Goal: Task Accomplishment & Management: Manage account settings

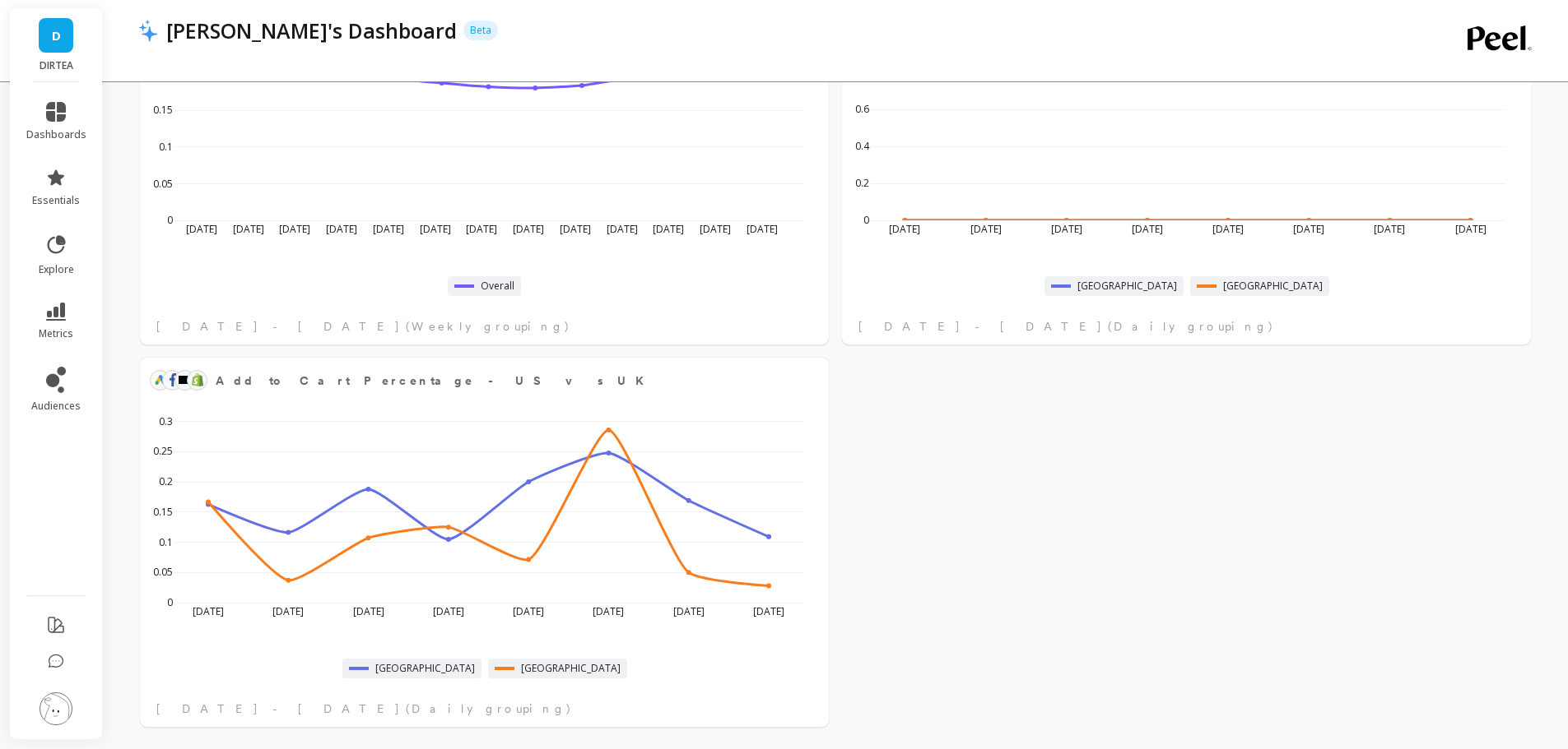
scroll to position [1936, 0]
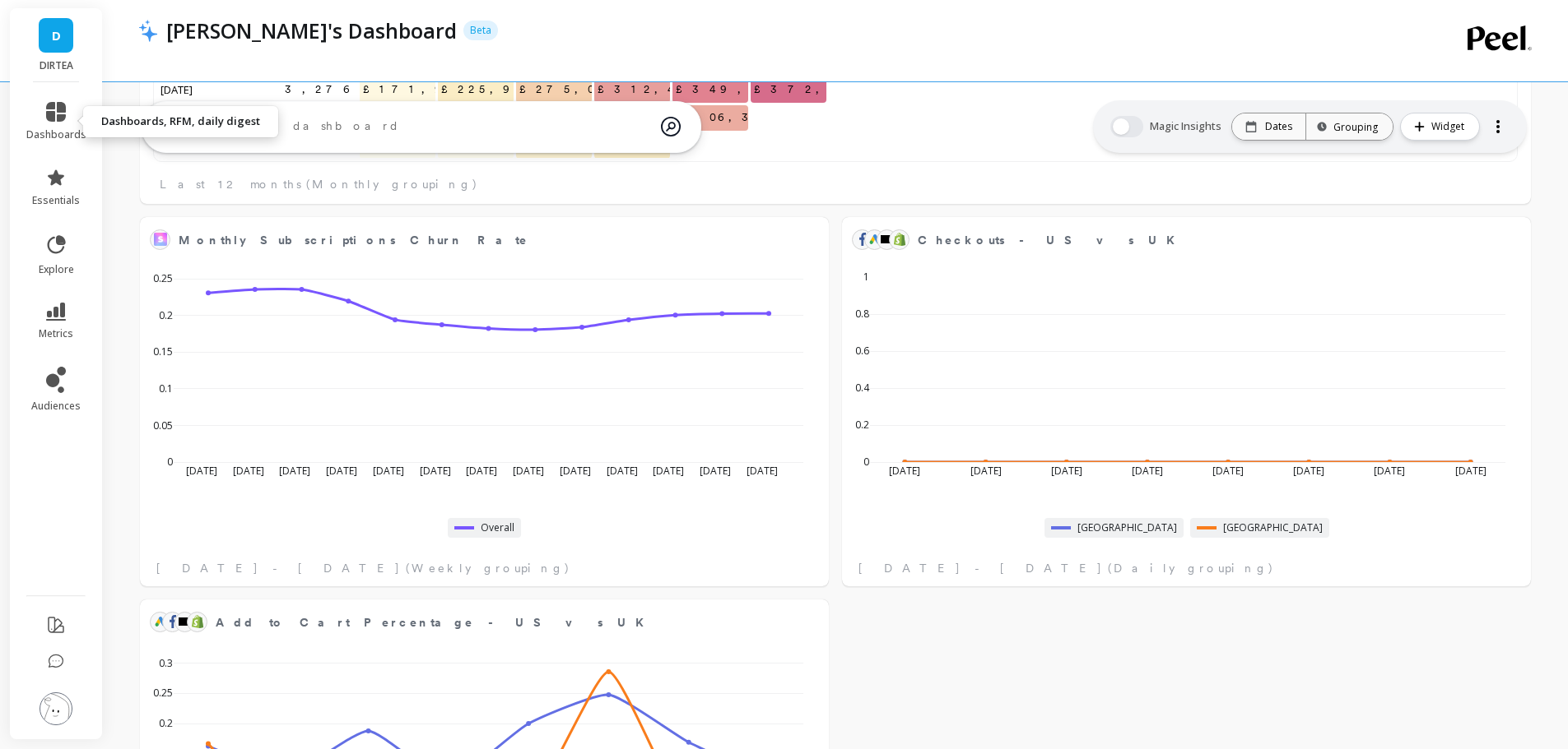
click at [52, 129] on span "dashboards" at bounding box center [56, 135] width 60 height 14
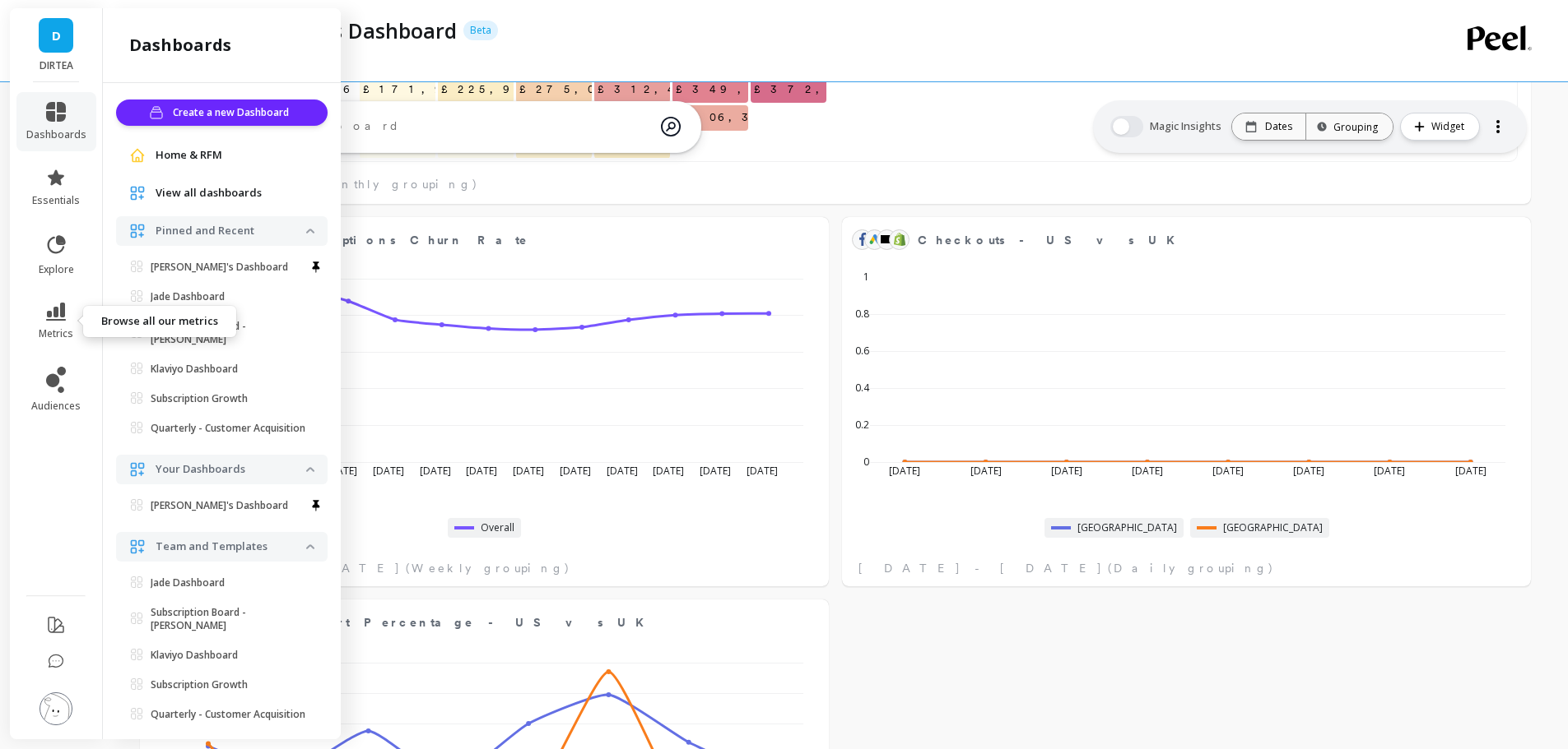
click at [58, 323] on link "metrics" at bounding box center [56, 321] width 60 height 38
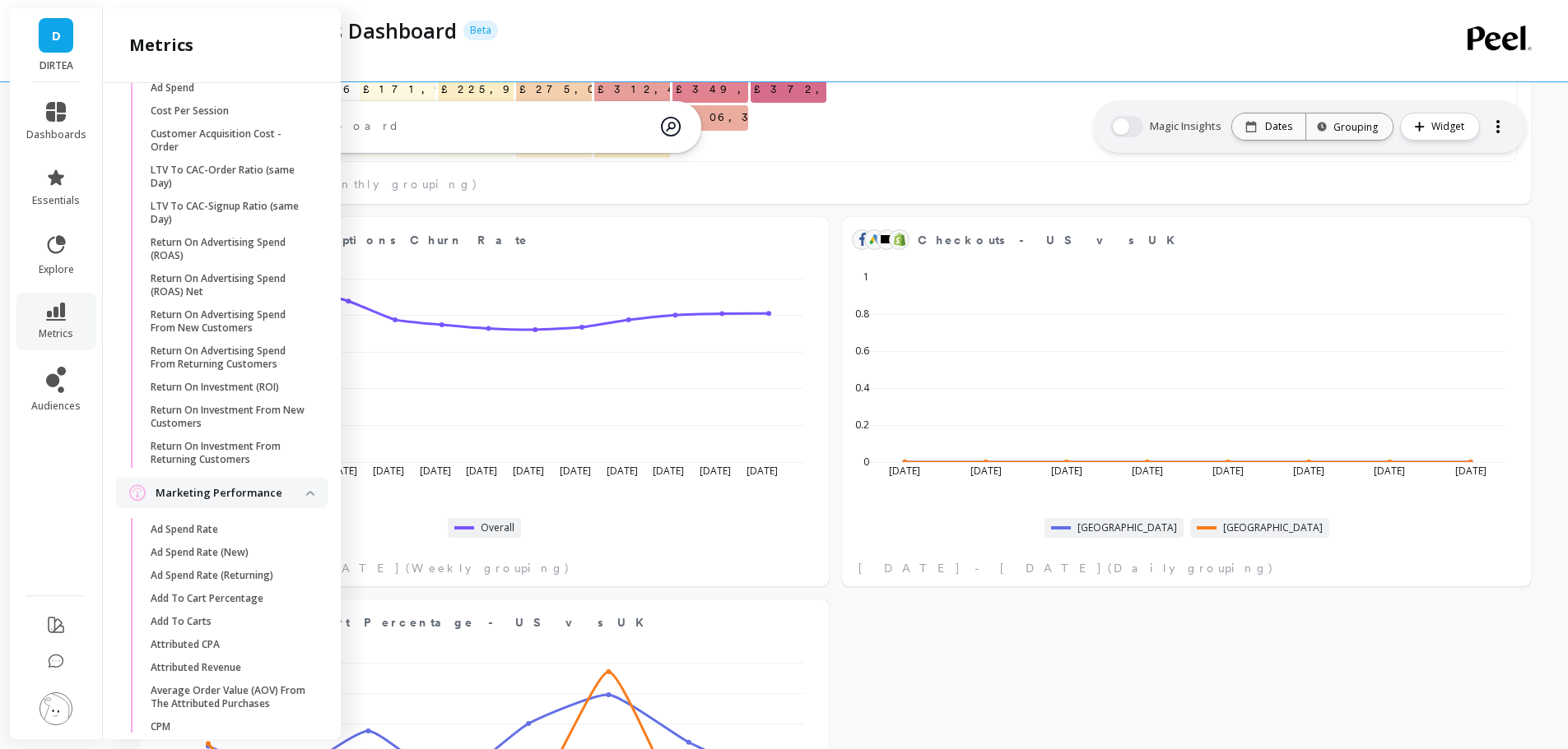
scroll to position [14, 14]
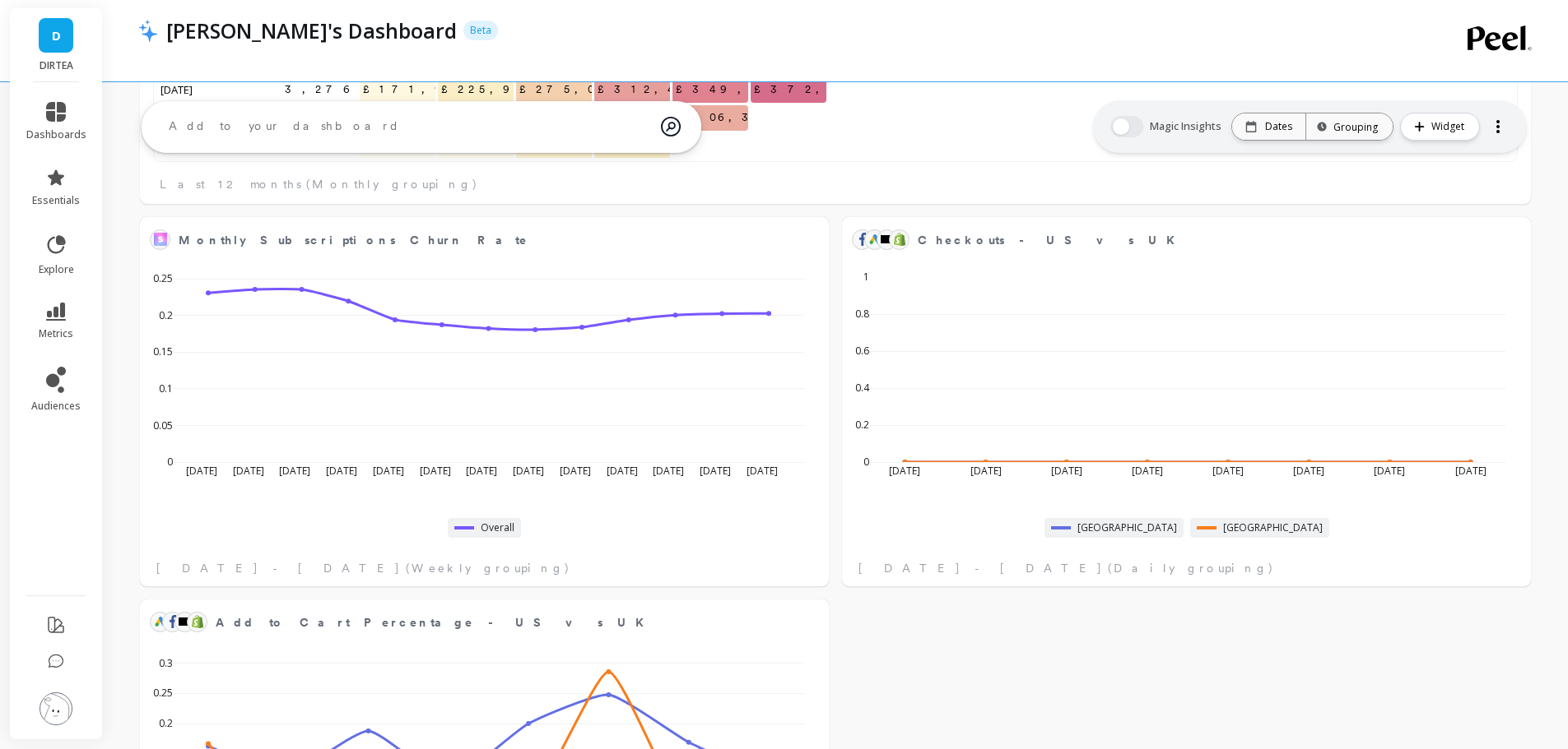
click at [494, 48] on div at bounding box center [769, 52] width 1261 height 16
click at [63, 314] on icon at bounding box center [56, 312] width 19 height 18
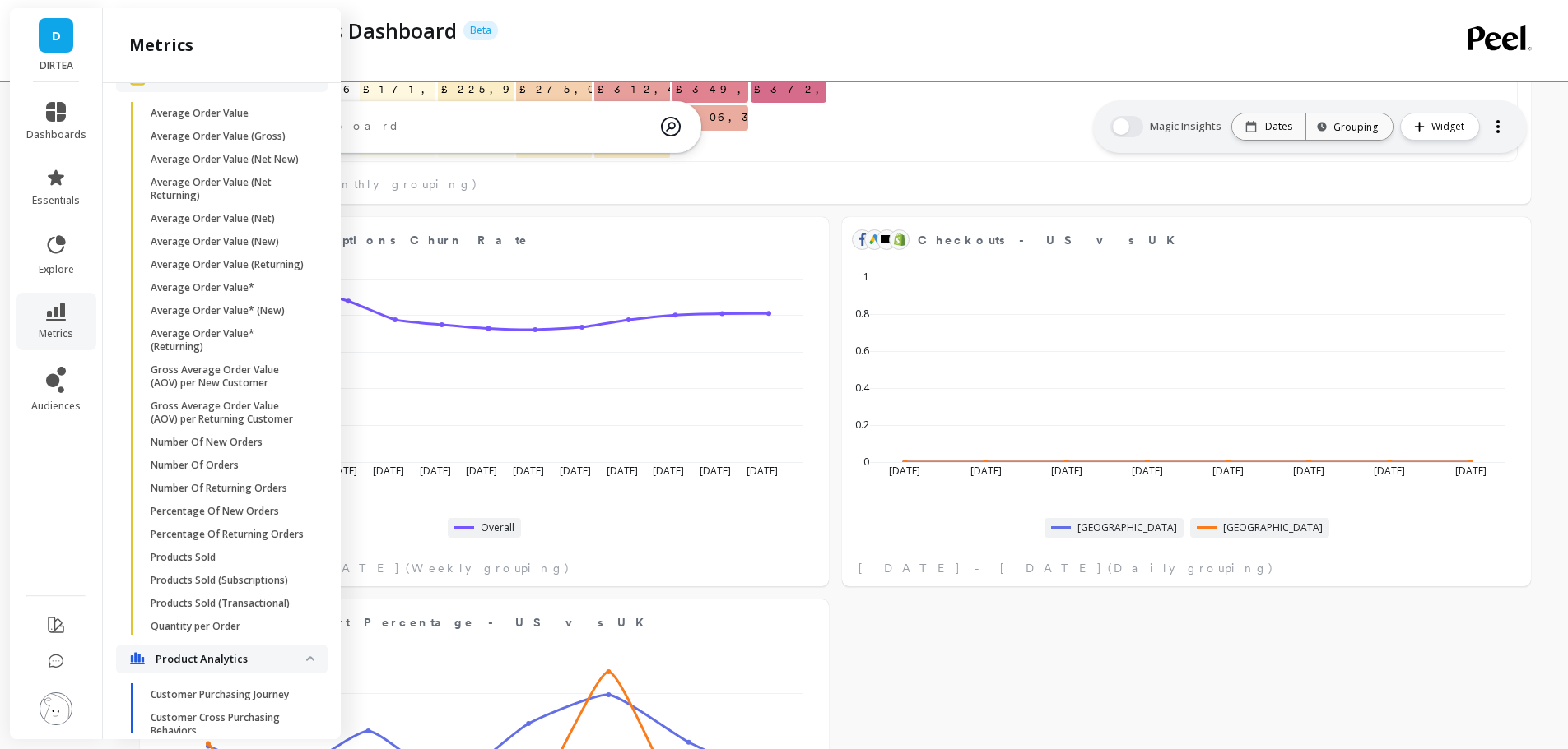
scroll to position [2079, 0]
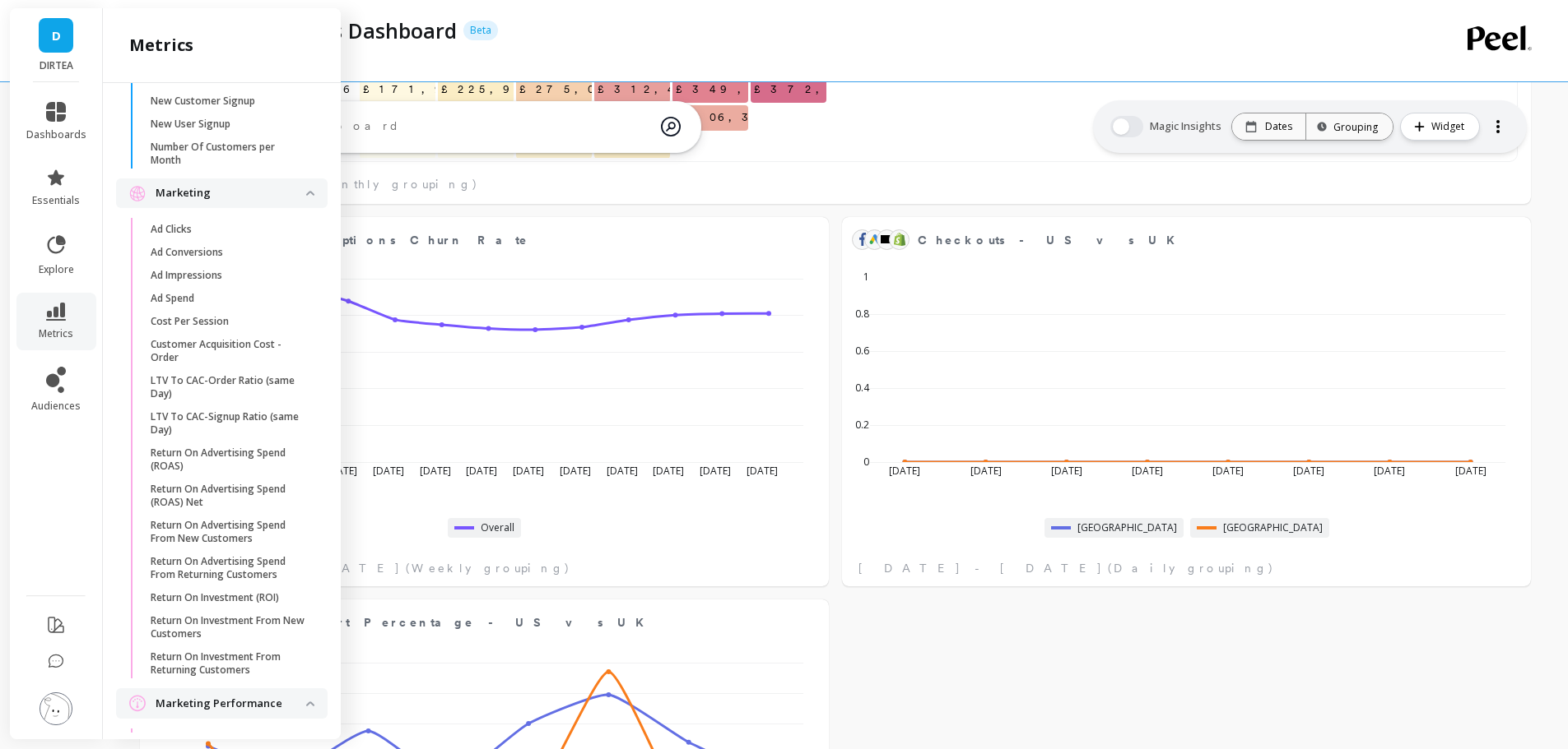
click at [272, 401] on p "LTV To CAC-Order Ratio (same Day)" at bounding box center [229, 387] width 157 height 26
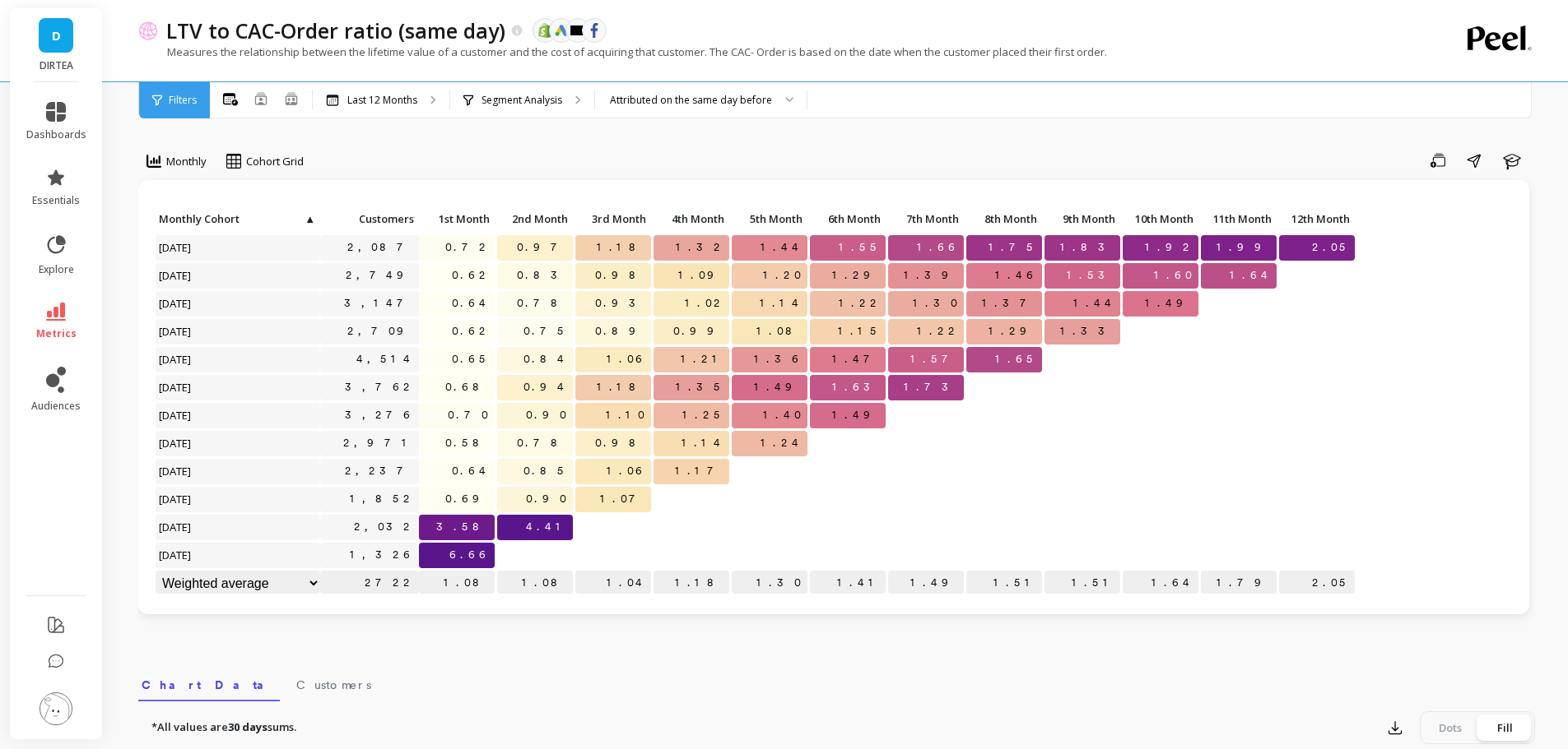
click at [58, 167] on li "essentials" at bounding box center [56, 187] width 79 height 59
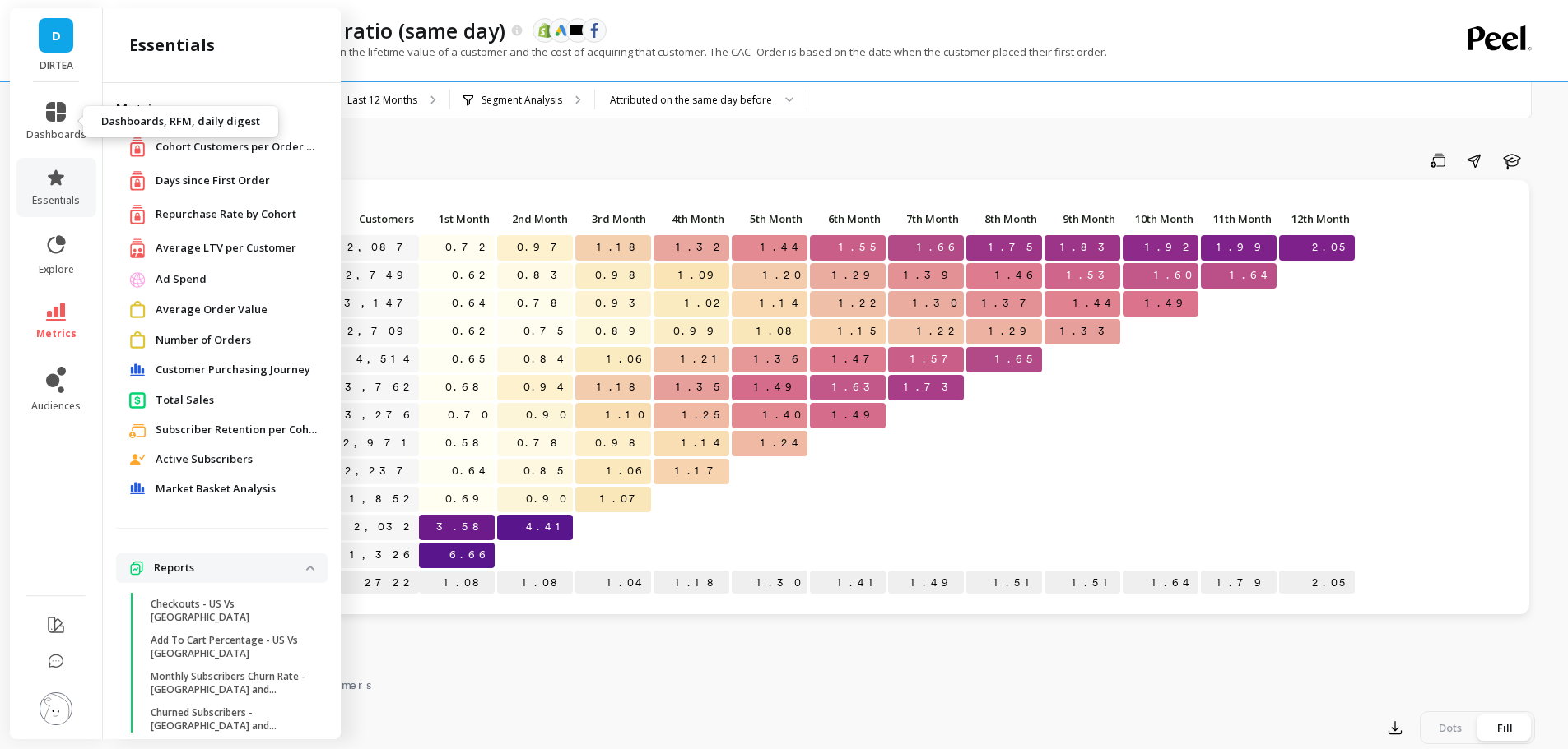
click at [58, 124] on link "dashboards" at bounding box center [56, 121] width 60 height 40
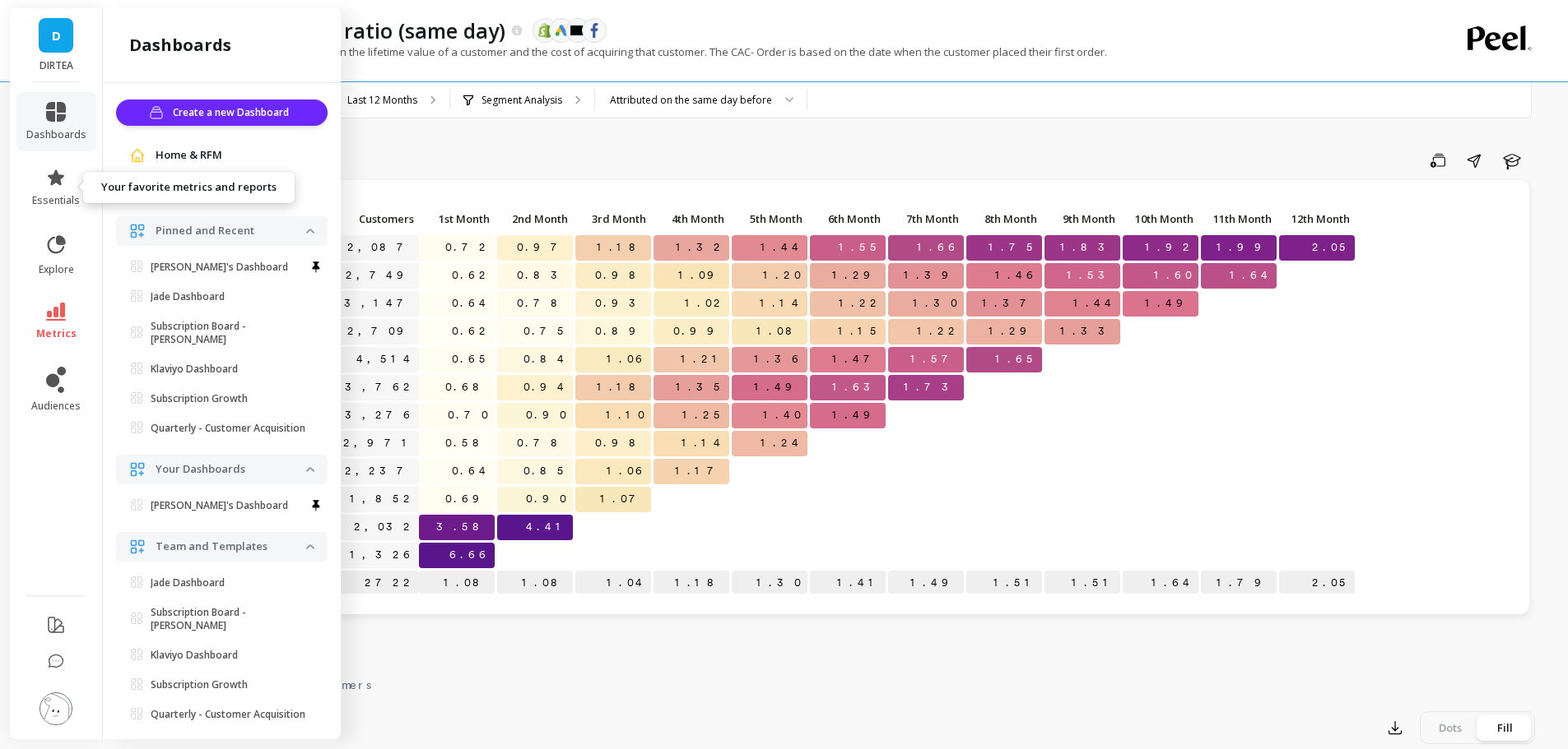
click at [71, 195] on span "essentials" at bounding box center [55, 201] width 47 height 14
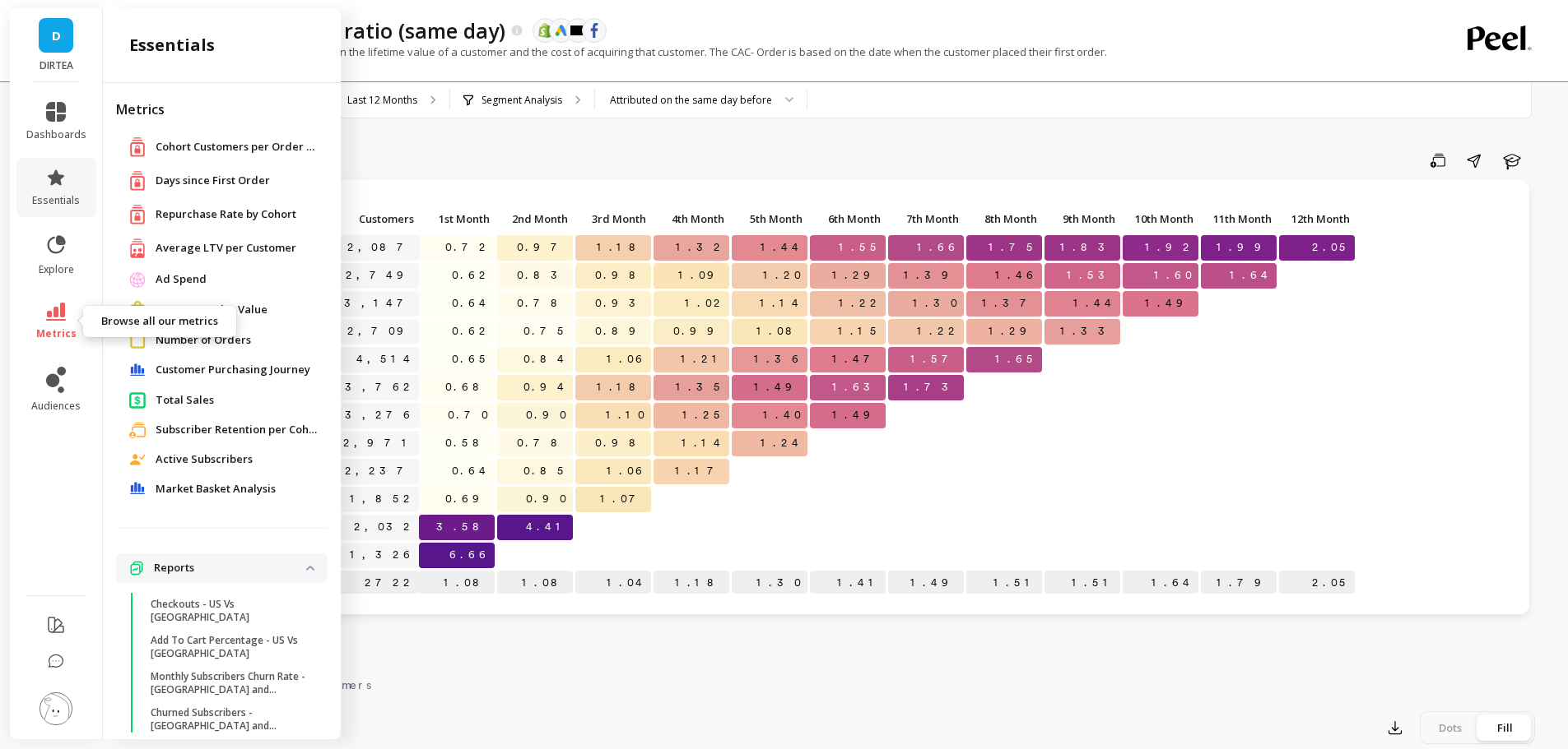
click at [55, 331] on span "metrics" at bounding box center [56, 334] width 41 height 14
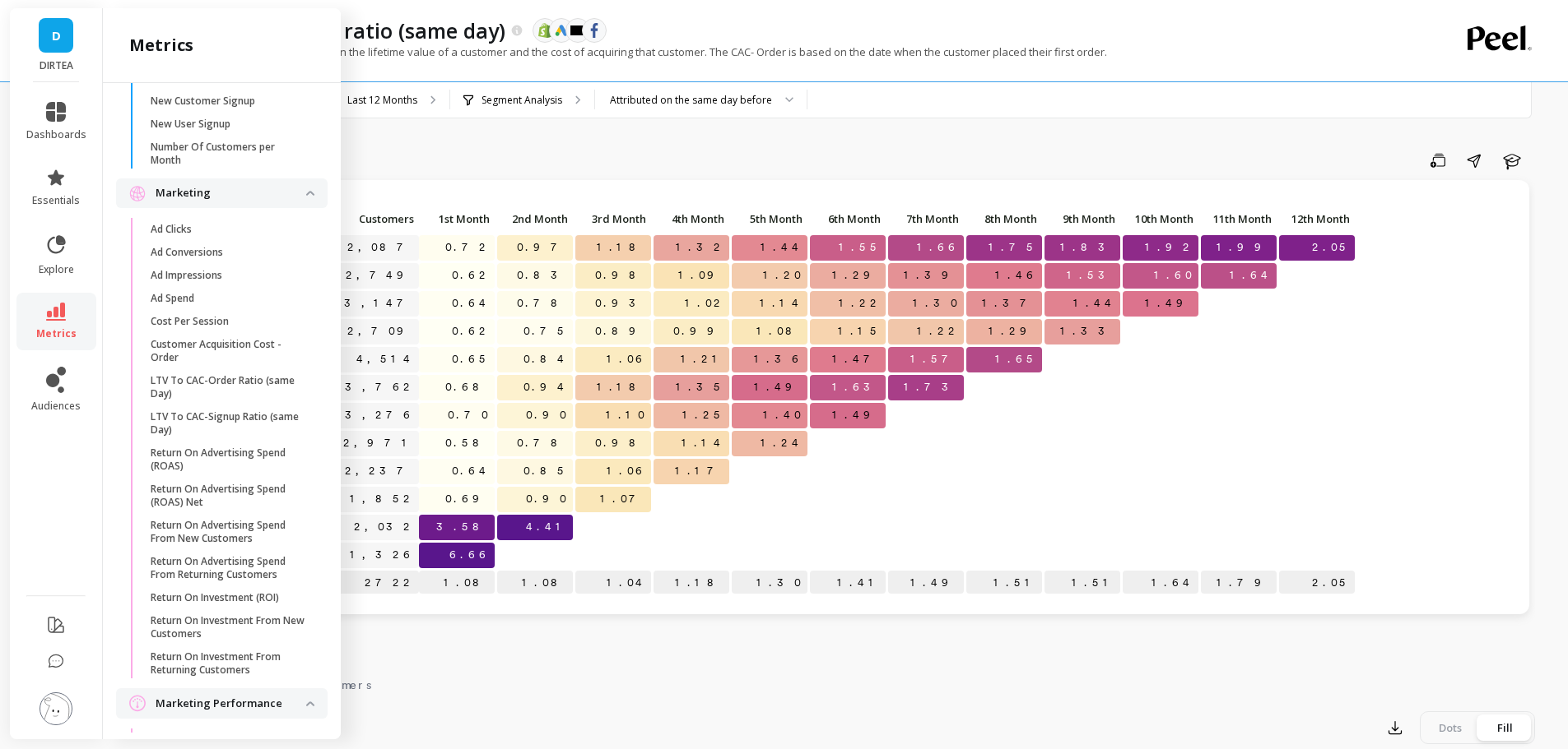
click at [249, 328] on span "Cost Per Session" at bounding box center [229, 322] width 157 height 14
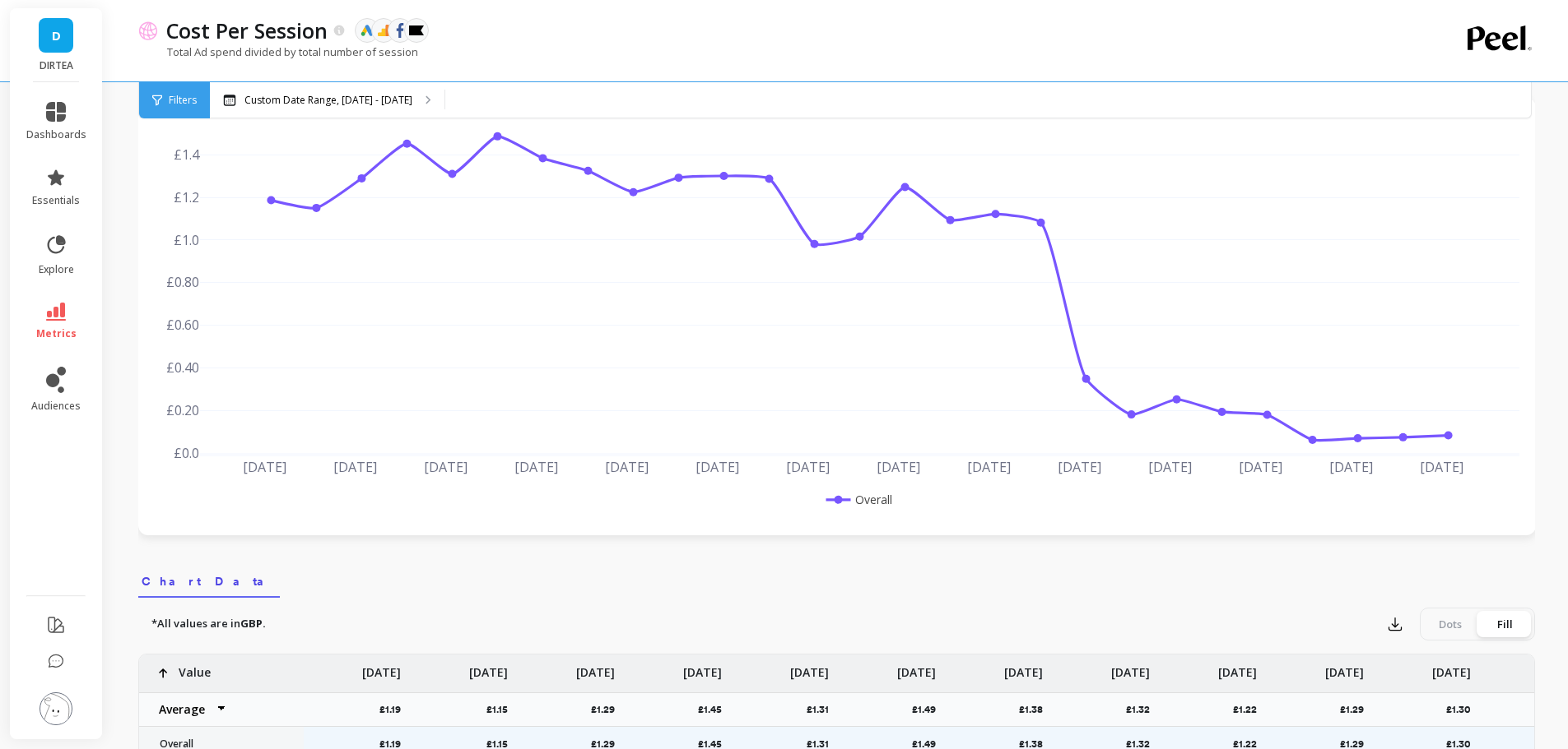
scroll to position [329, 0]
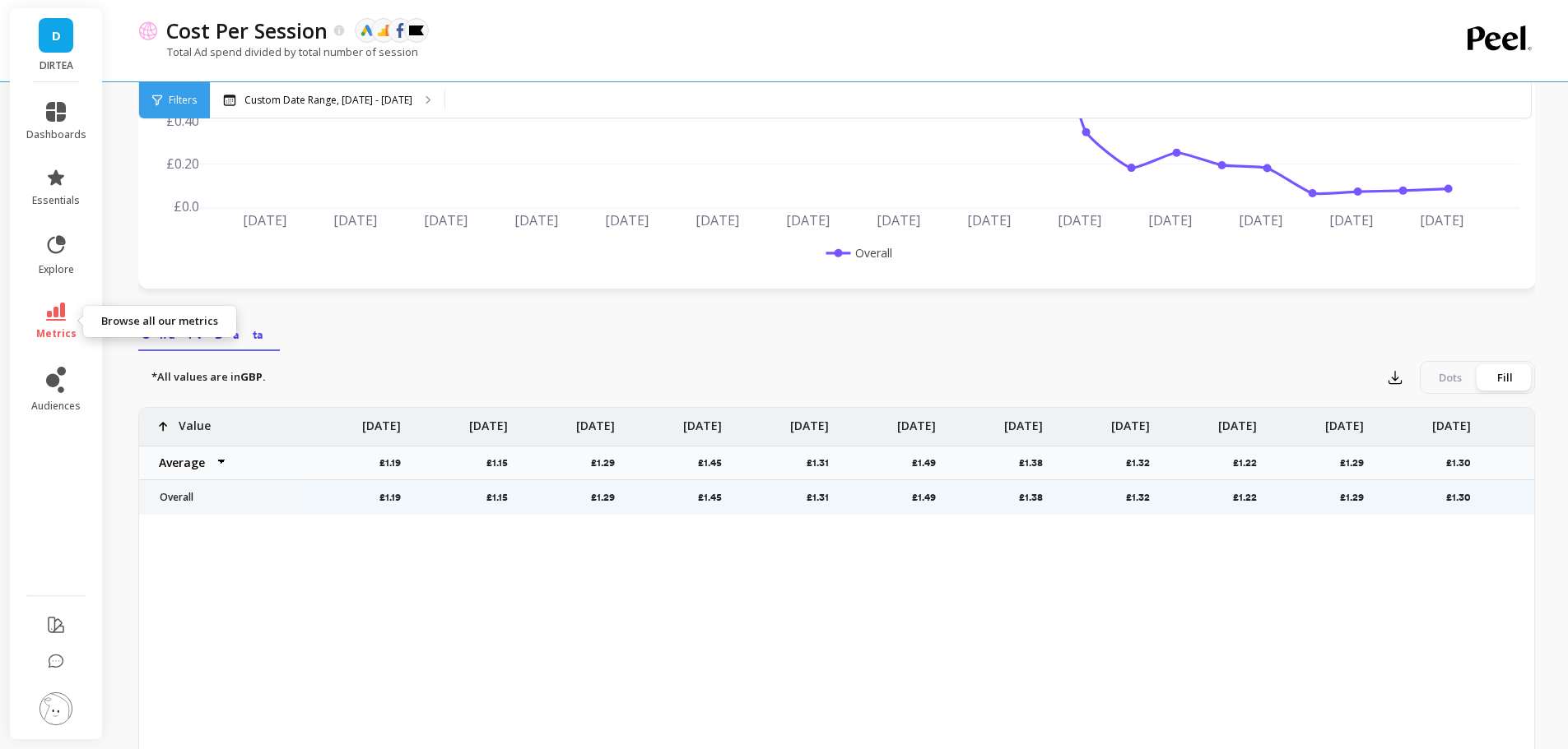
click at [59, 315] on icon at bounding box center [56, 312] width 19 height 18
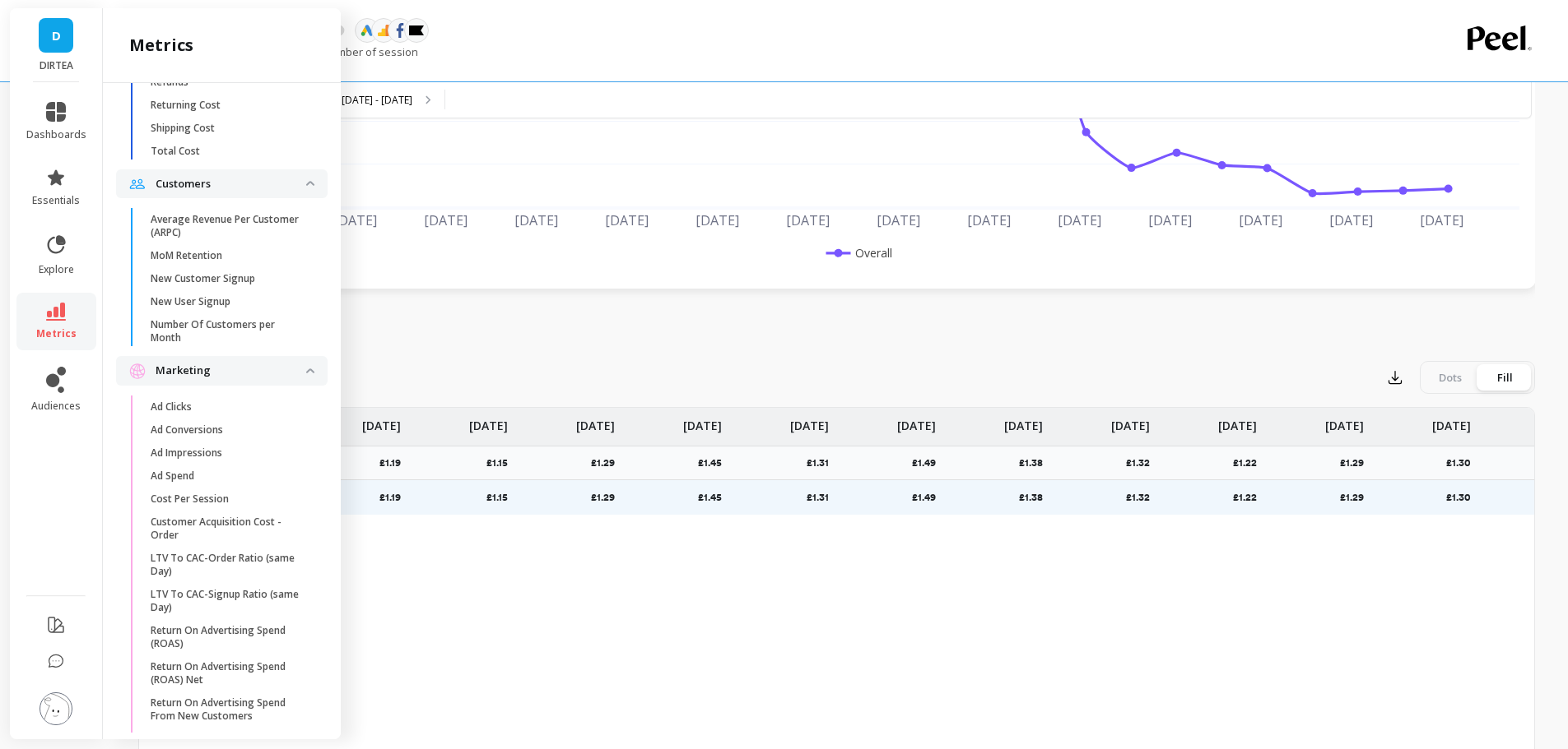
scroll to position [1100, 0]
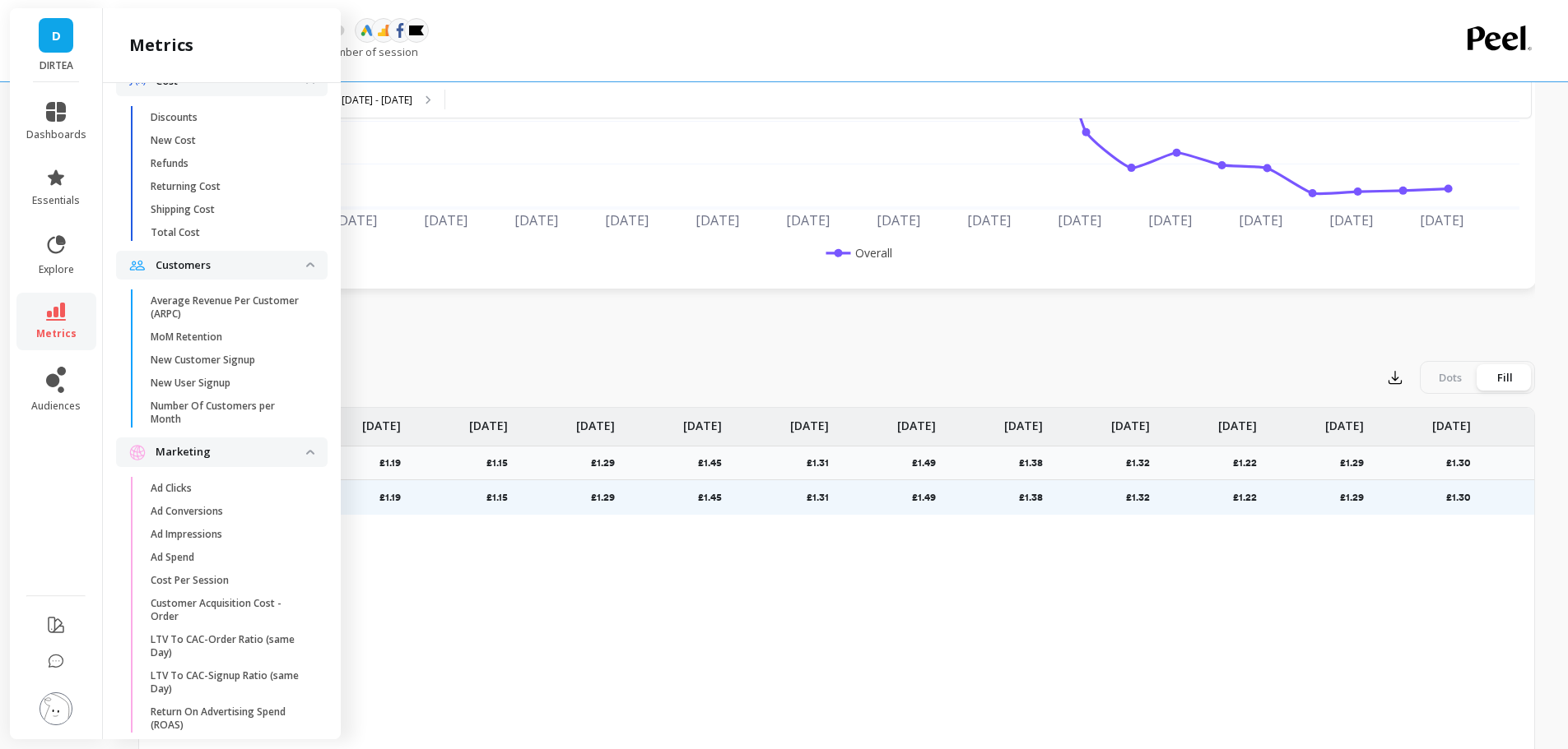
click at [678, 344] on nav "Chart Data" at bounding box center [836, 332] width 1397 height 38
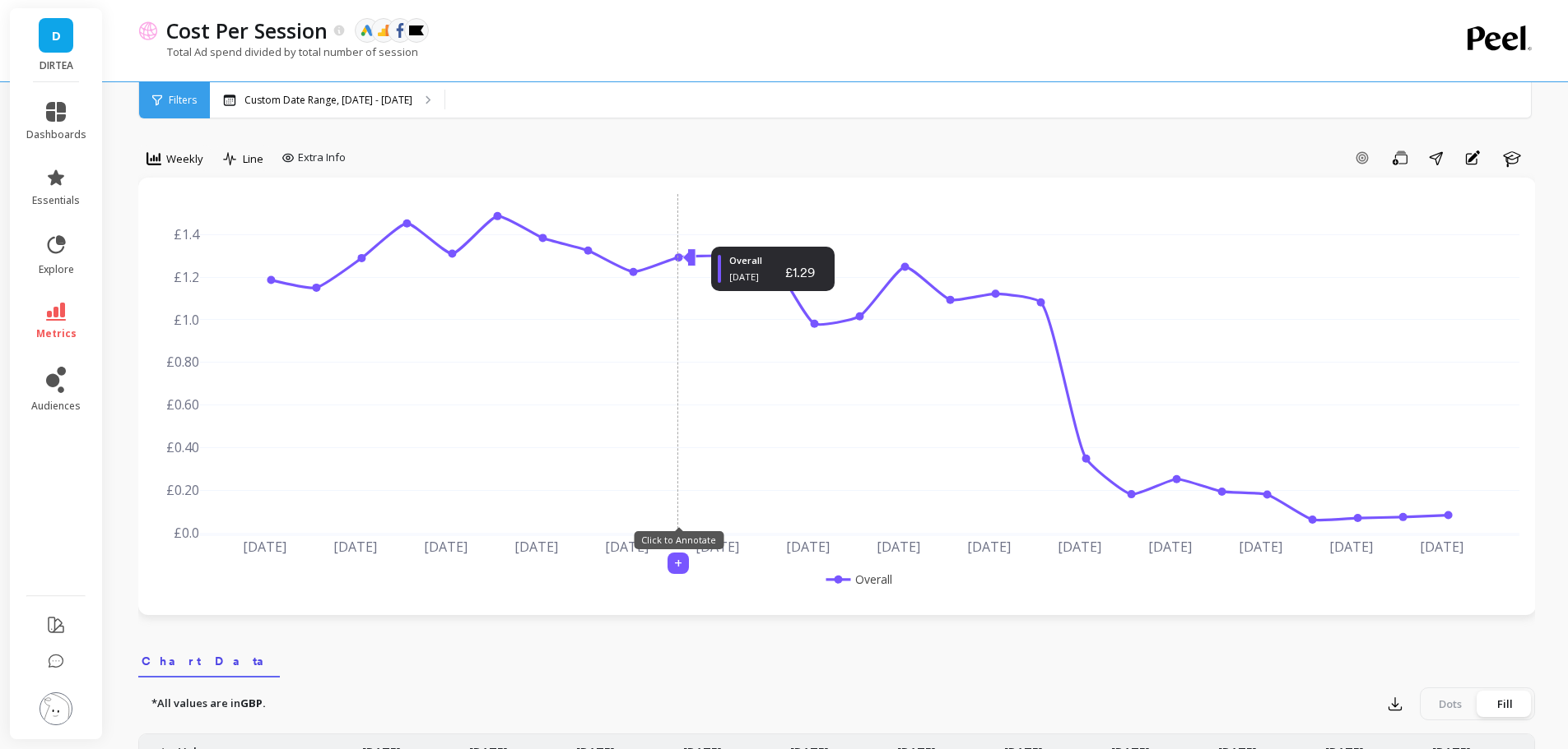
scroll to position [0, 0]
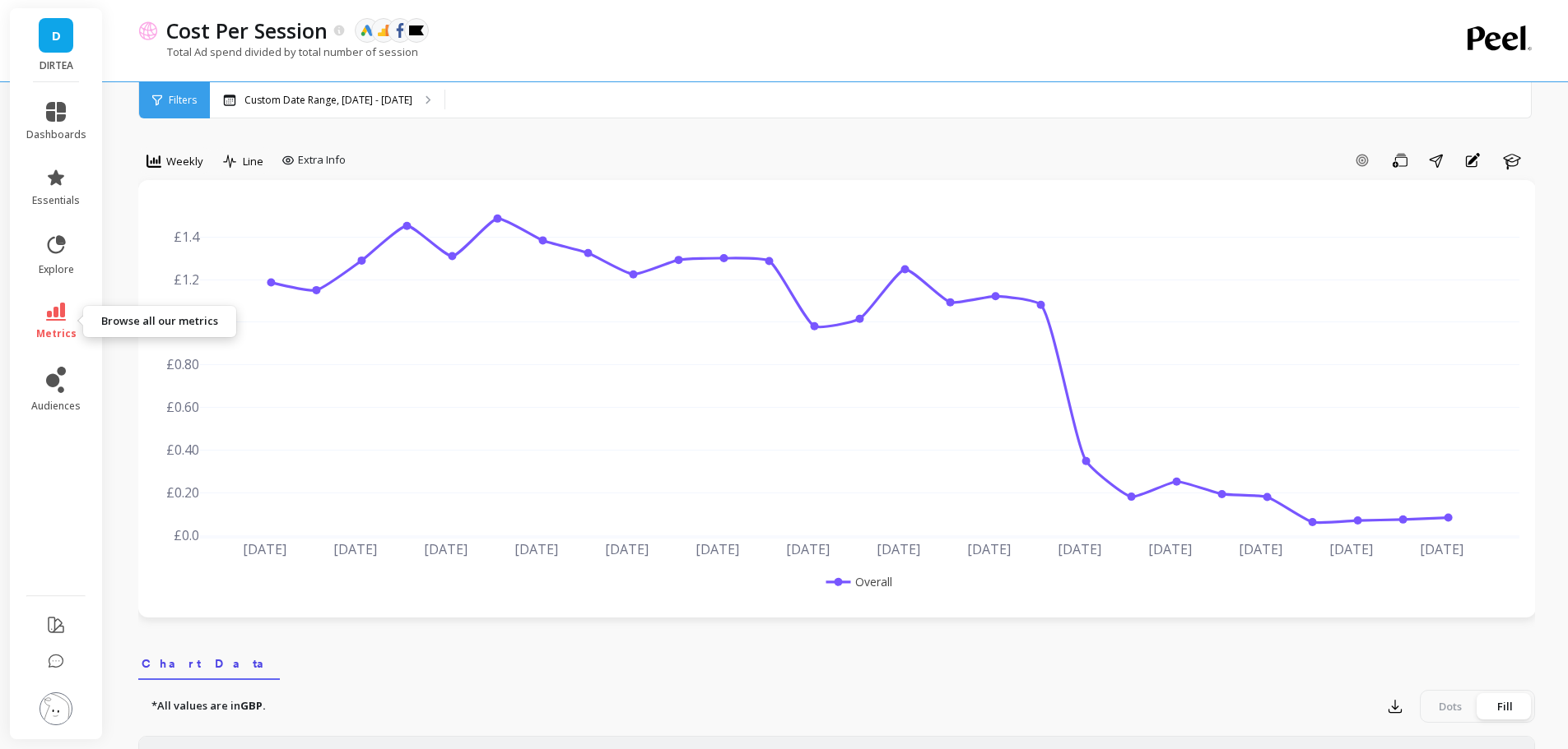
click at [58, 316] on icon at bounding box center [56, 312] width 19 height 18
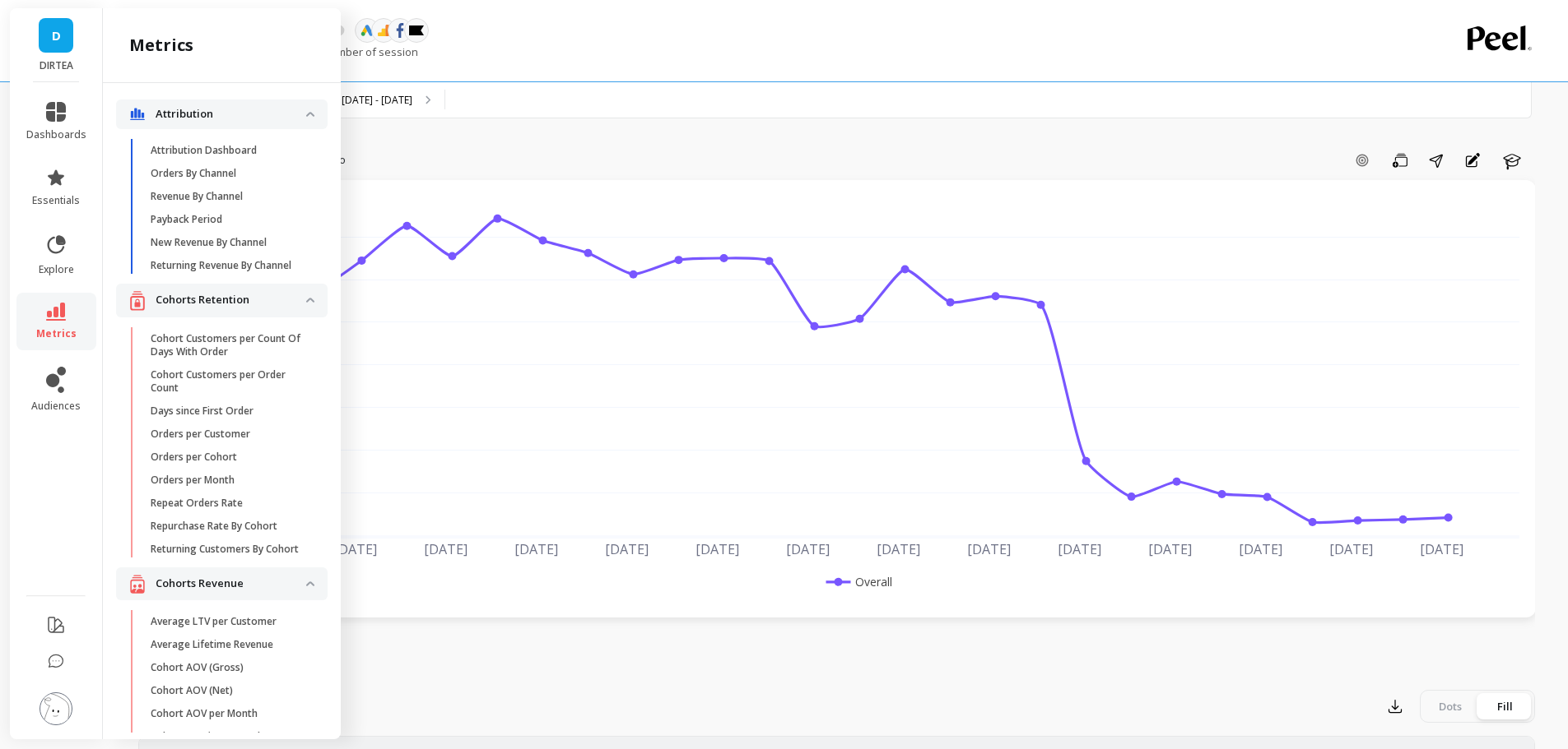
scroll to position [1100, 0]
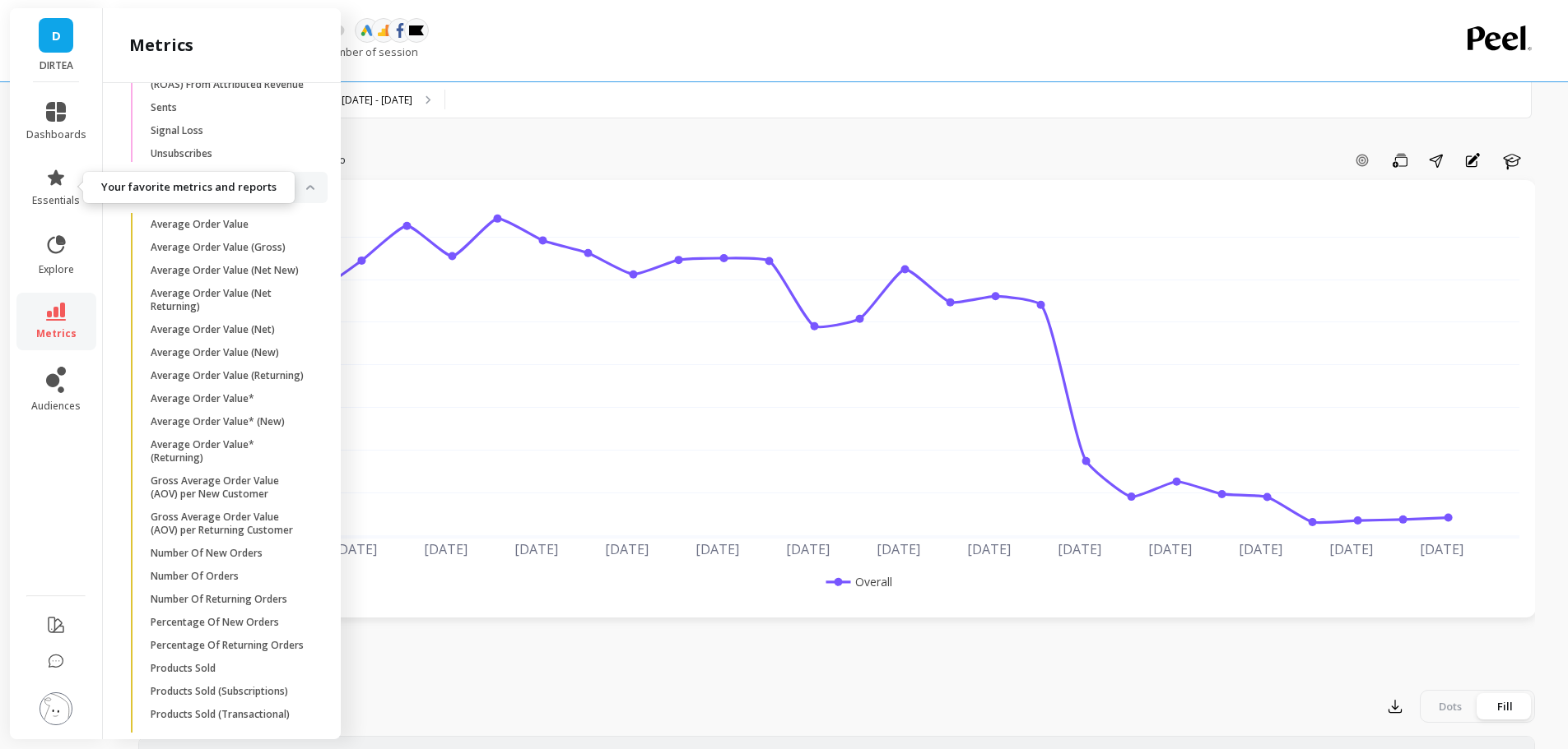
click at [62, 178] on icon at bounding box center [55, 177] width 16 height 15
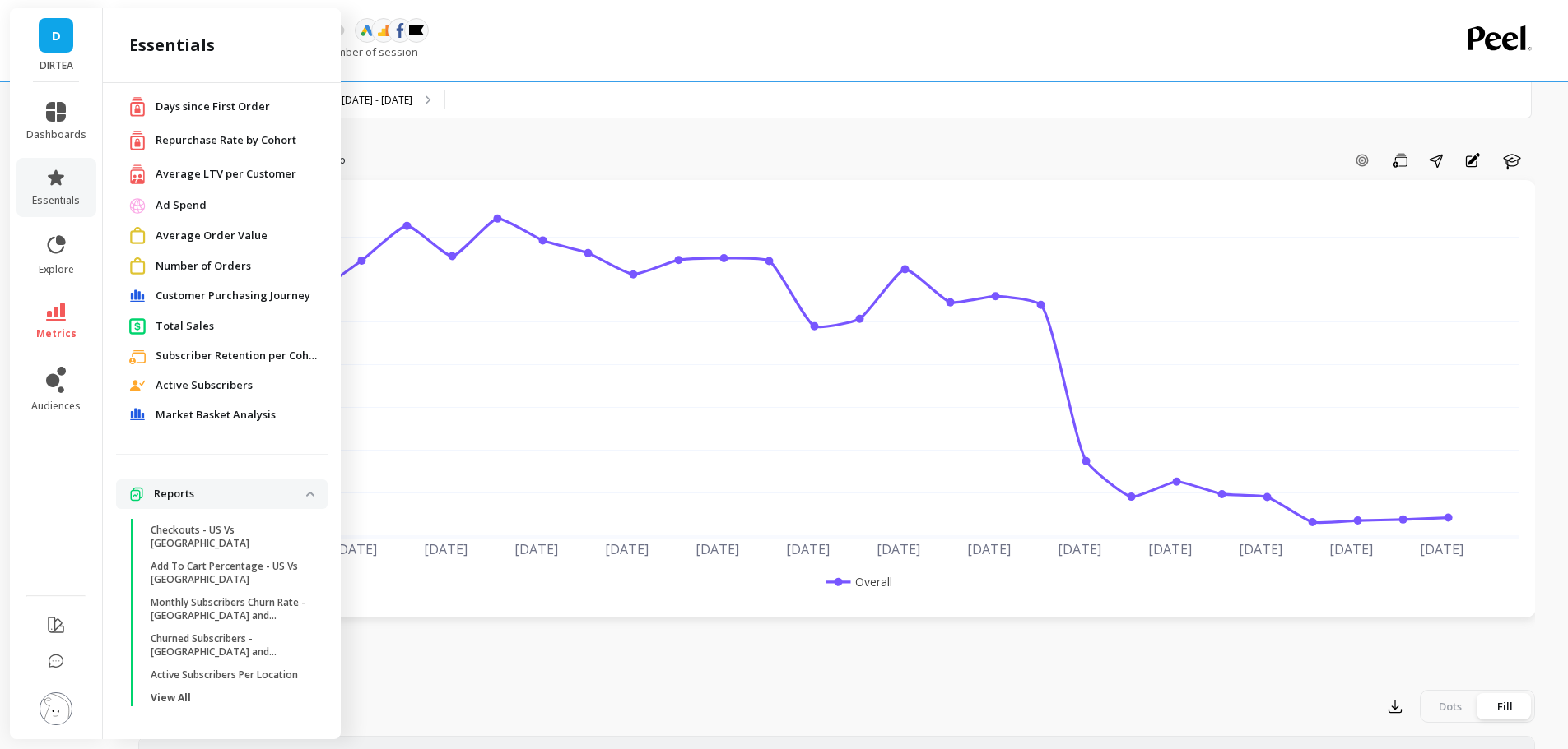
scroll to position [0, 0]
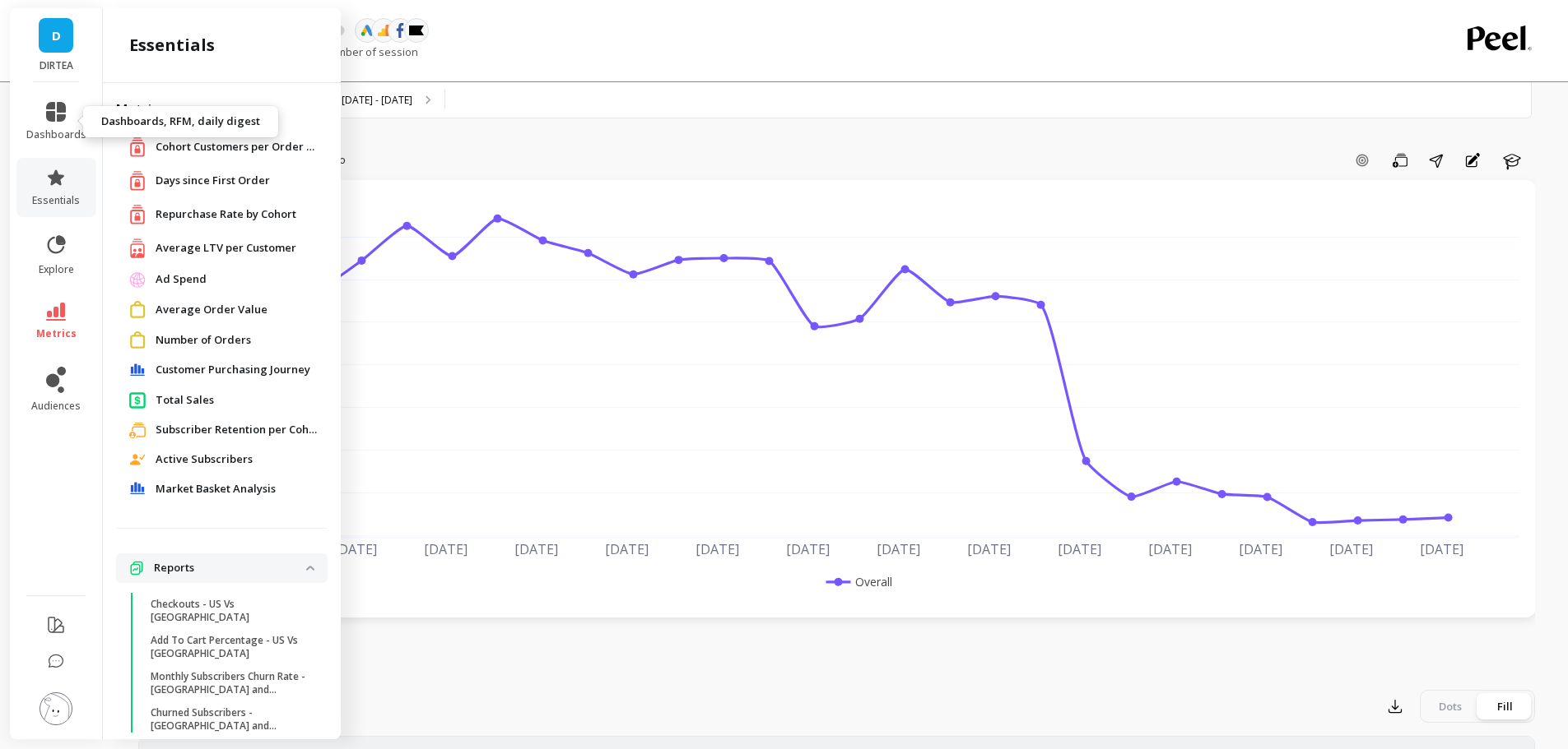
click at [56, 119] on icon at bounding box center [56, 111] width 19 height 19
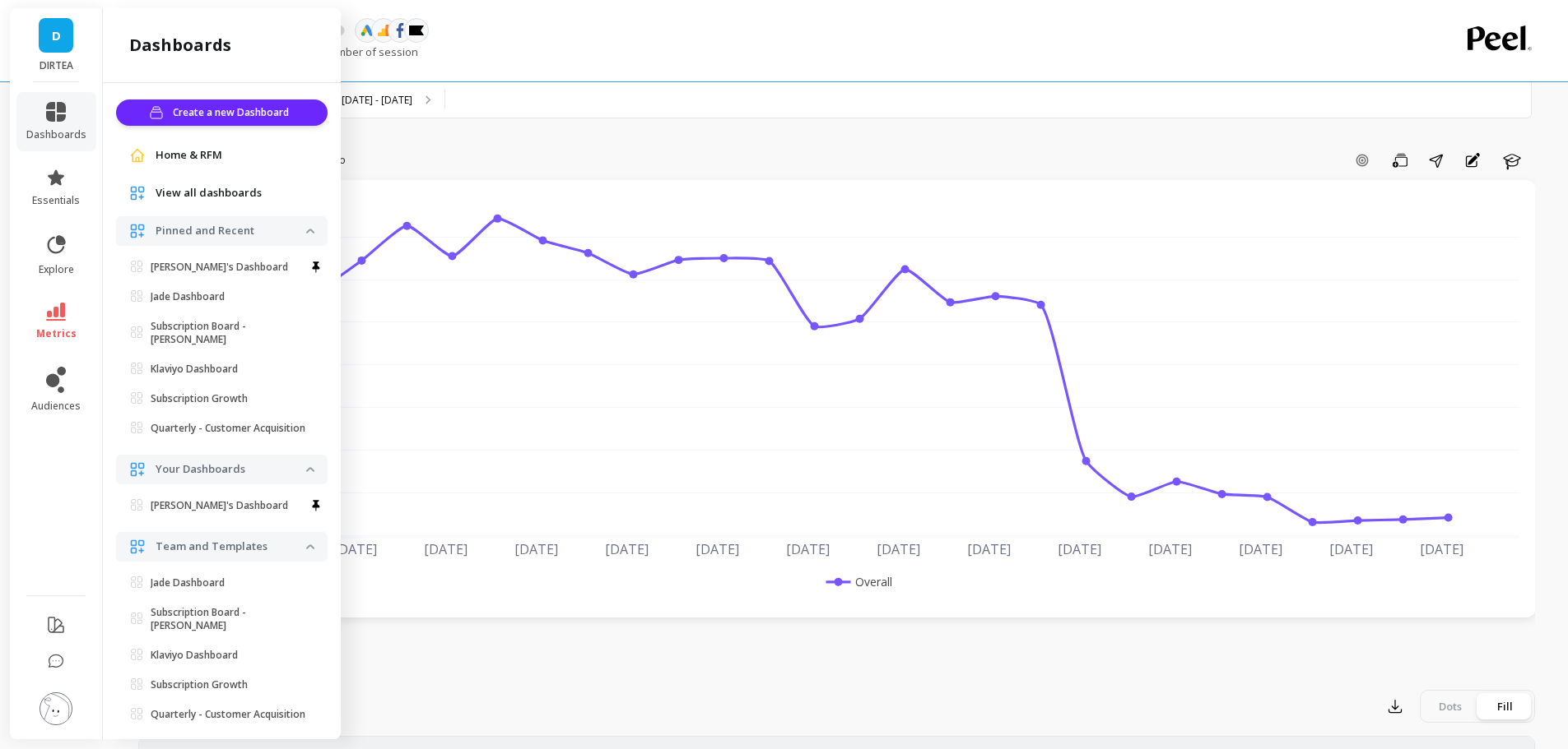
click at [206, 287] on link "Jade Dashboard" at bounding box center [226, 297] width 205 height 23
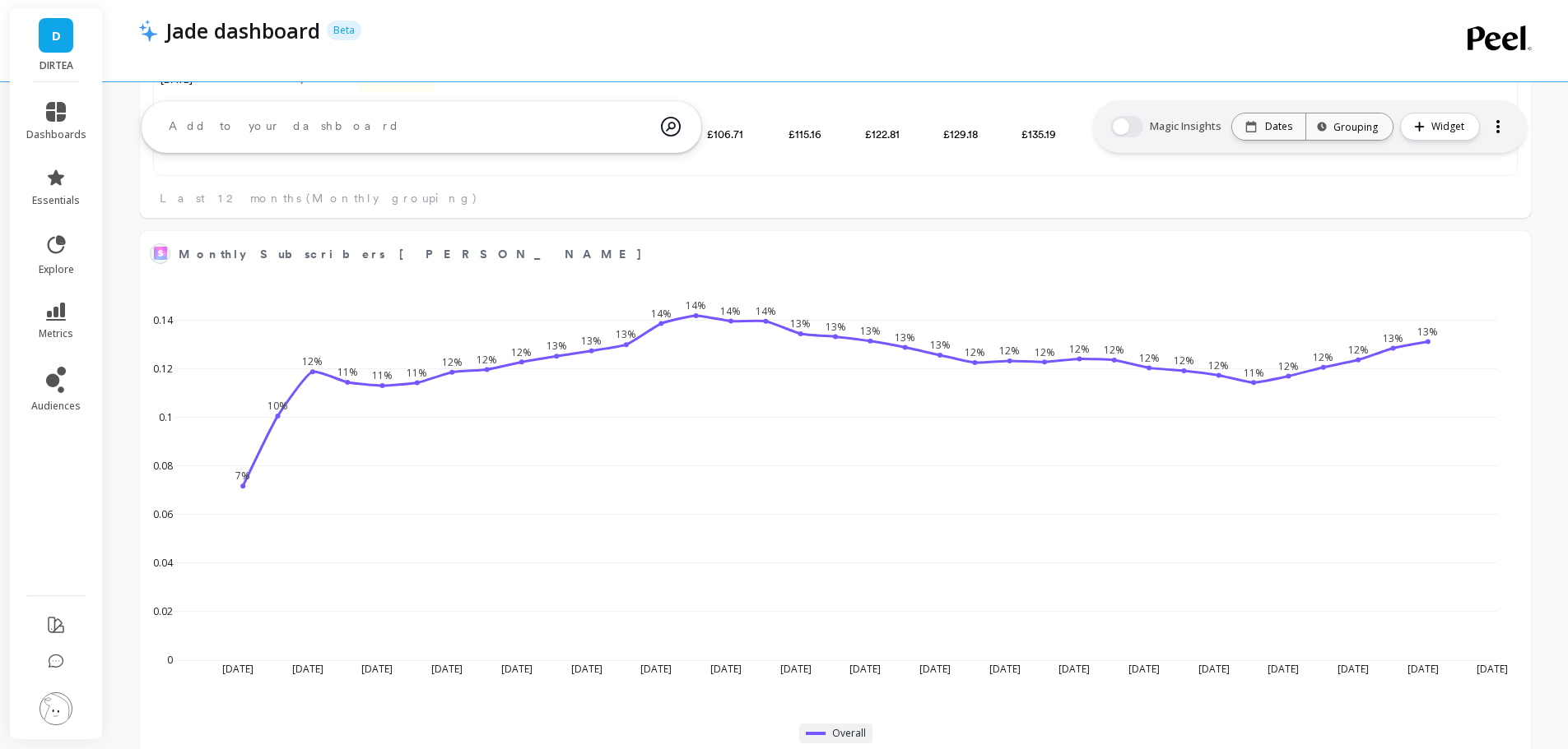
scroll to position [440, 1332]
click at [65, 184] on icon at bounding box center [56, 177] width 19 height 19
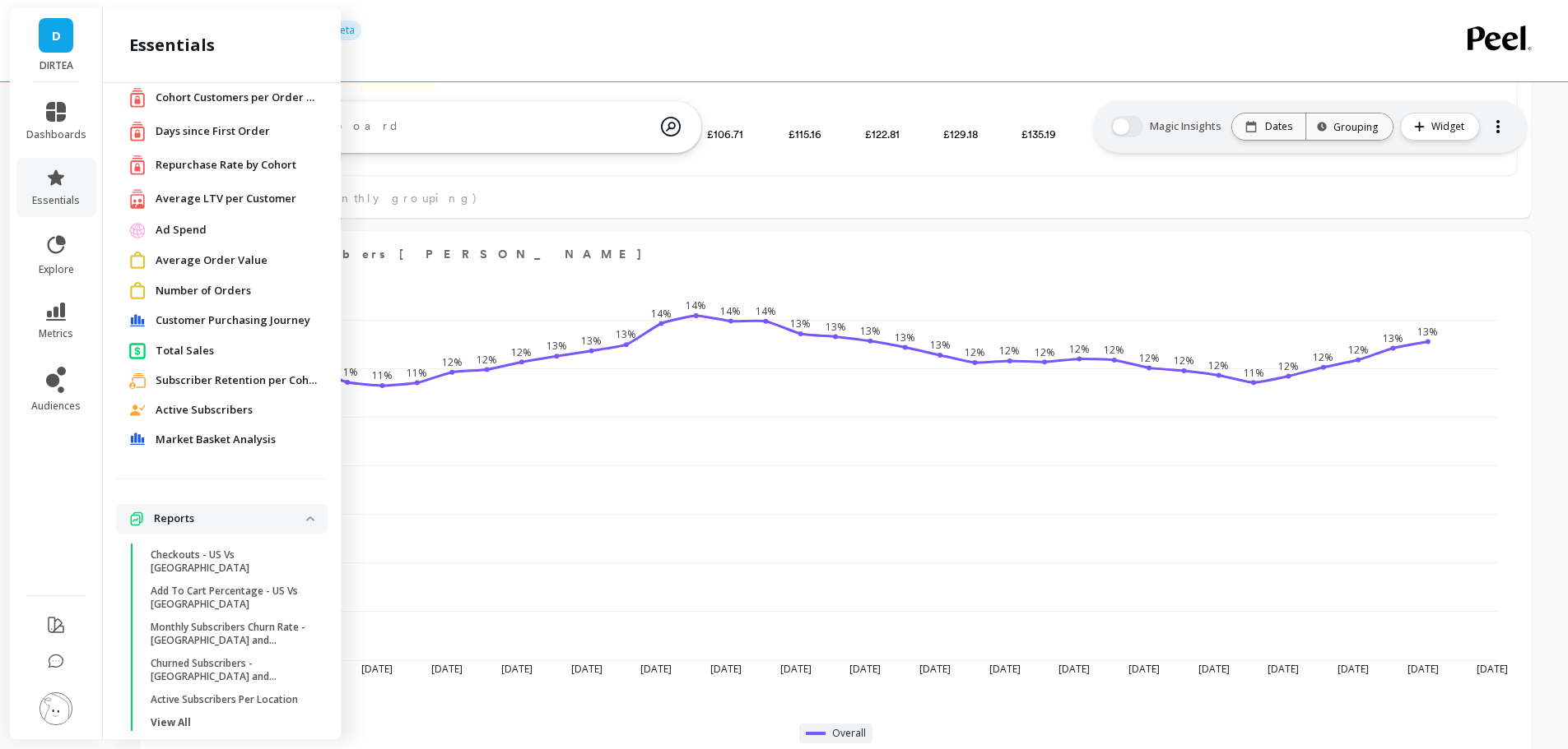
scroll to position [75, 0]
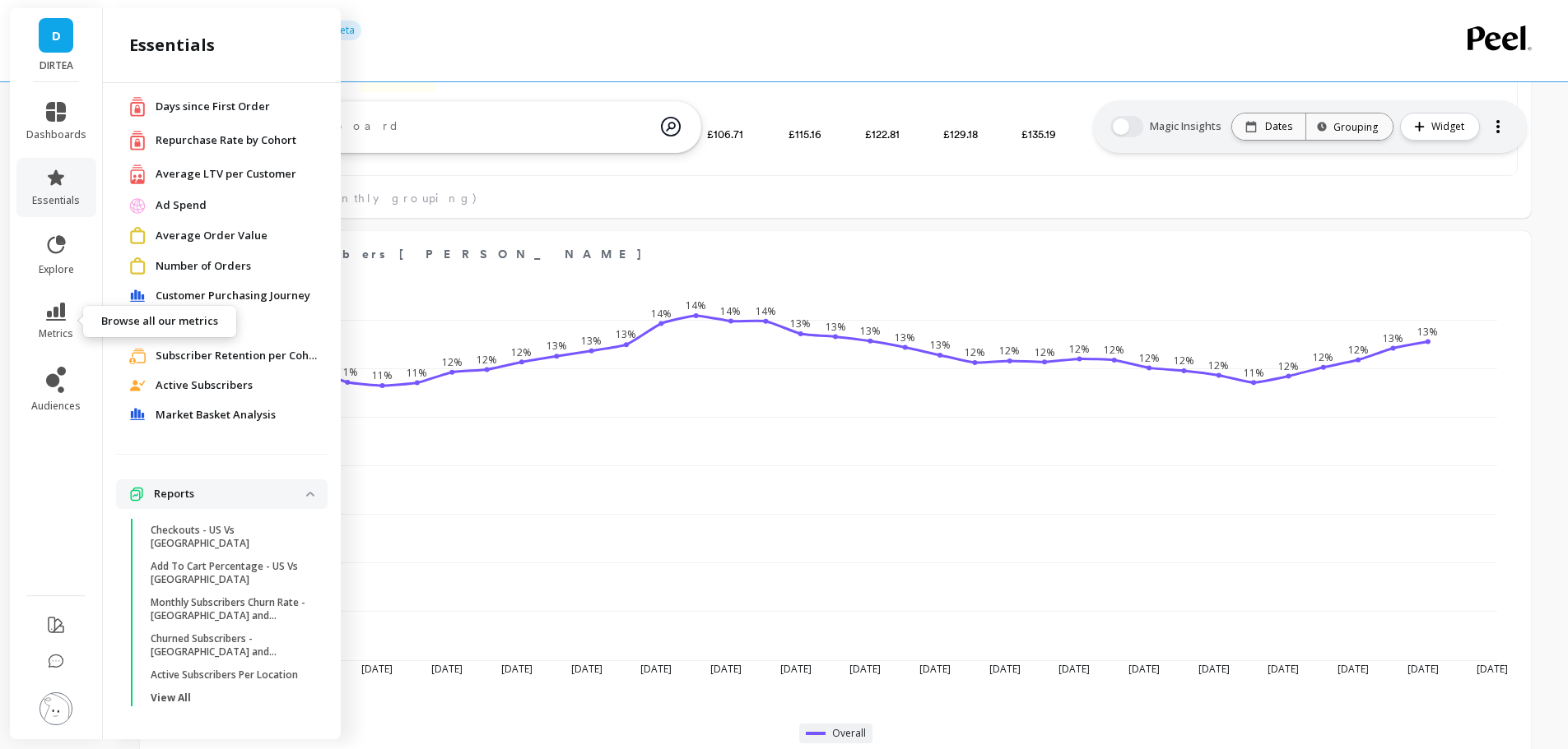
click at [51, 323] on link "metrics" at bounding box center [56, 321] width 60 height 38
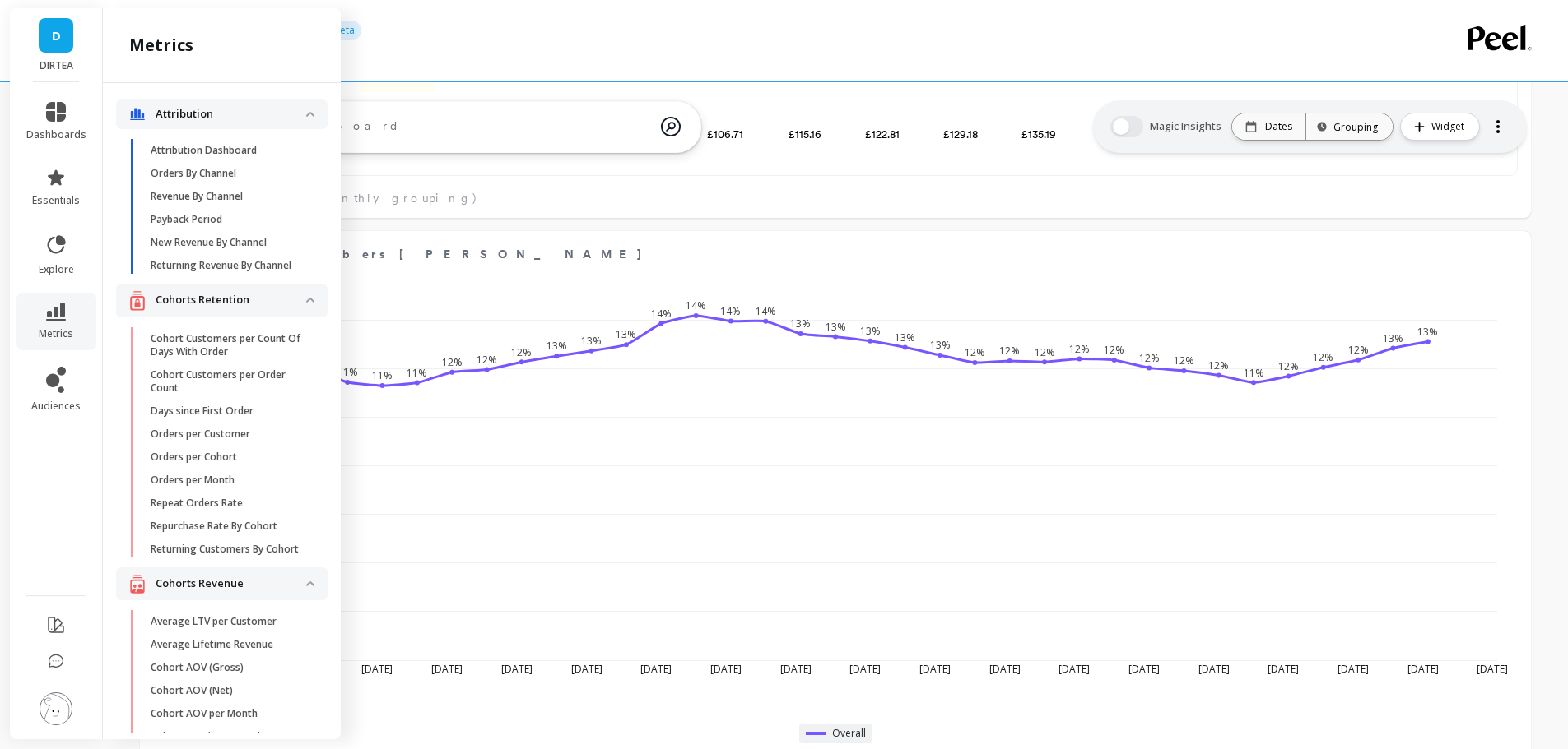
scroll to position [1323, 0]
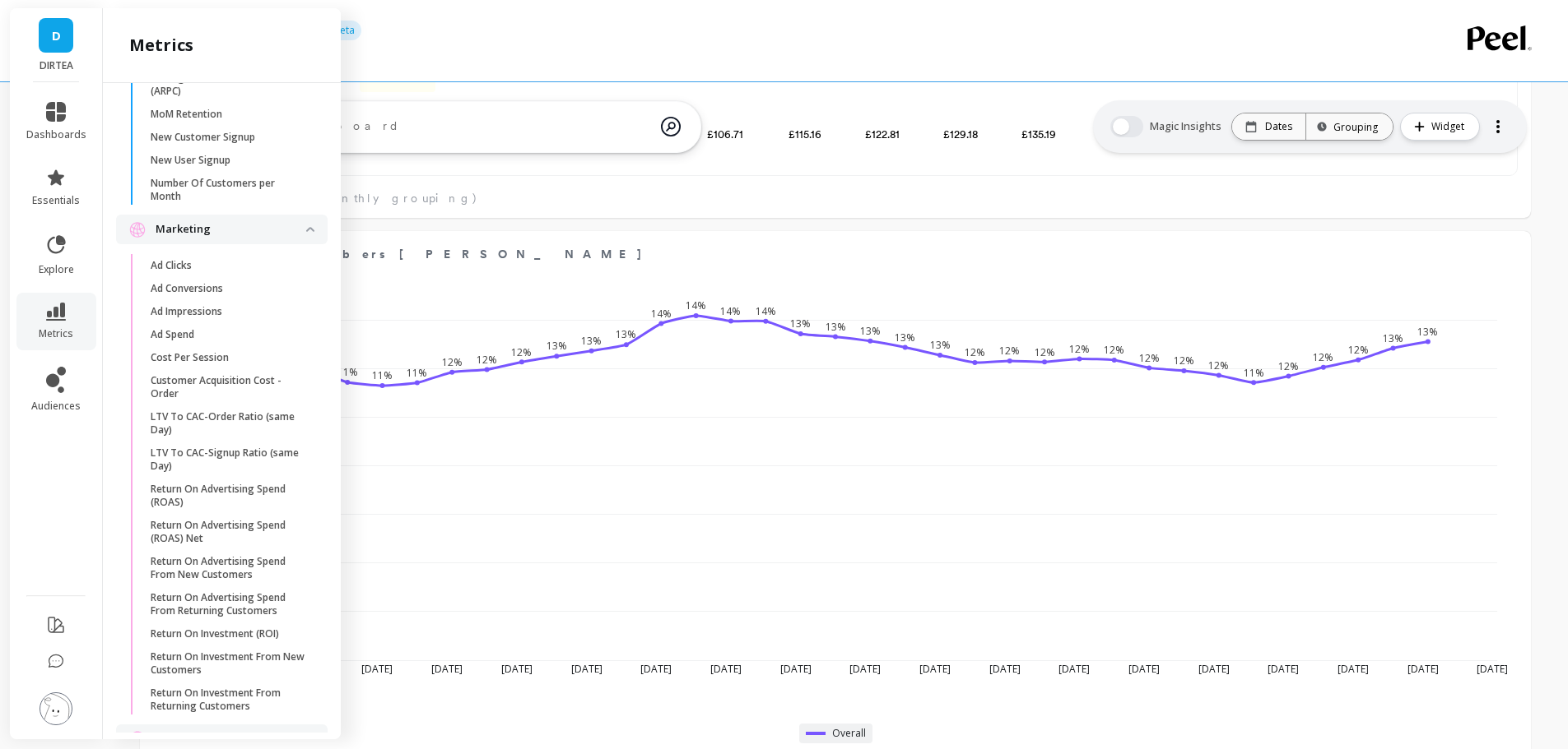
click at [237, 401] on p "Customer Acquisition Cost - Order" at bounding box center [229, 387] width 157 height 26
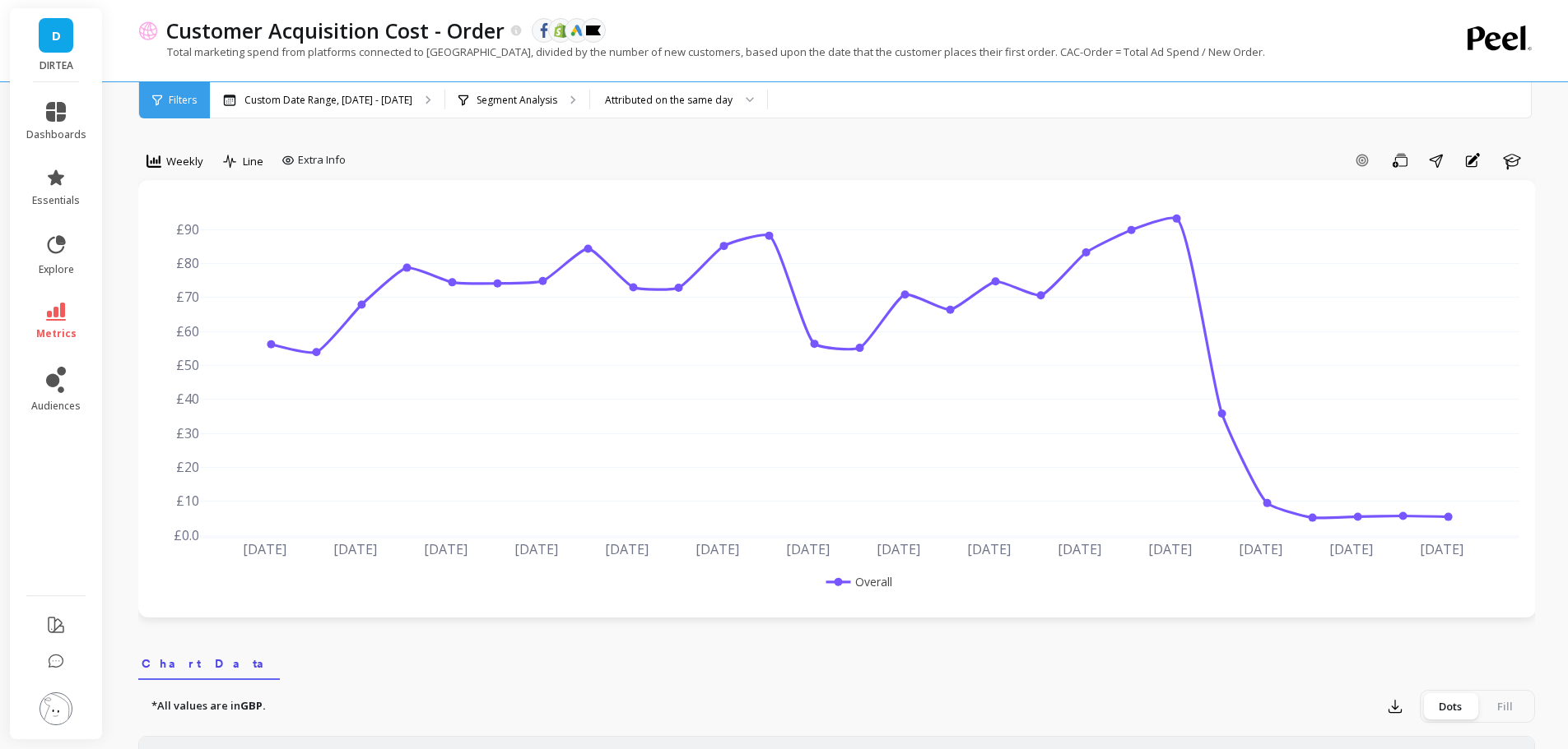
click at [829, 165] on div "Add Goal Save Share Annotations Learn" at bounding box center [944, 160] width 1183 height 26
click at [52, 319] on icon at bounding box center [56, 312] width 19 height 18
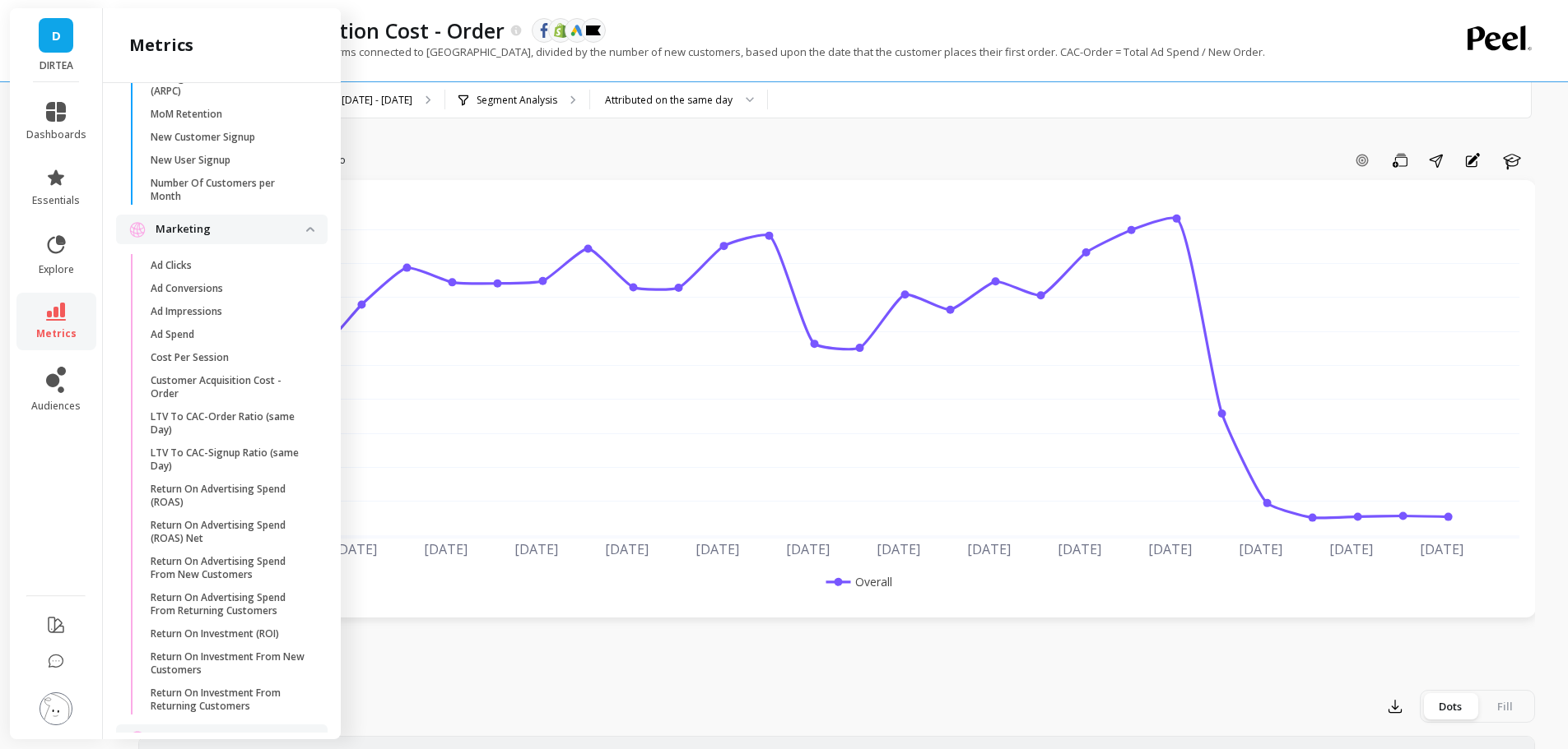
scroll to position [1508, 0]
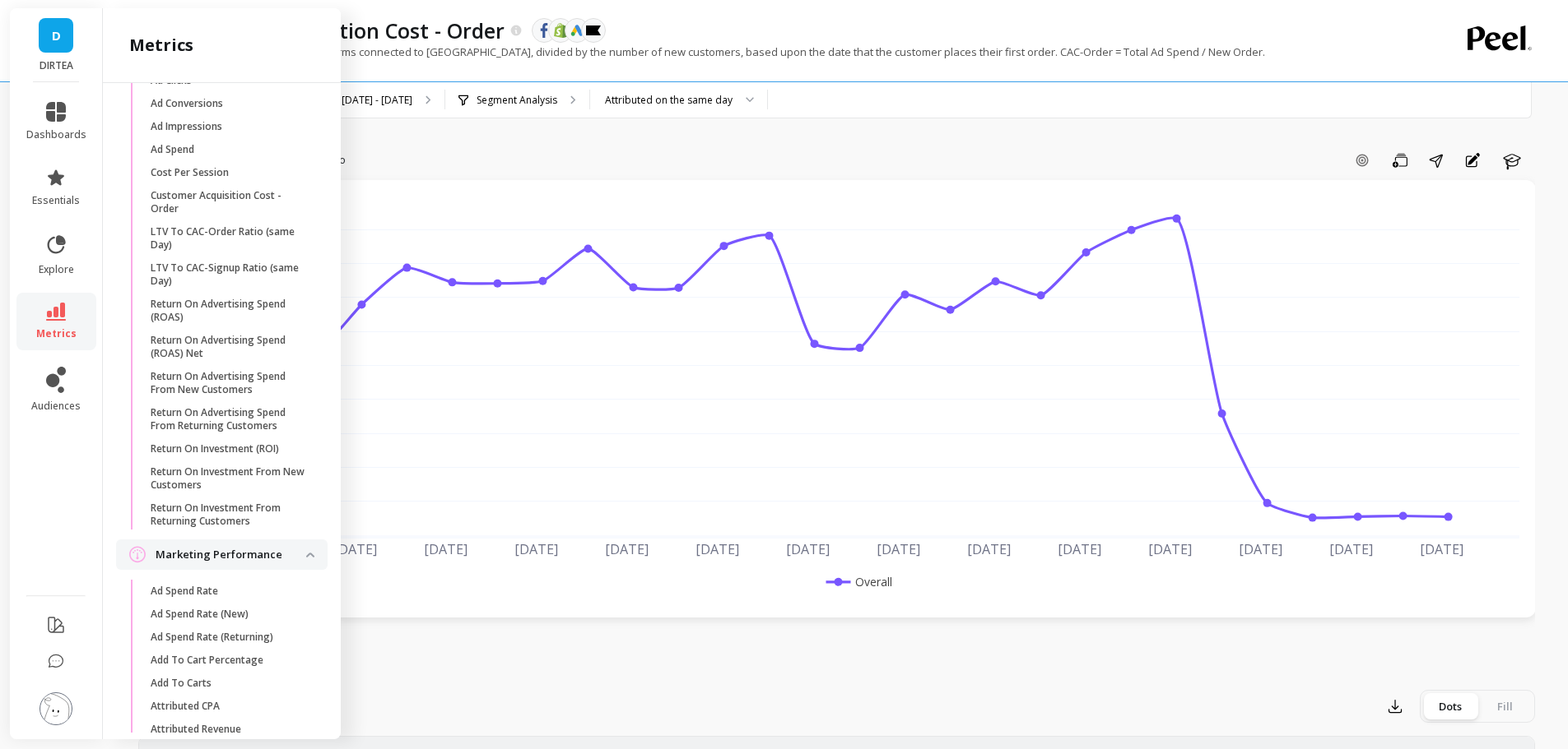
click at [246, 324] on p "Return On Advertising Spend (ROAS)" at bounding box center [229, 311] width 157 height 26
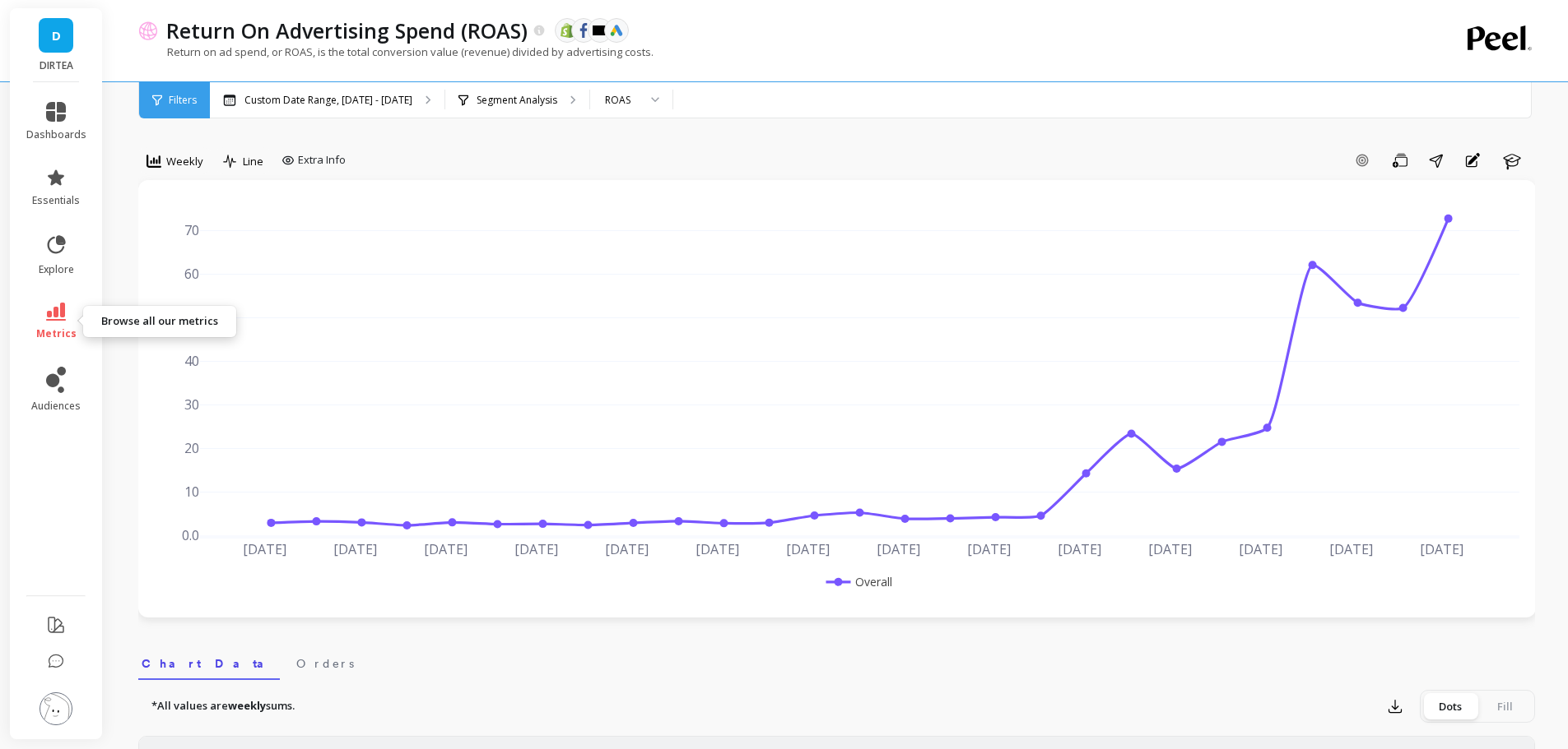
click at [62, 318] on icon at bounding box center [56, 312] width 19 height 18
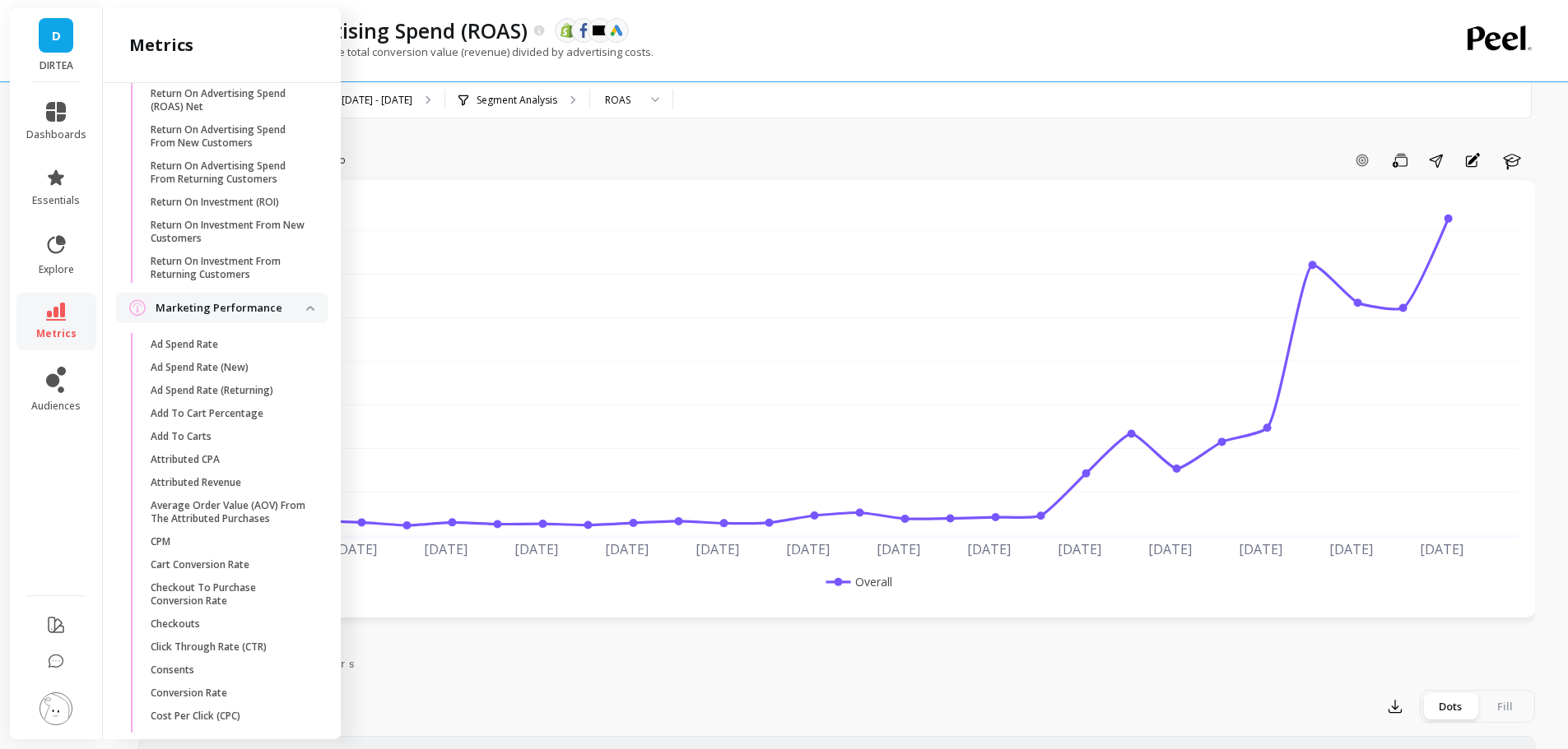
scroll to position [1837, 0]
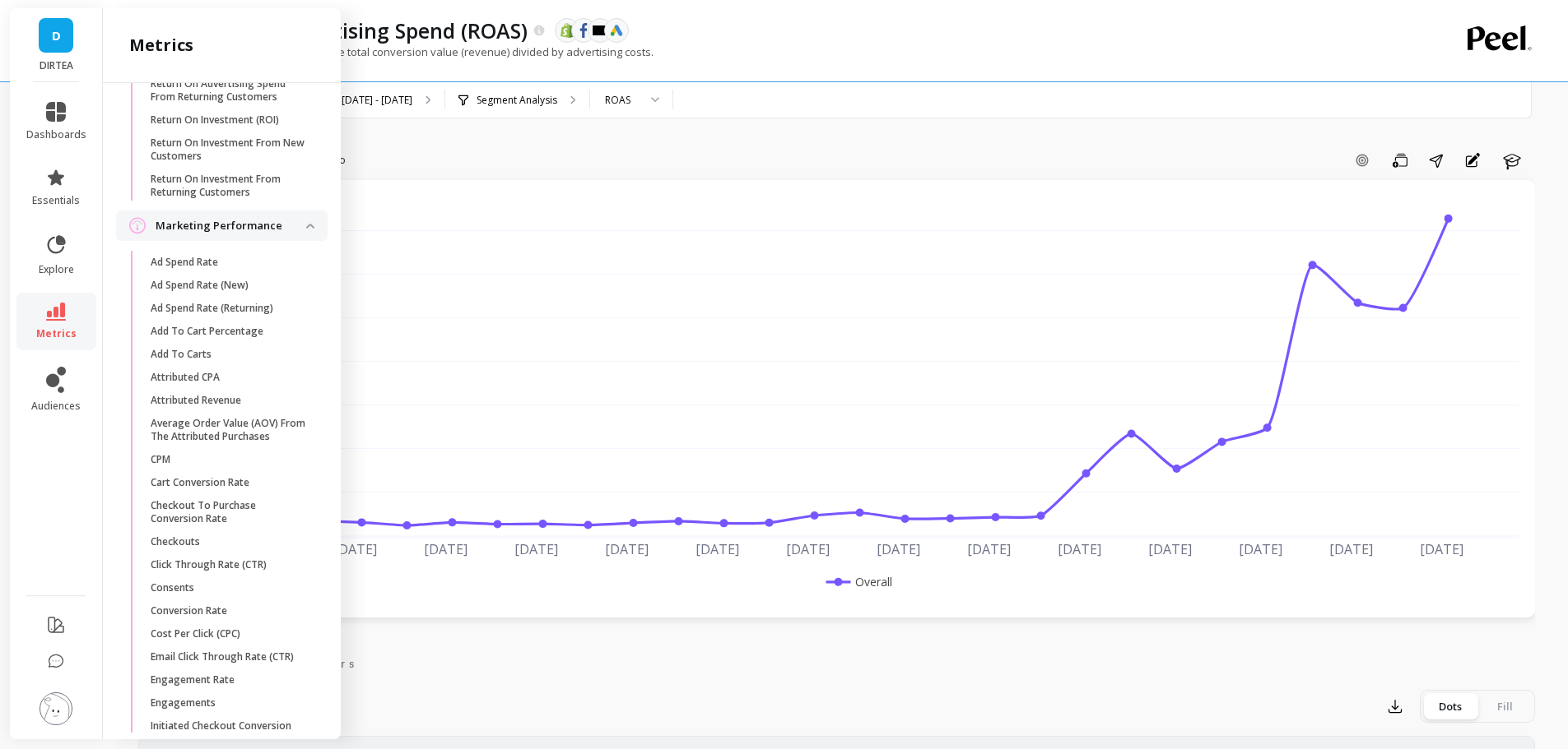
click at [264, 269] on span "Ad Spend Rate" at bounding box center [229, 262] width 157 height 14
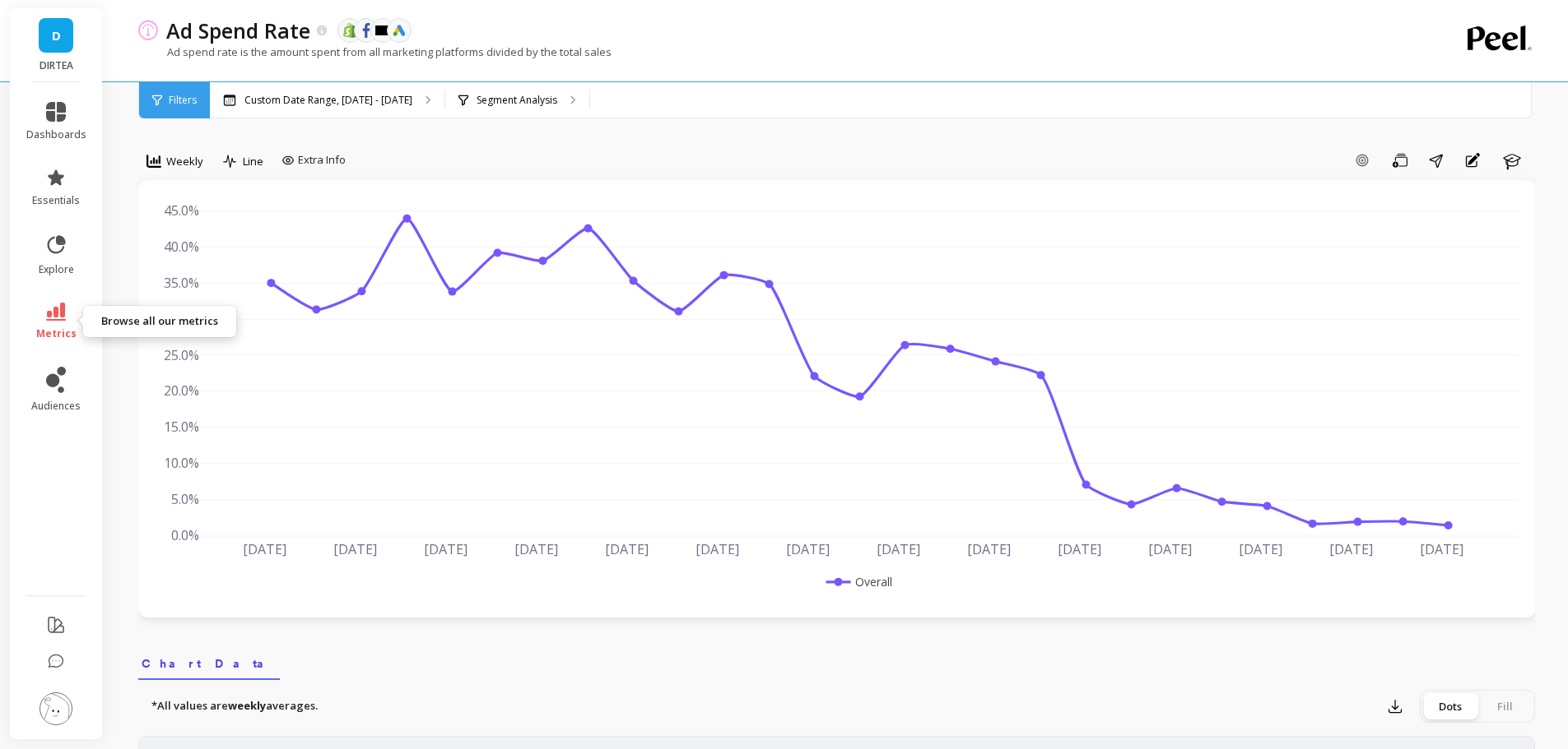
click at [35, 308] on link "metrics" at bounding box center [56, 321] width 60 height 38
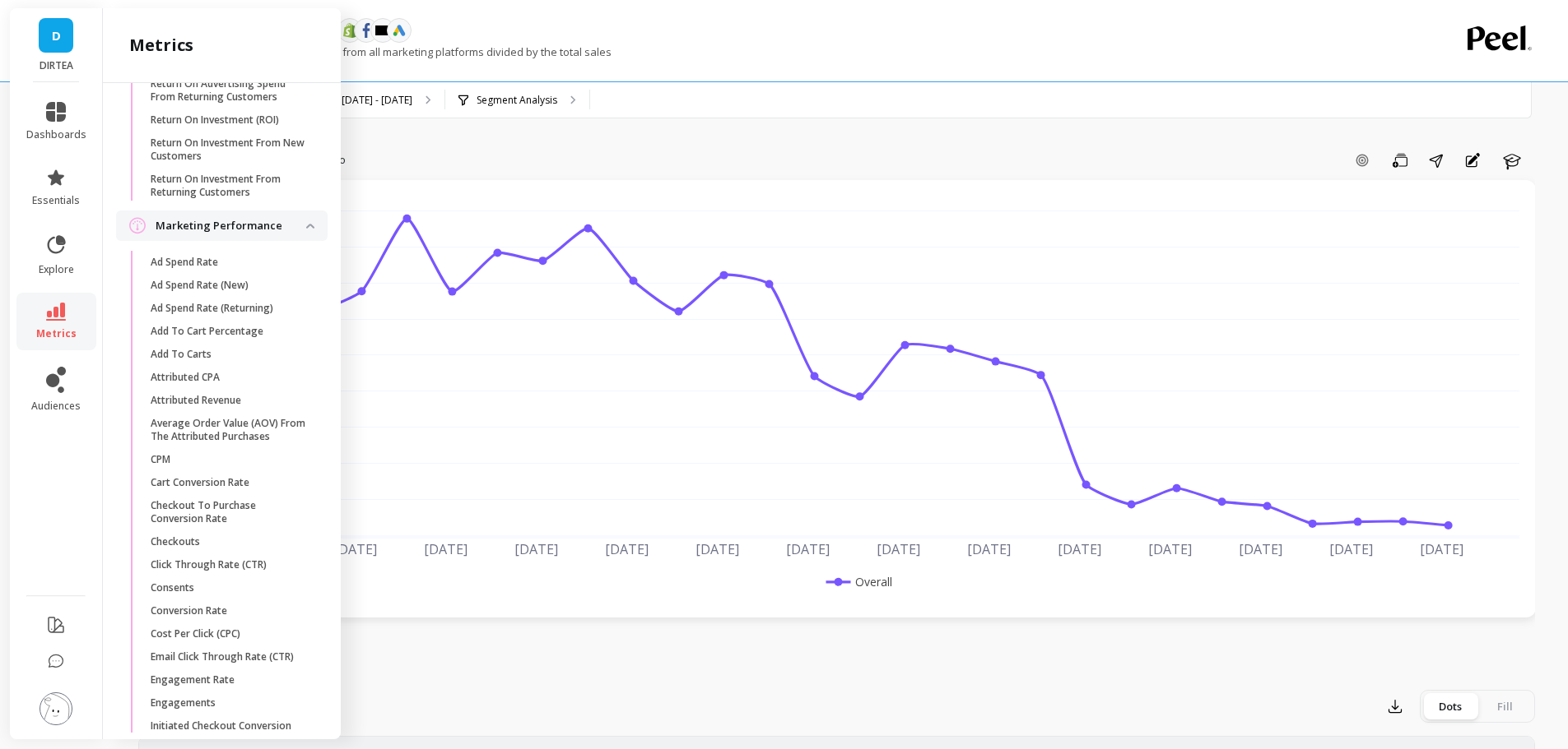
scroll to position [1941, 0]
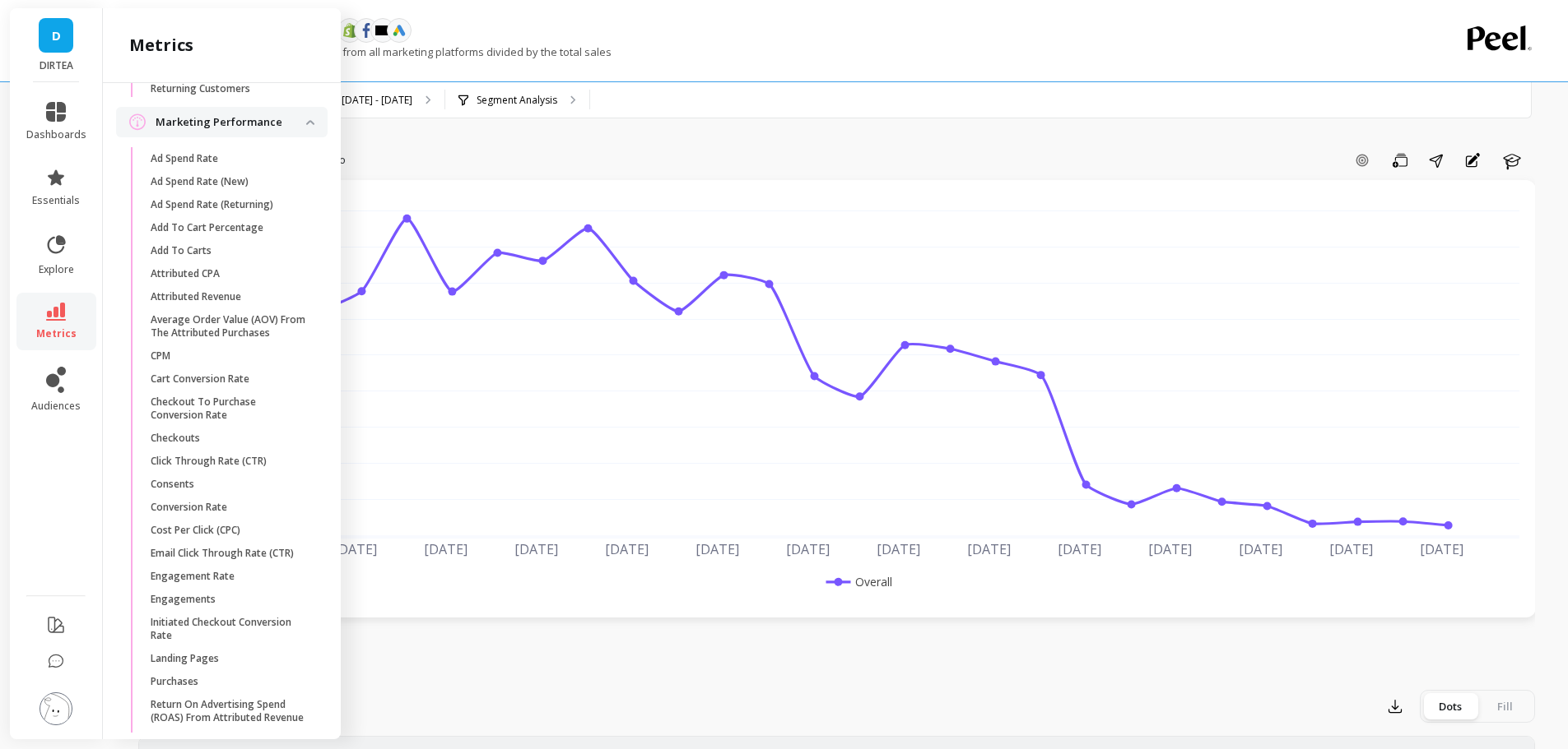
click at [250, 281] on span "Attributed CPA" at bounding box center [229, 274] width 157 height 14
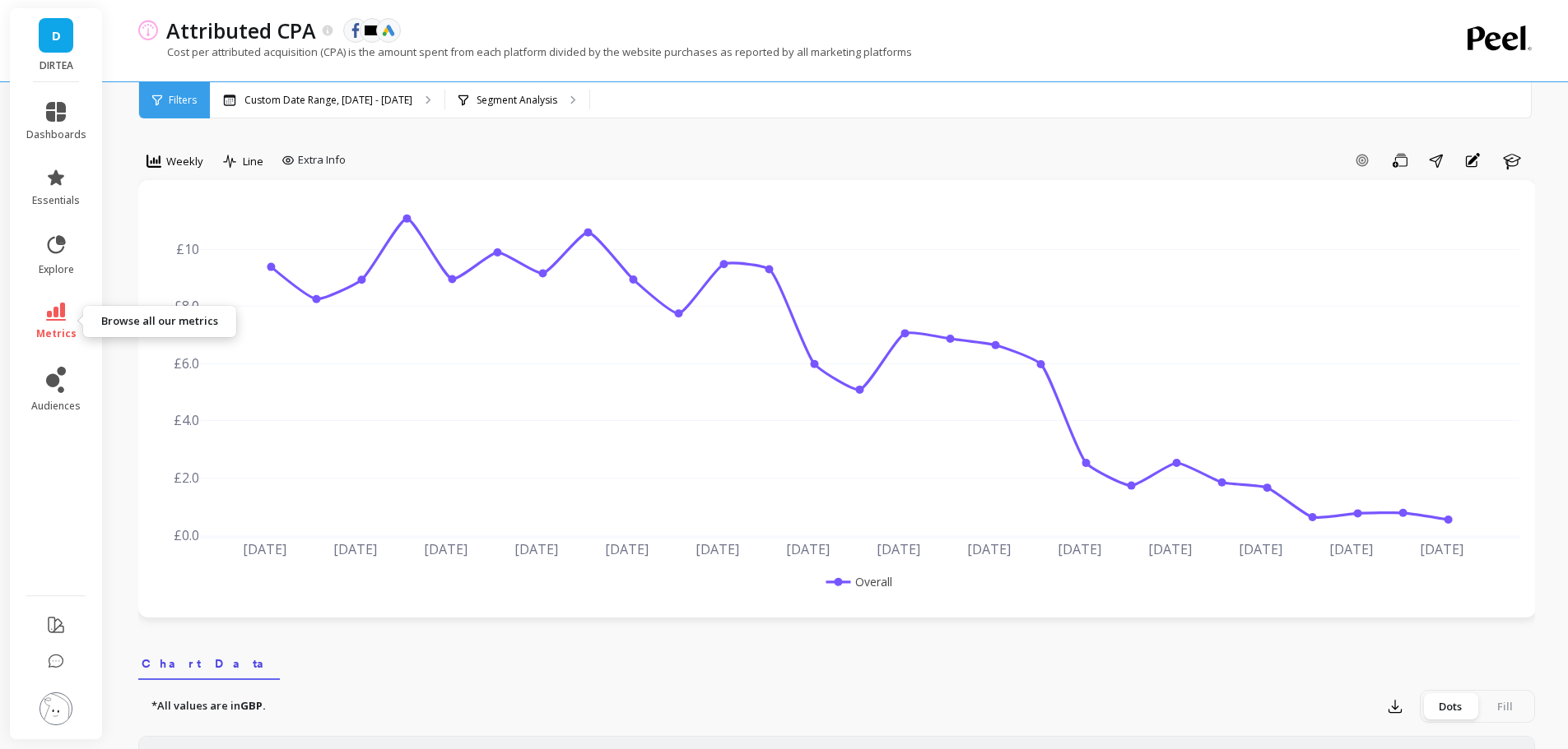
click at [58, 319] on icon at bounding box center [56, 312] width 19 height 18
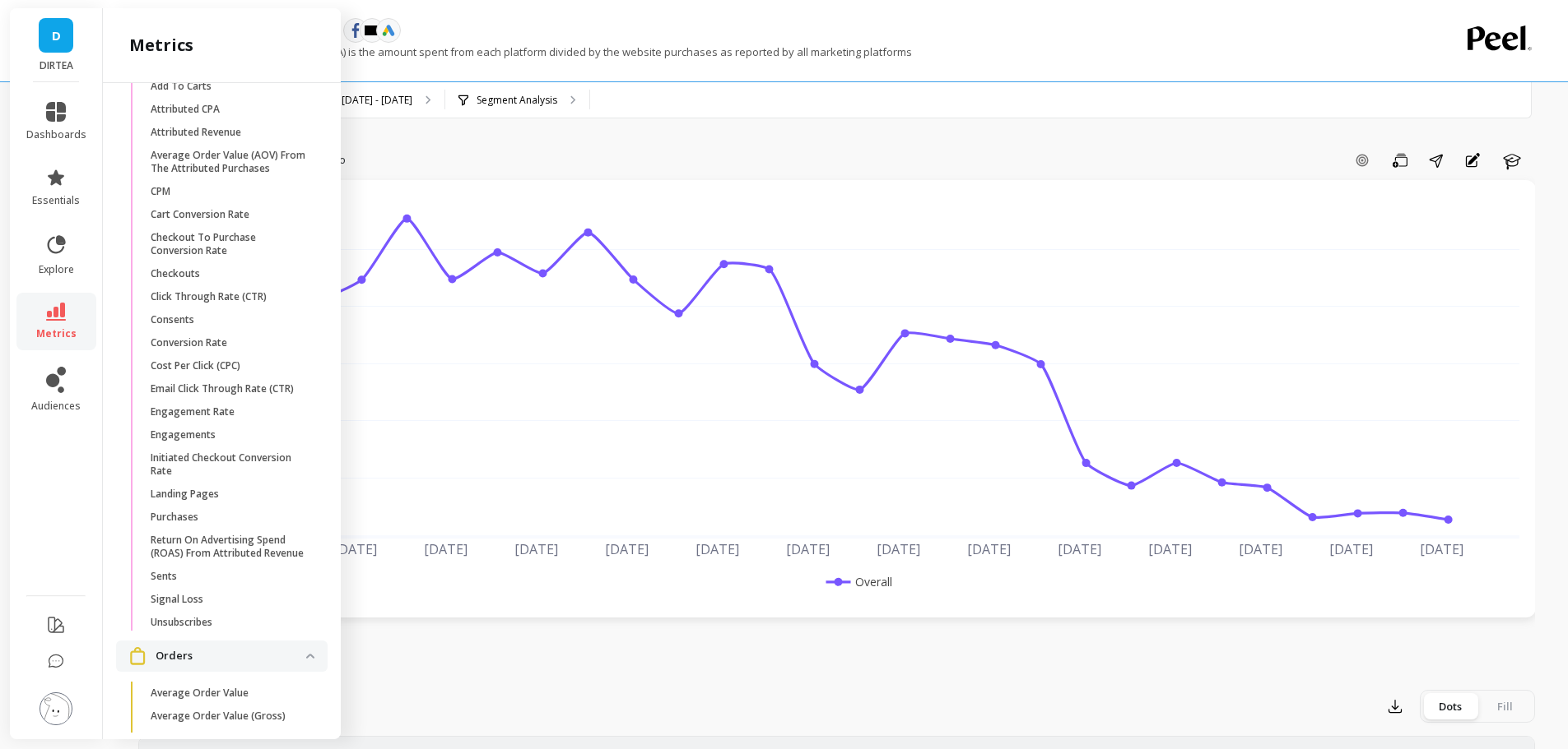
scroll to position [2172, 0]
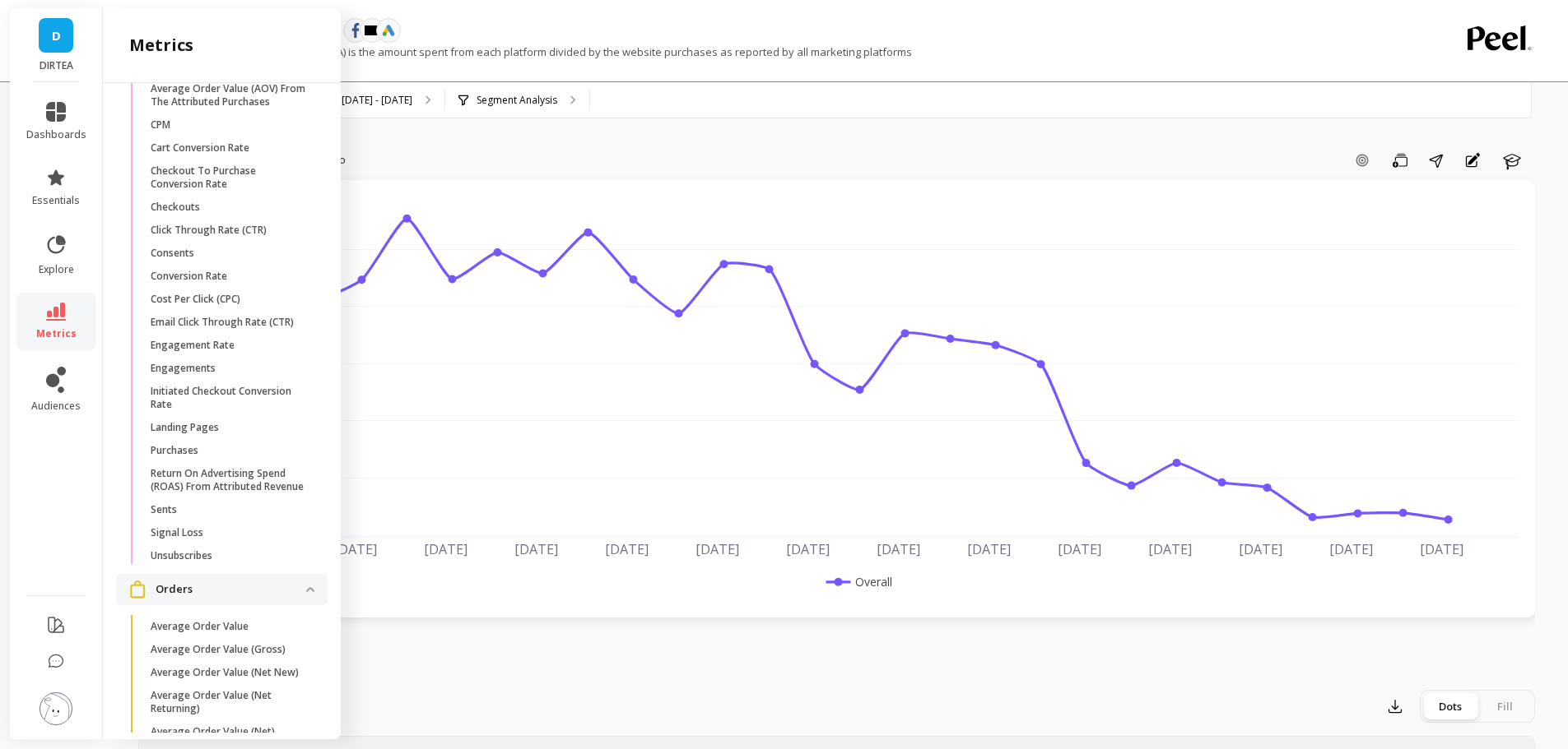
click at [266, 411] on p "Initiated Checkout Conversion Rate" at bounding box center [229, 398] width 157 height 26
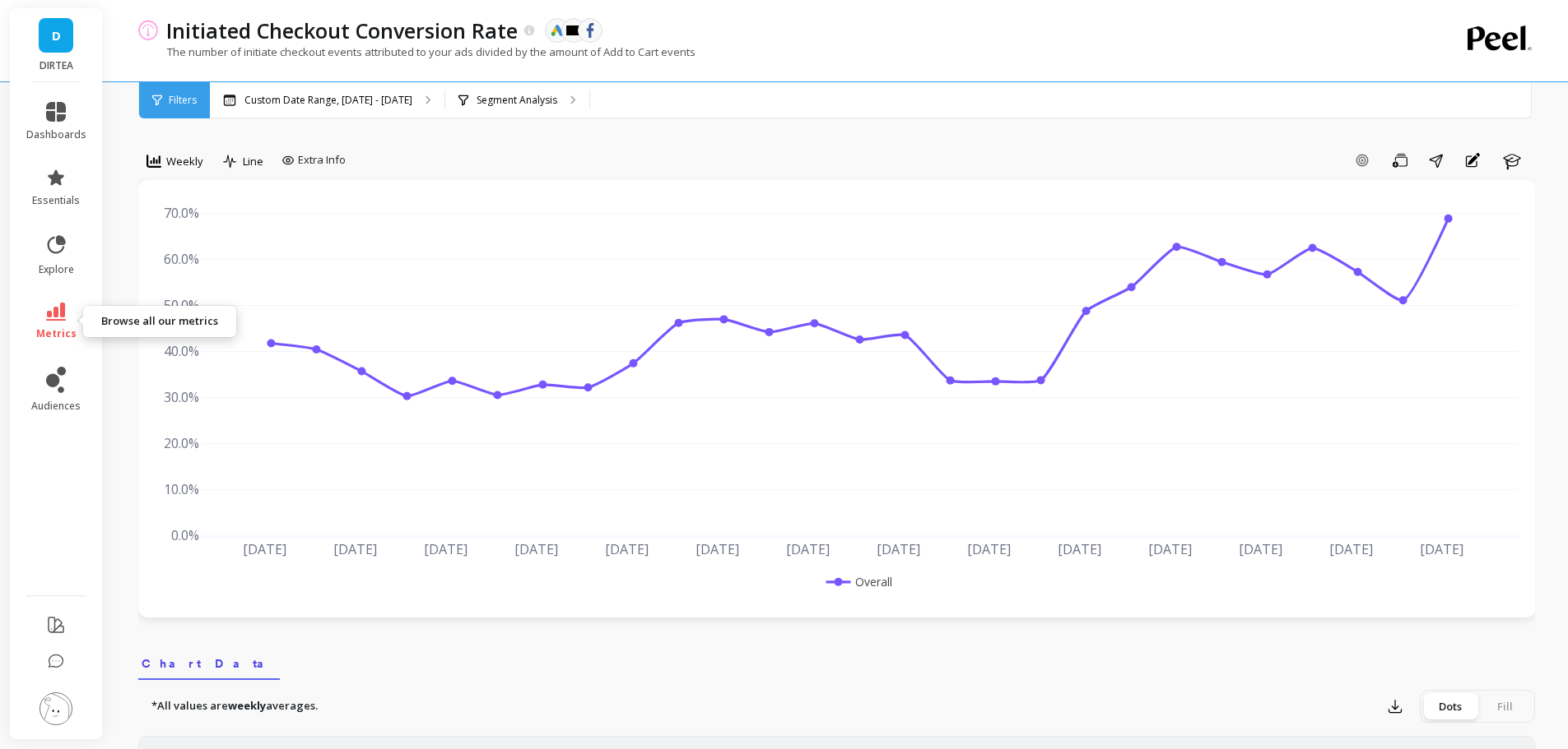
click at [63, 316] on icon at bounding box center [56, 312] width 19 height 18
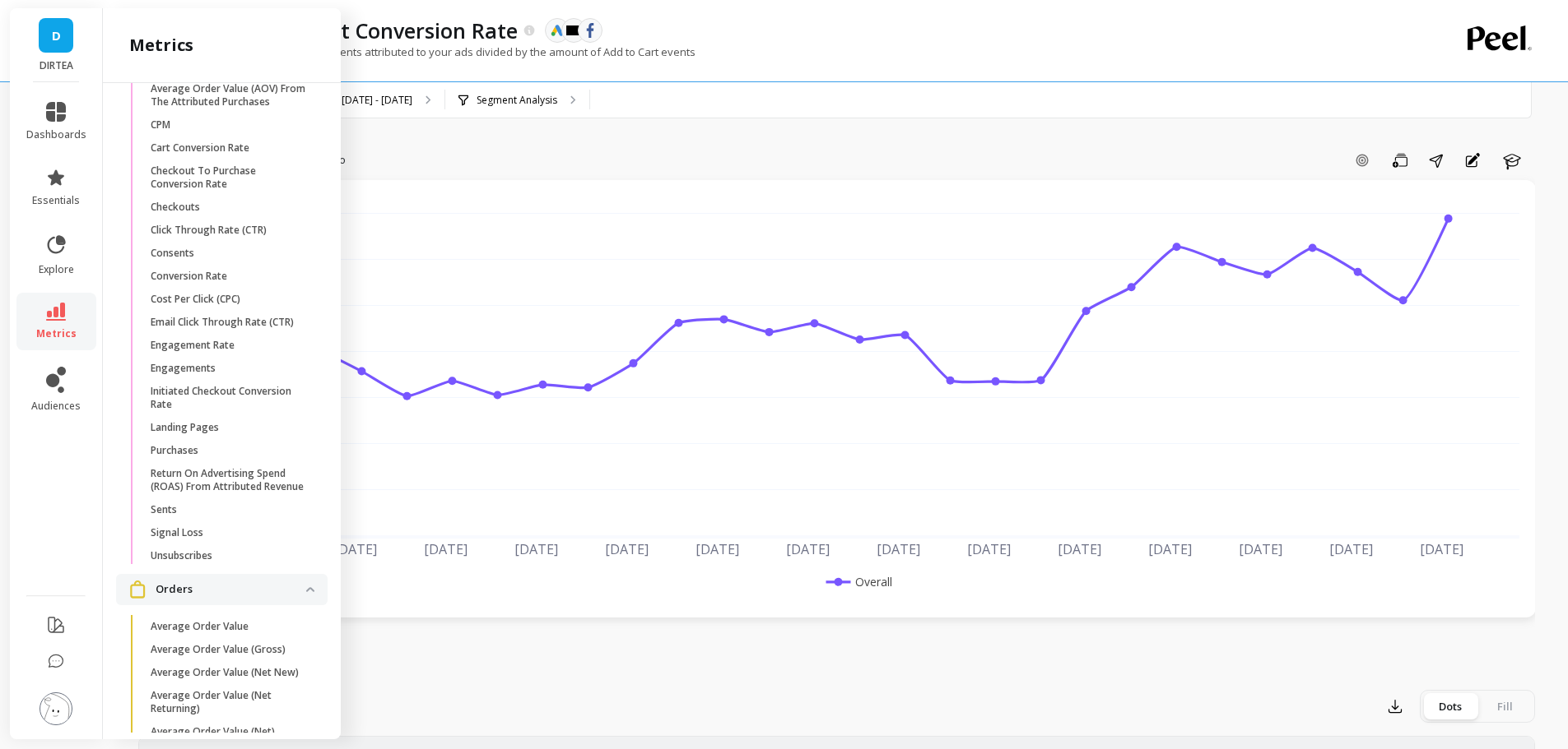
scroll to position [2216, 0]
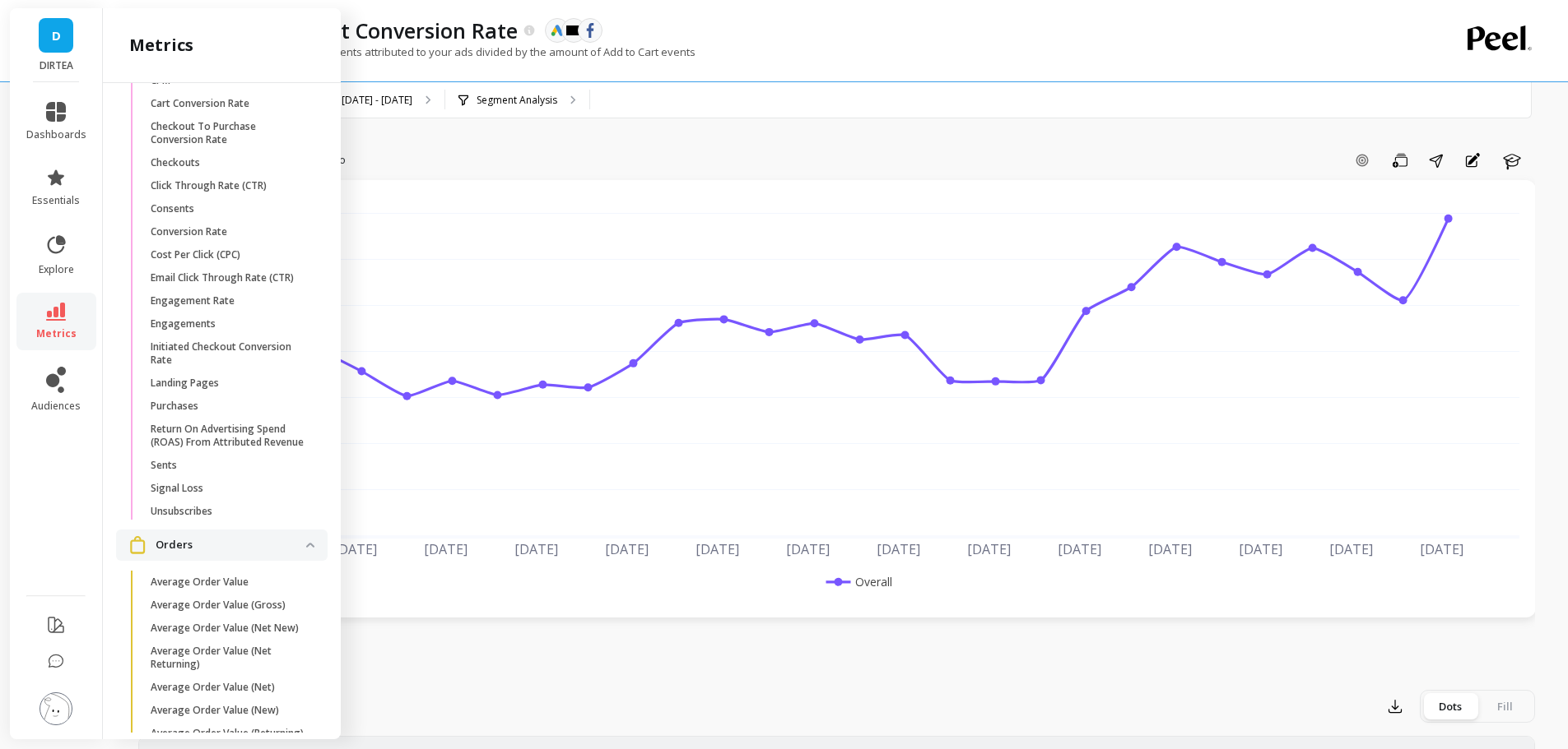
click at [256, 336] on link "Engagements" at bounding box center [234, 324] width 185 height 23
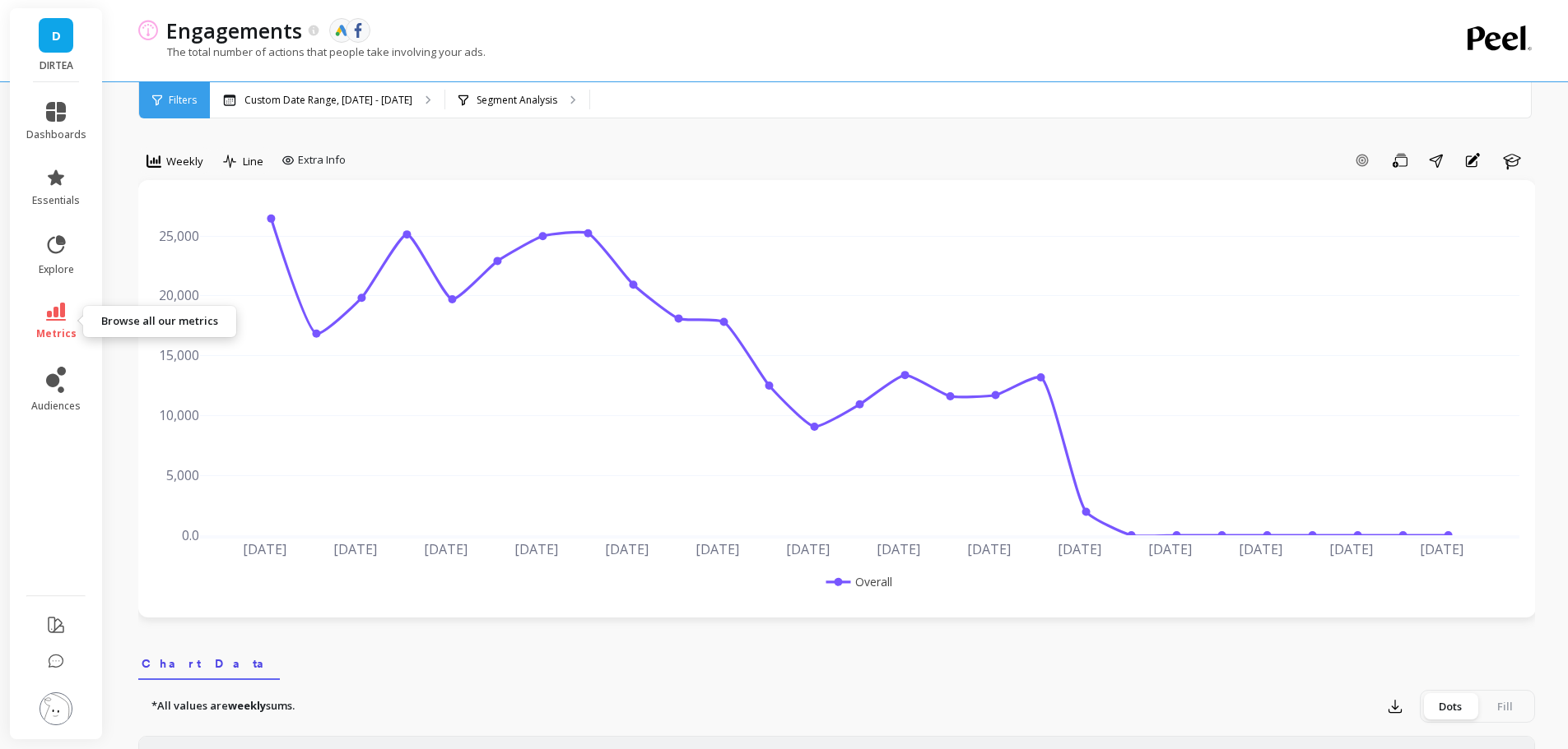
click at [58, 315] on icon at bounding box center [56, 312] width 19 height 18
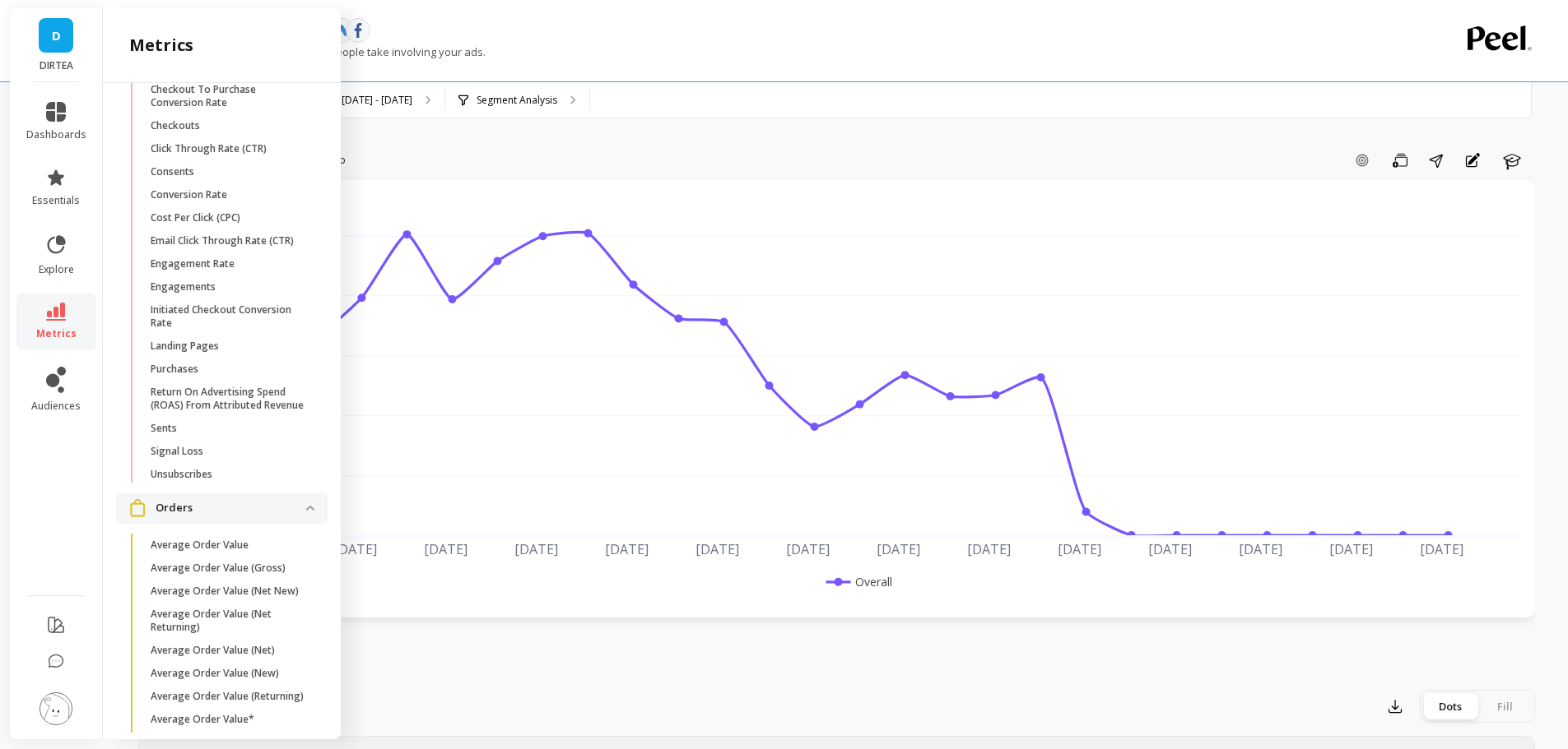
scroll to position [2261, 0]
click at [493, 27] on div "Engagements The data you are viewing comes from: Google Ads Facebook Ads" at bounding box center [778, 30] width 1242 height 28
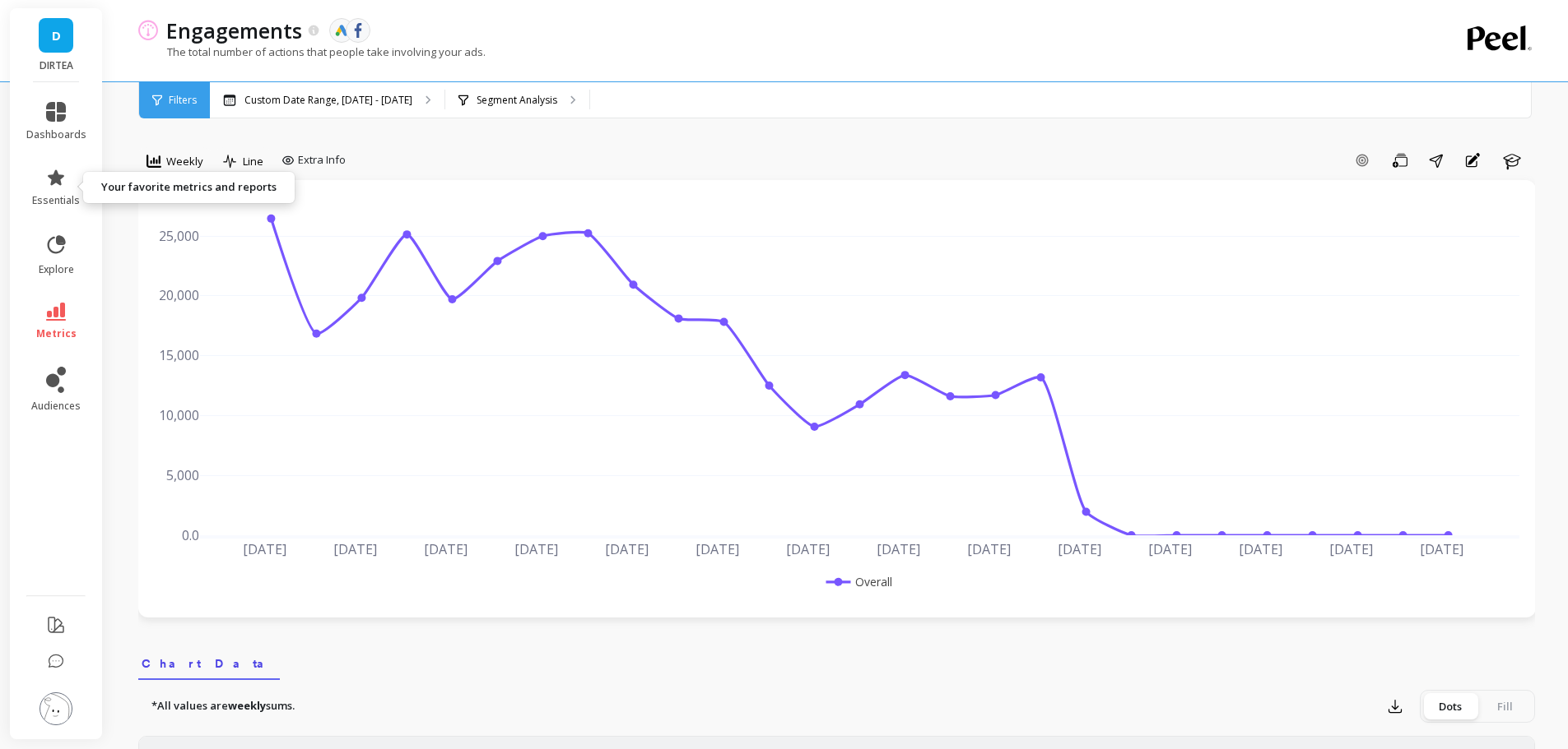
click at [61, 185] on icon at bounding box center [55, 177] width 16 height 15
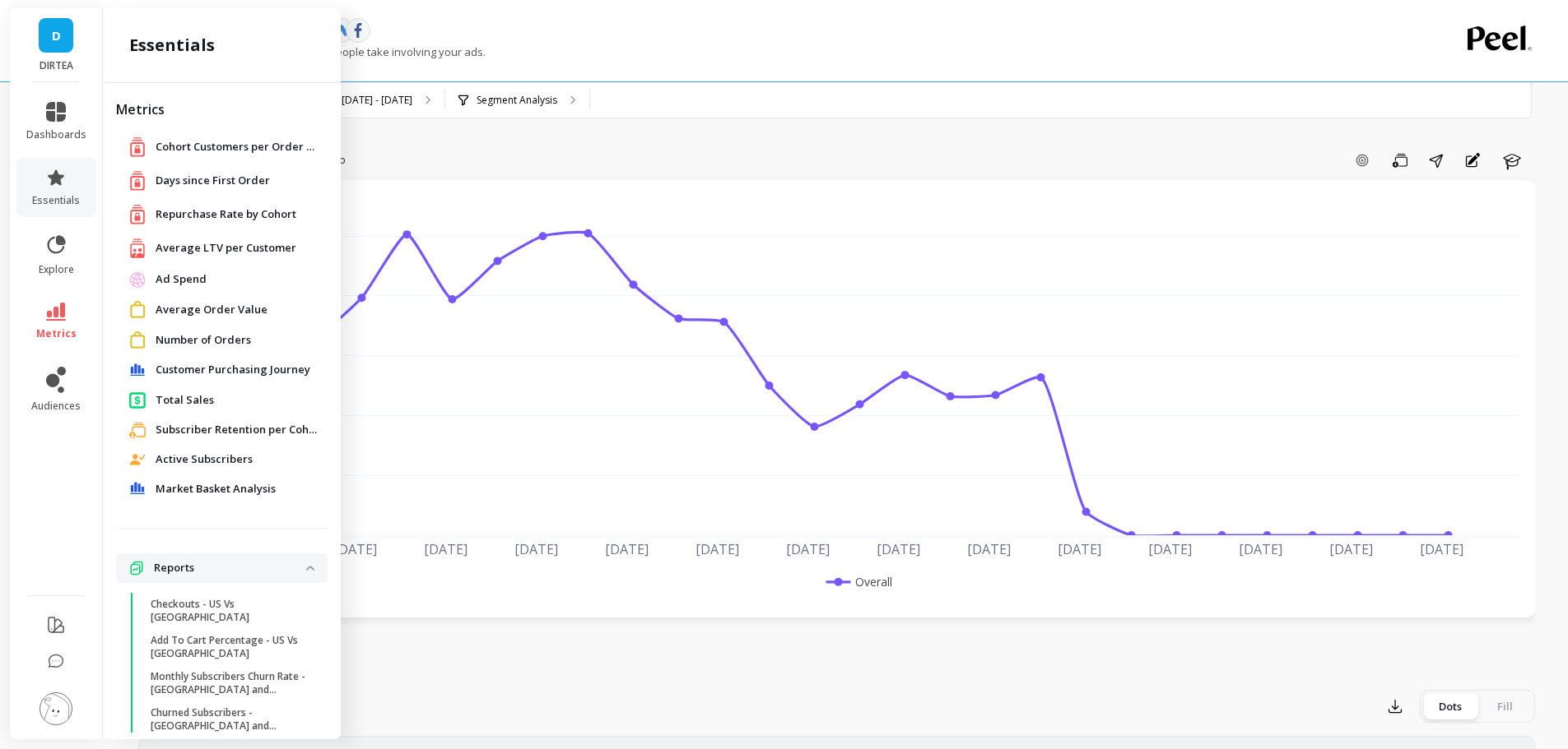
scroll to position [75, 0]
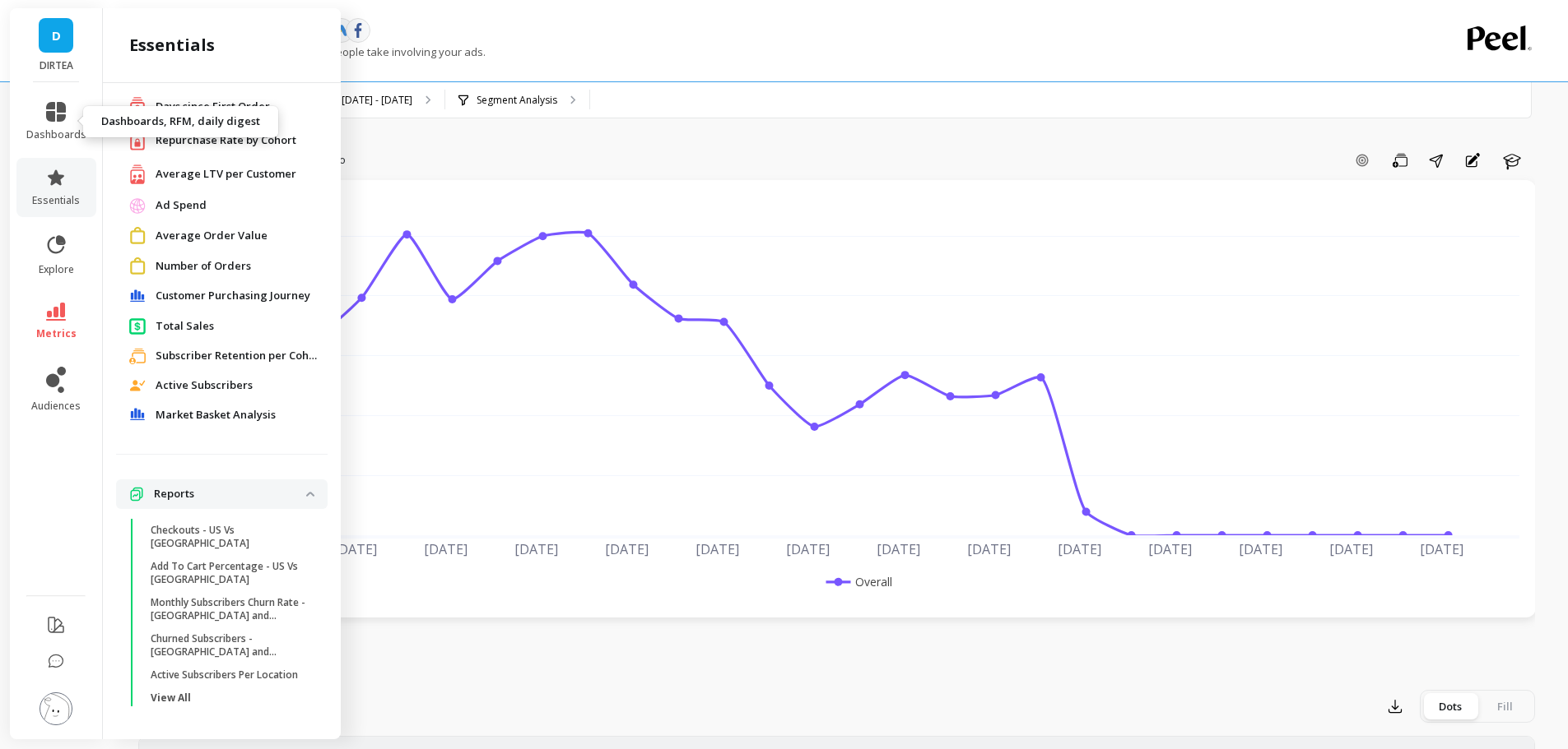
click at [61, 103] on icon at bounding box center [56, 111] width 19 height 19
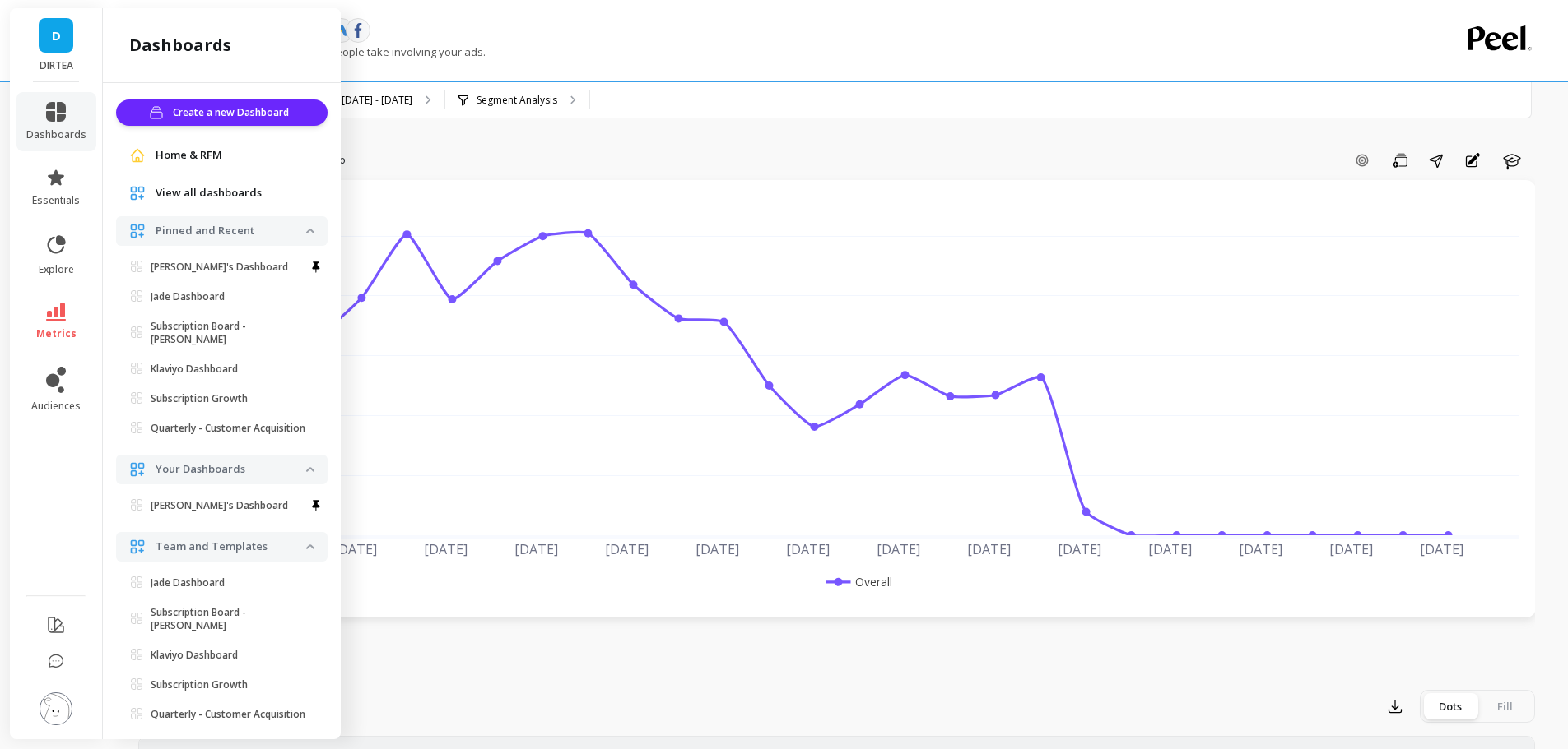
click at [239, 272] on p "Anwar's Dashboard" at bounding box center [220, 268] width 137 height 14
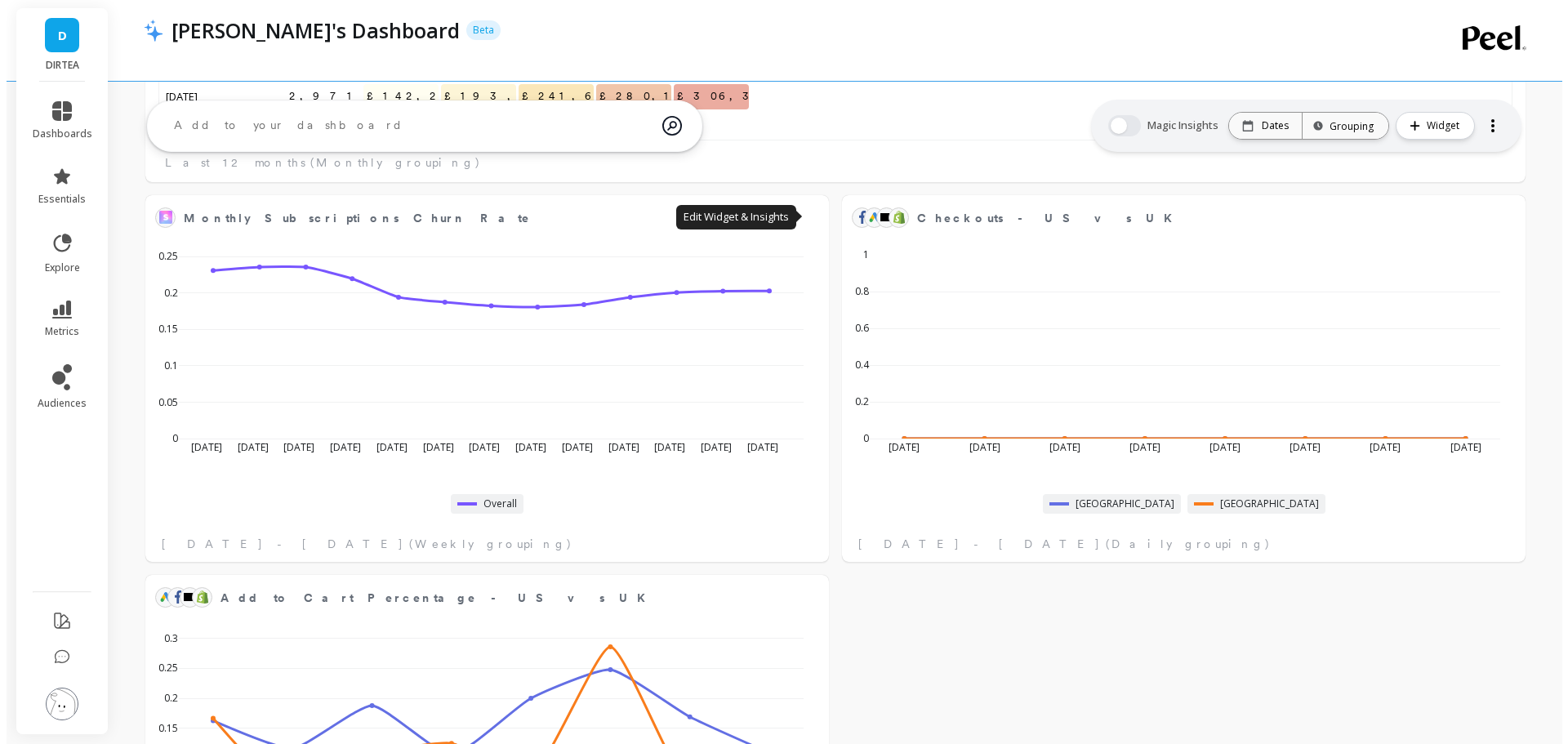
scroll to position [1923, 0]
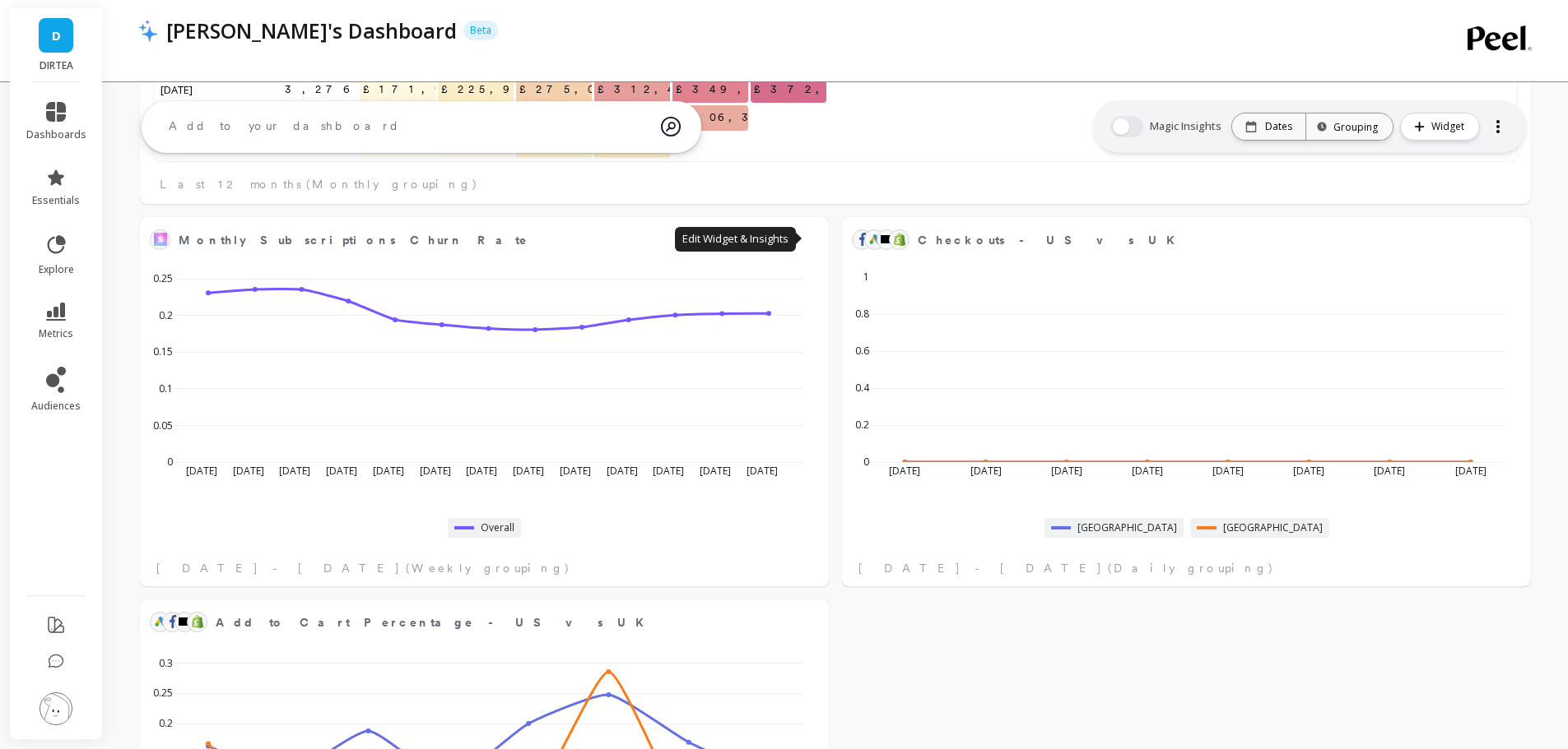
click at [1282, 247] on span "Checkouts - US vs UK" at bounding box center [1192, 240] width 551 height 23
click at [1501, 240] on button at bounding box center [1511, 239] width 19 height 23
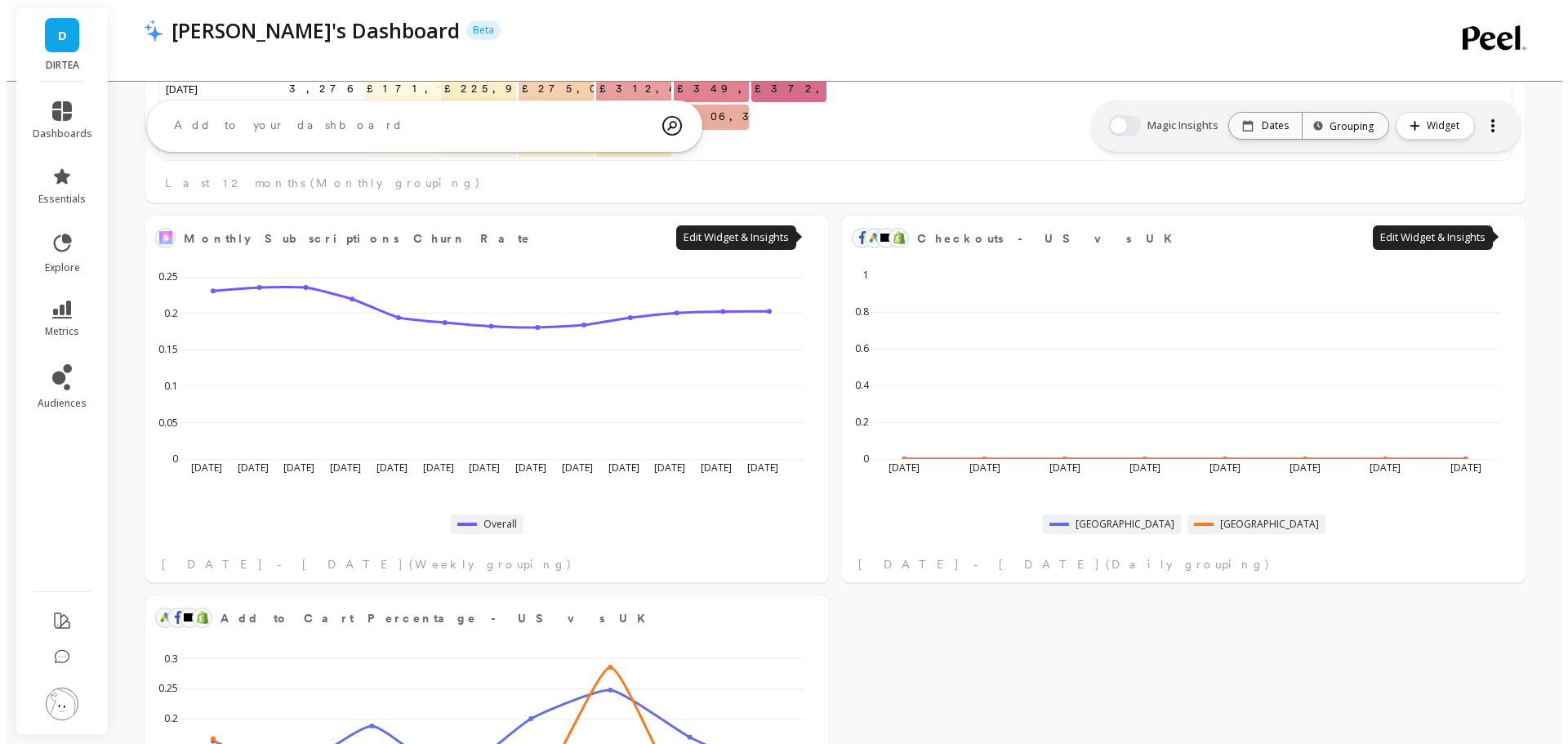
scroll to position [274, 1334]
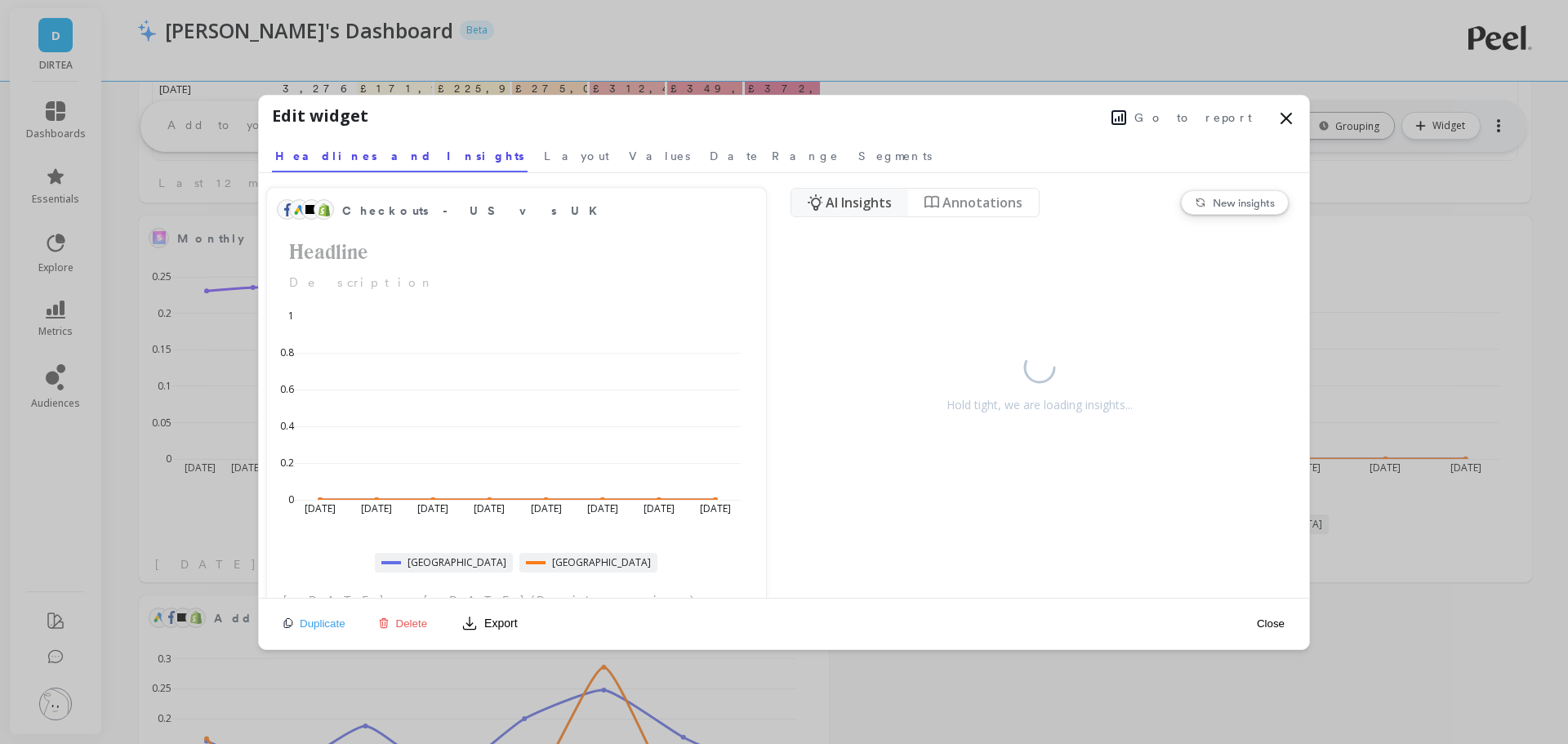
click at [1220, 114] on span "Go to report" at bounding box center [1193, 117] width 117 height 16
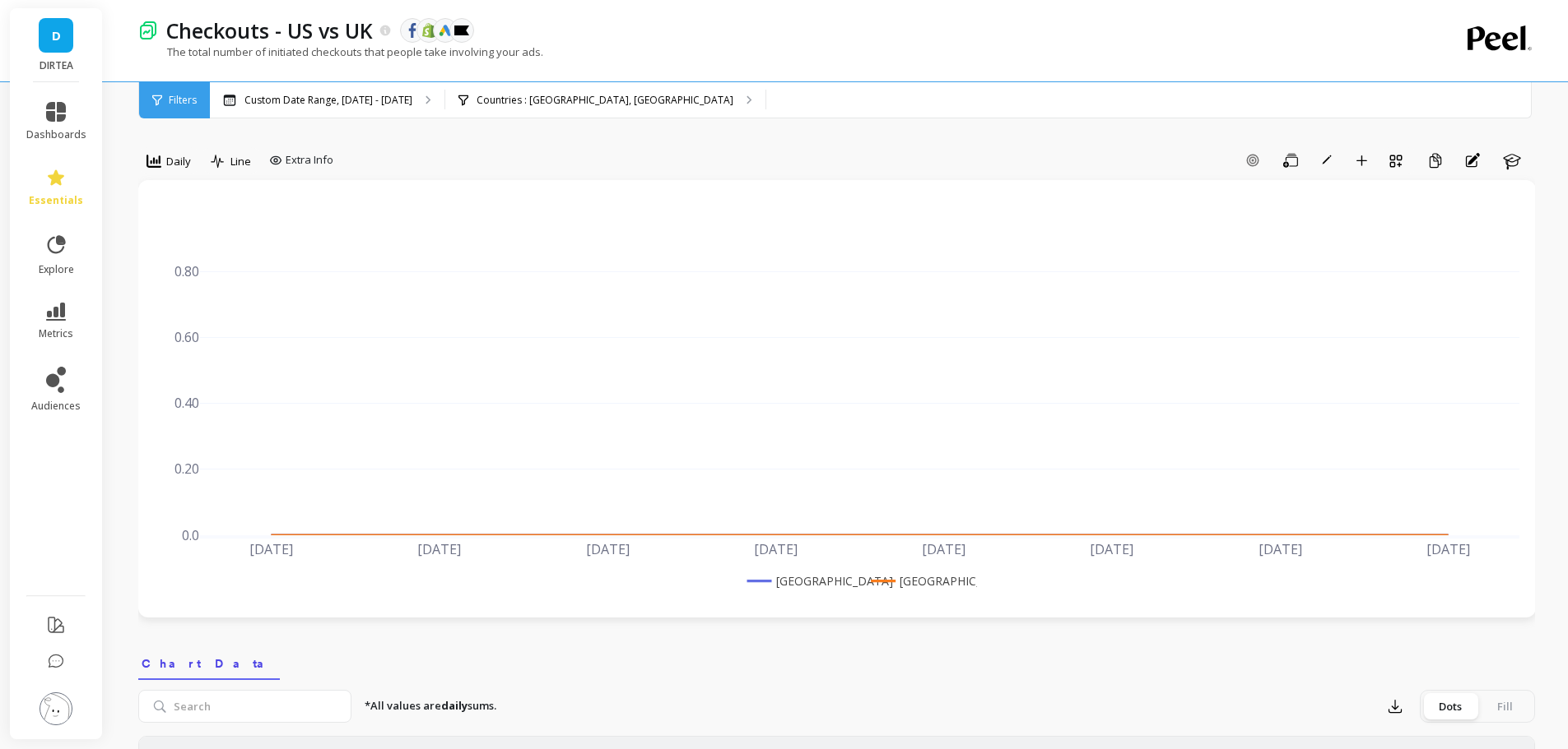
click at [388, 99] on p "Custom Date Range, Aug 19 - Aug 26" at bounding box center [327, 101] width 167 height 14
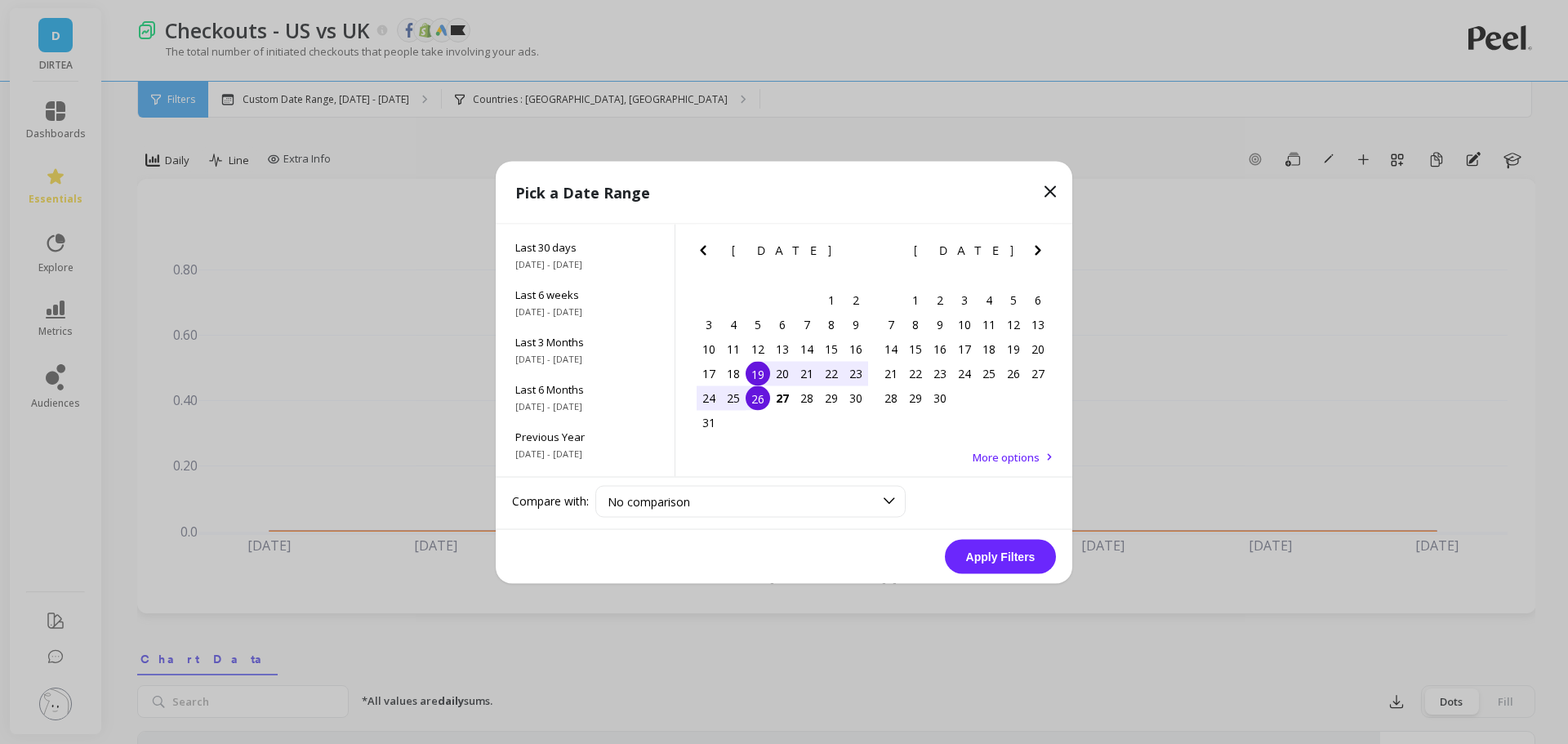
scroll to position [221, 0]
click at [586, 404] on span "Last 3 Years" at bounding box center [584, 397] width 139 height 14
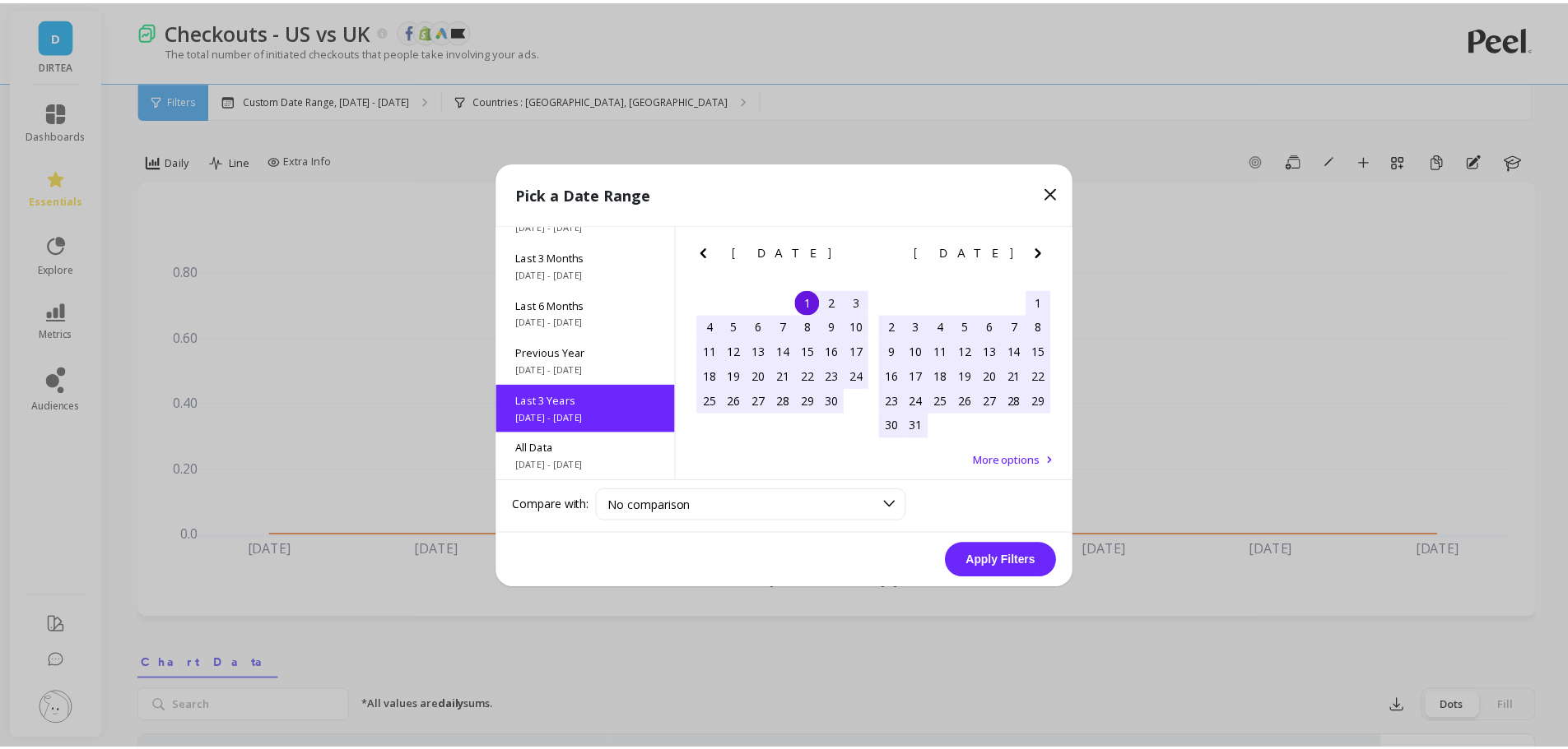
scroll to position [1, 0]
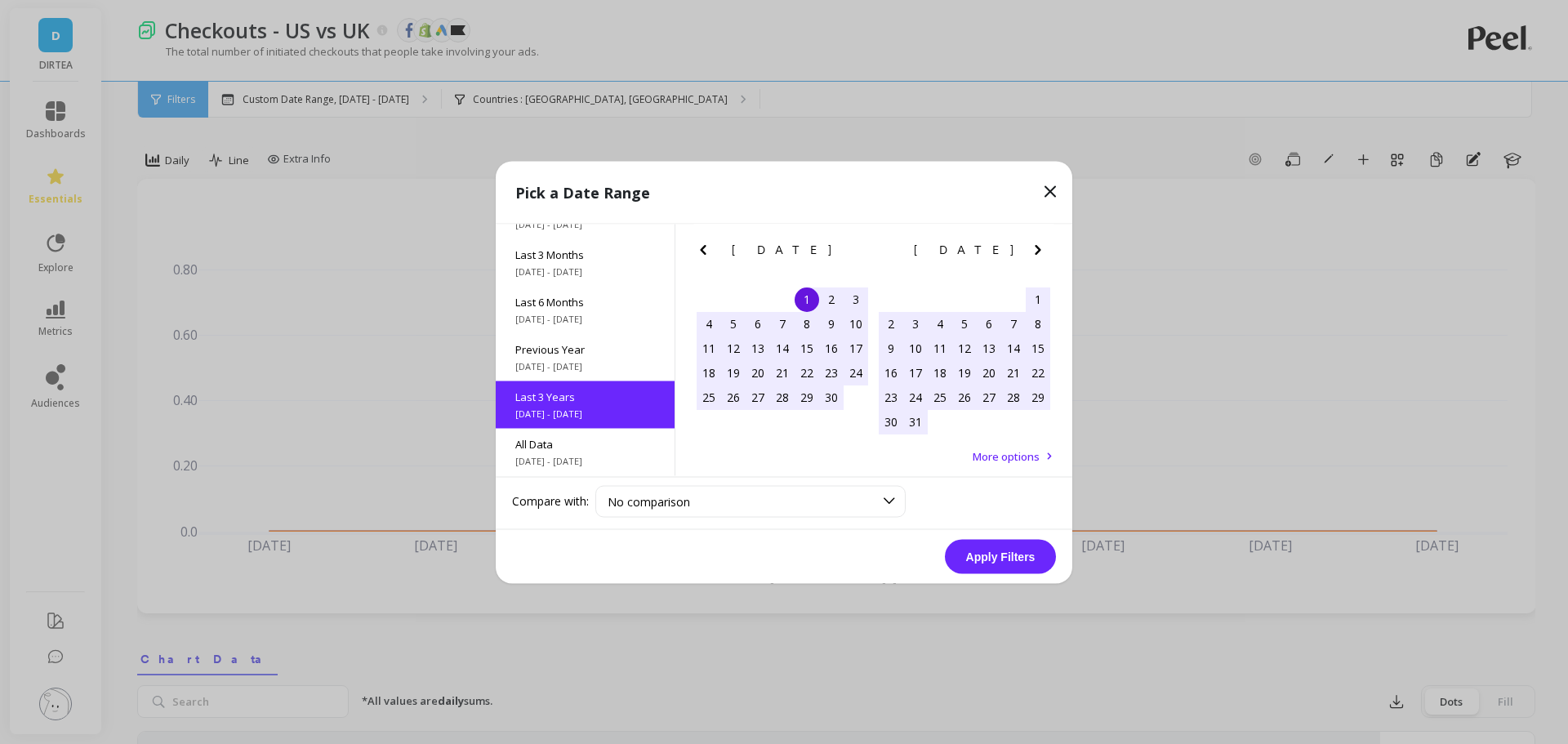
click at [1011, 554] on button "Apply Filters" at bounding box center [1001, 557] width 111 height 35
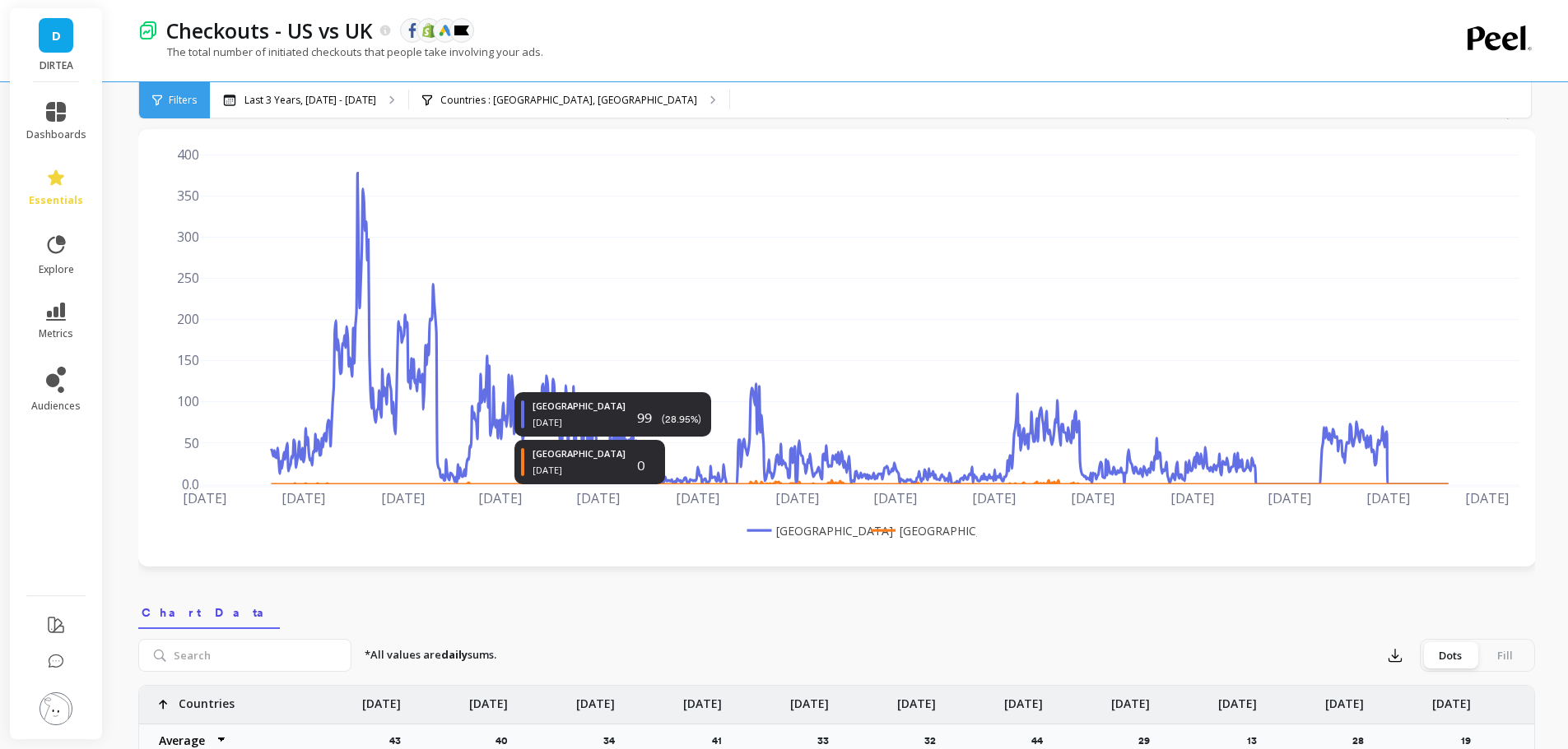
scroll to position [0, 0]
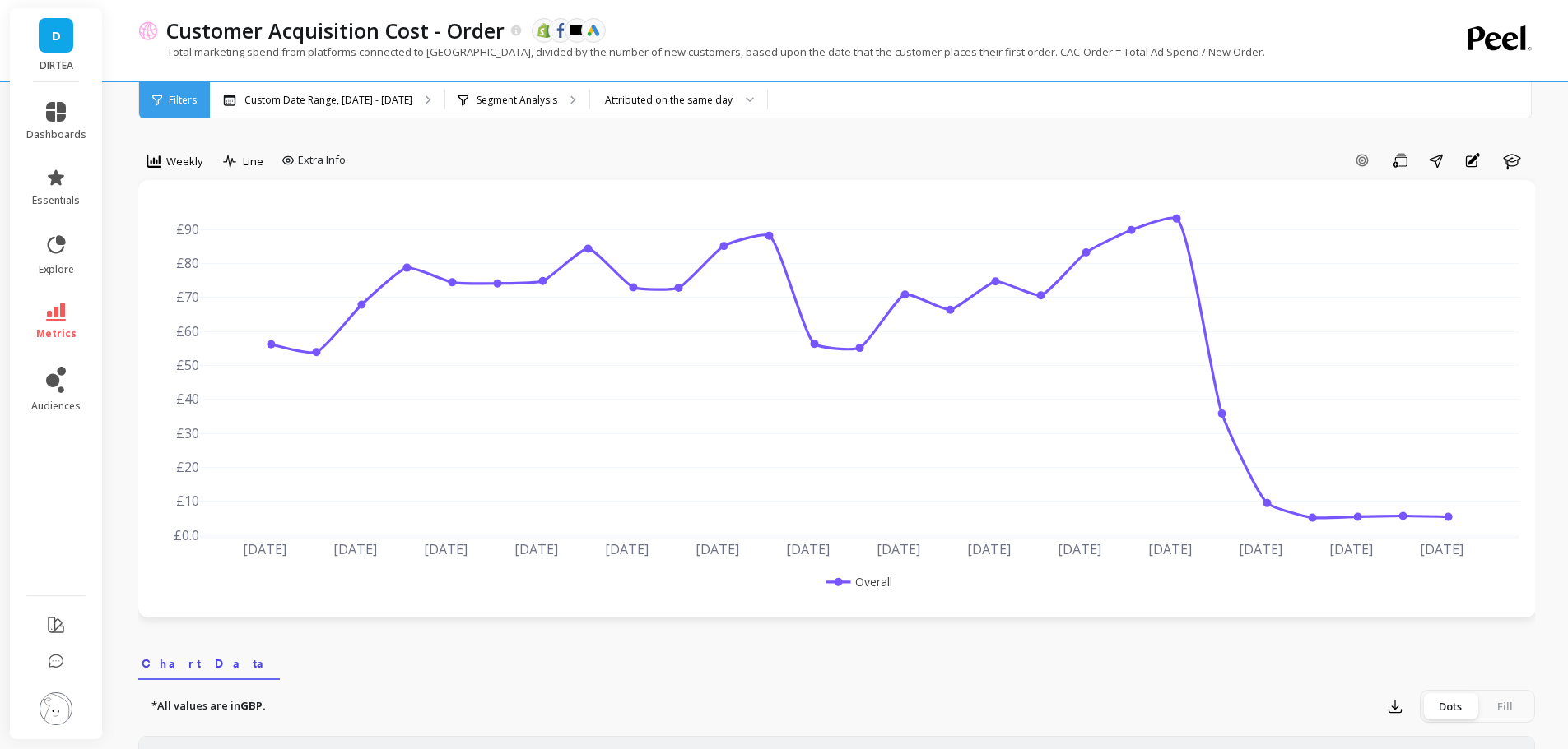
drag, startPoint x: 713, startPoint y: 49, endPoint x: 775, endPoint y: 48, distance: 62.0
click at [775, 48] on p "Total marketing spend from platforms connected to [GEOGRAPHIC_DATA], divided by…" at bounding box center [702, 51] width 1127 height 15
click at [715, 88] on div "Attributed on the same day" at bounding box center [678, 100] width 177 height 36
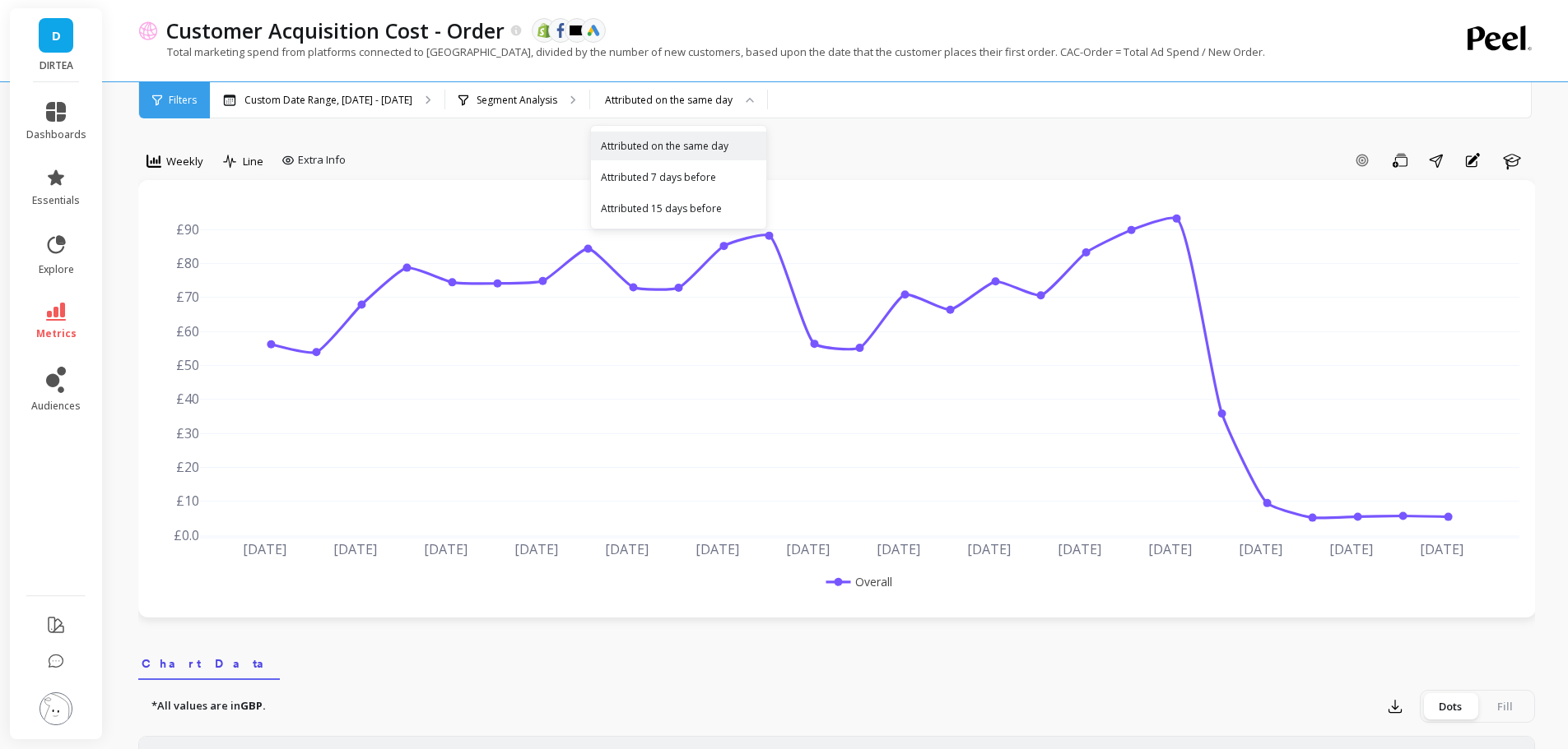
click at [704, 165] on div "Attributed 7 days before" at bounding box center [678, 177] width 175 height 29
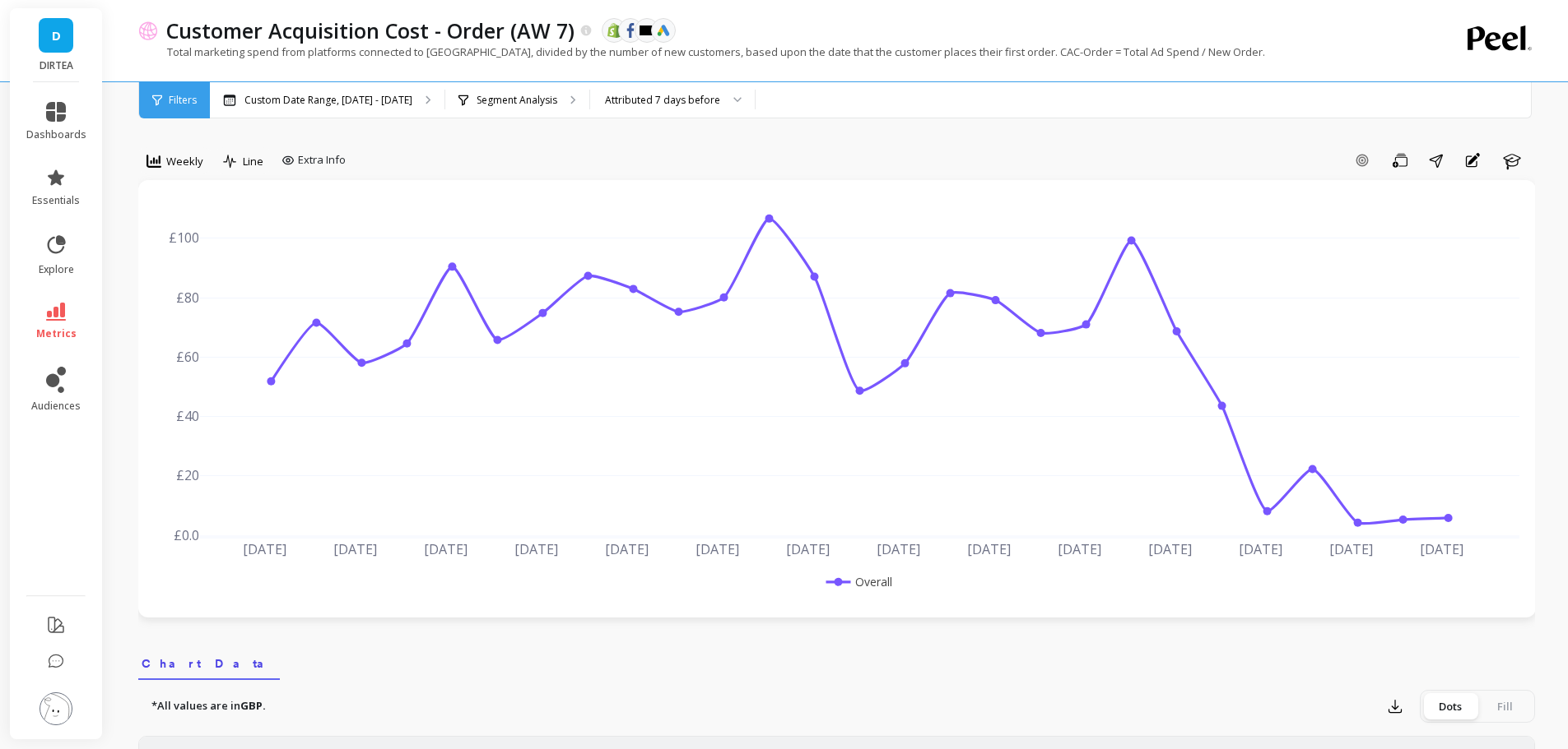
click at [706, 100] on div "Attributed 7 days before" at bounding box center [662, 100] width 115 height 15
click at [700, 203] on div "Attributed 15 days before" at bounding box center [673, 208] width 143 height 15
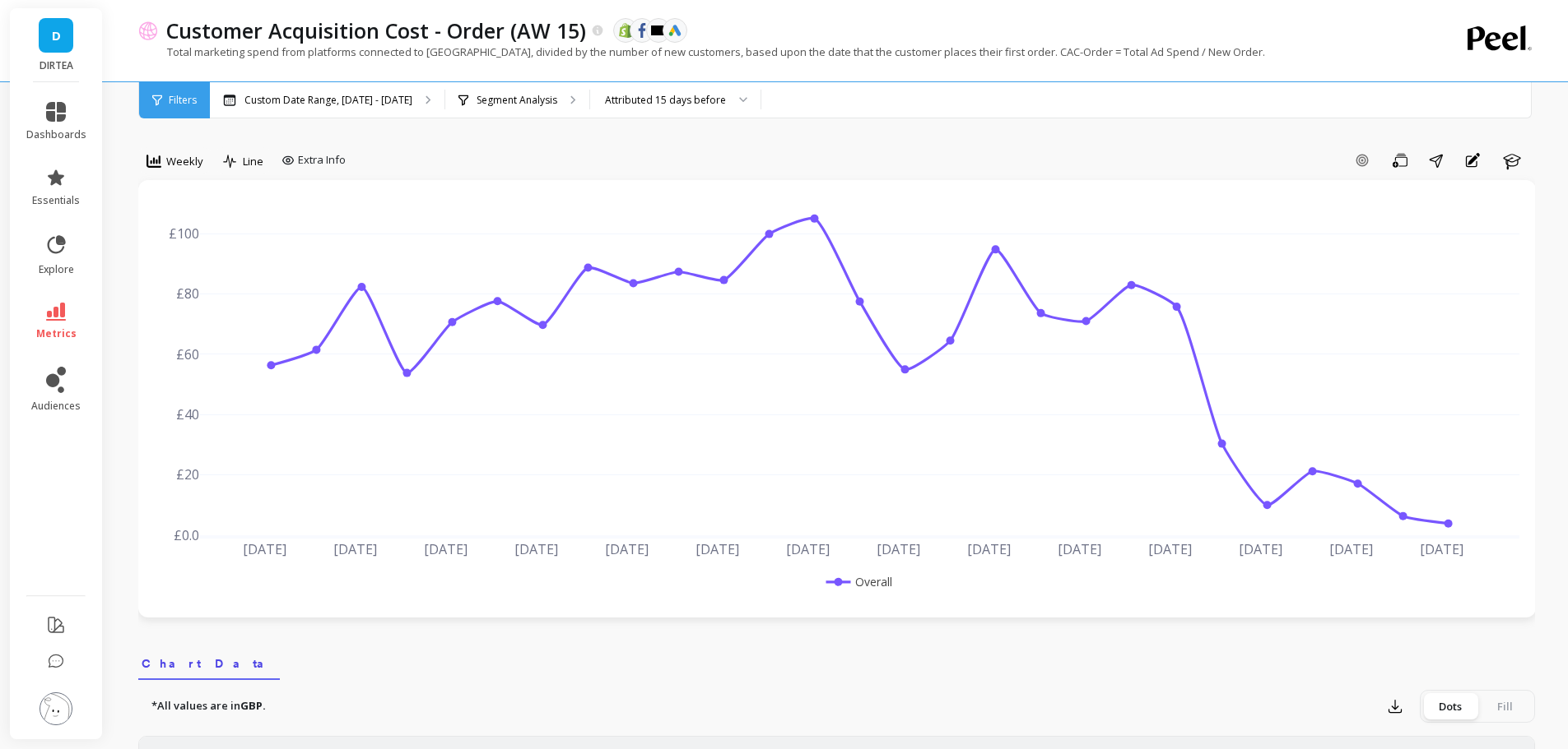
click at [674, 94] on div "Attributed 15 days before" at bounding box center [665, 100] width 121 height 15
click at [679, 140] on div "Attributed on the same day" at bounding box center [676, 146] width 149 height 15
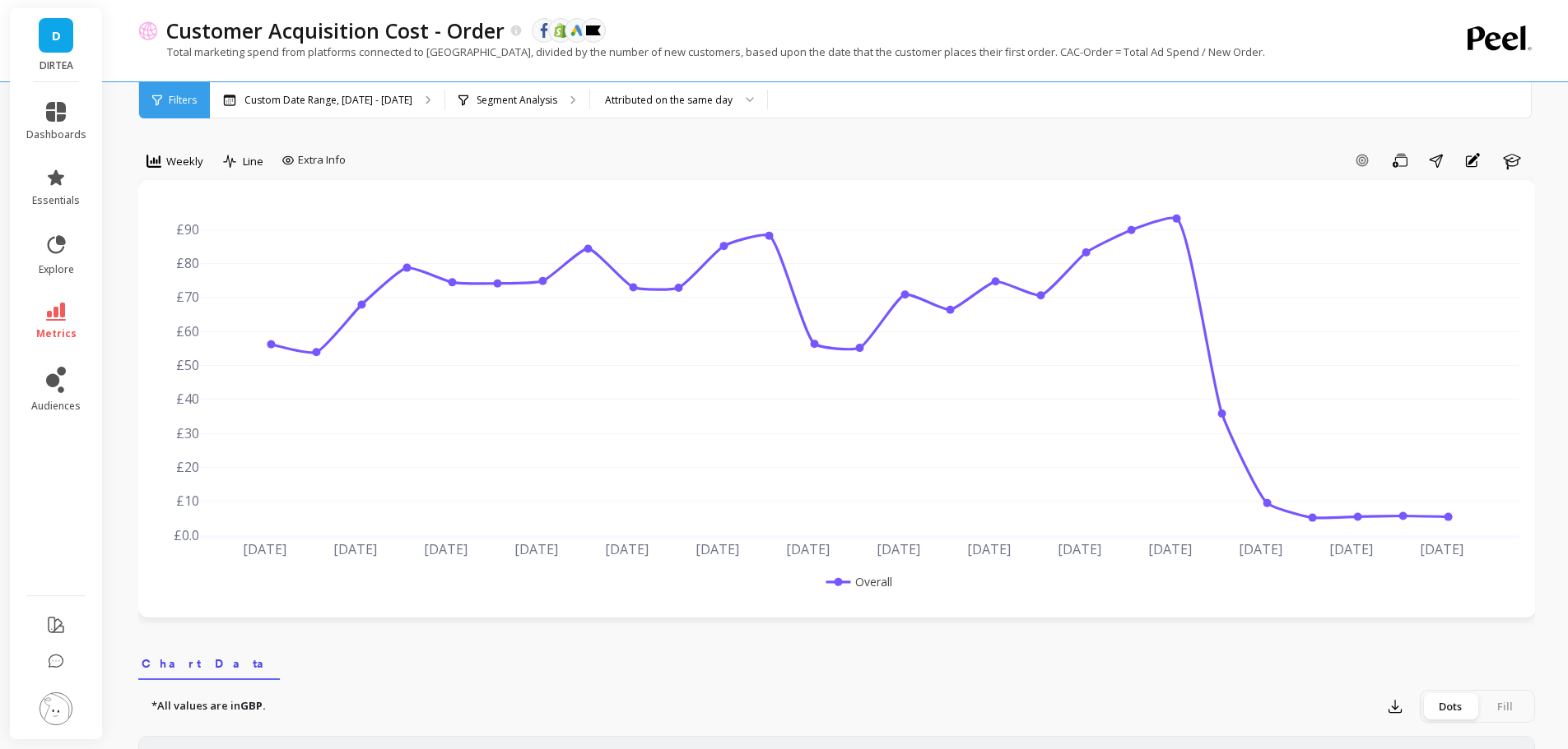
click at [830, 153] on div "Add Goal Save Share Annotations Learn" at bounding box center [944, 160] width 1183 height 26
click at [190, 155] on span "Weekly" at bounding box center [185, 162] width 37 height 15
click at [212, 239] on div "Daily" at bounding box center [198, 230] width 113 height 29
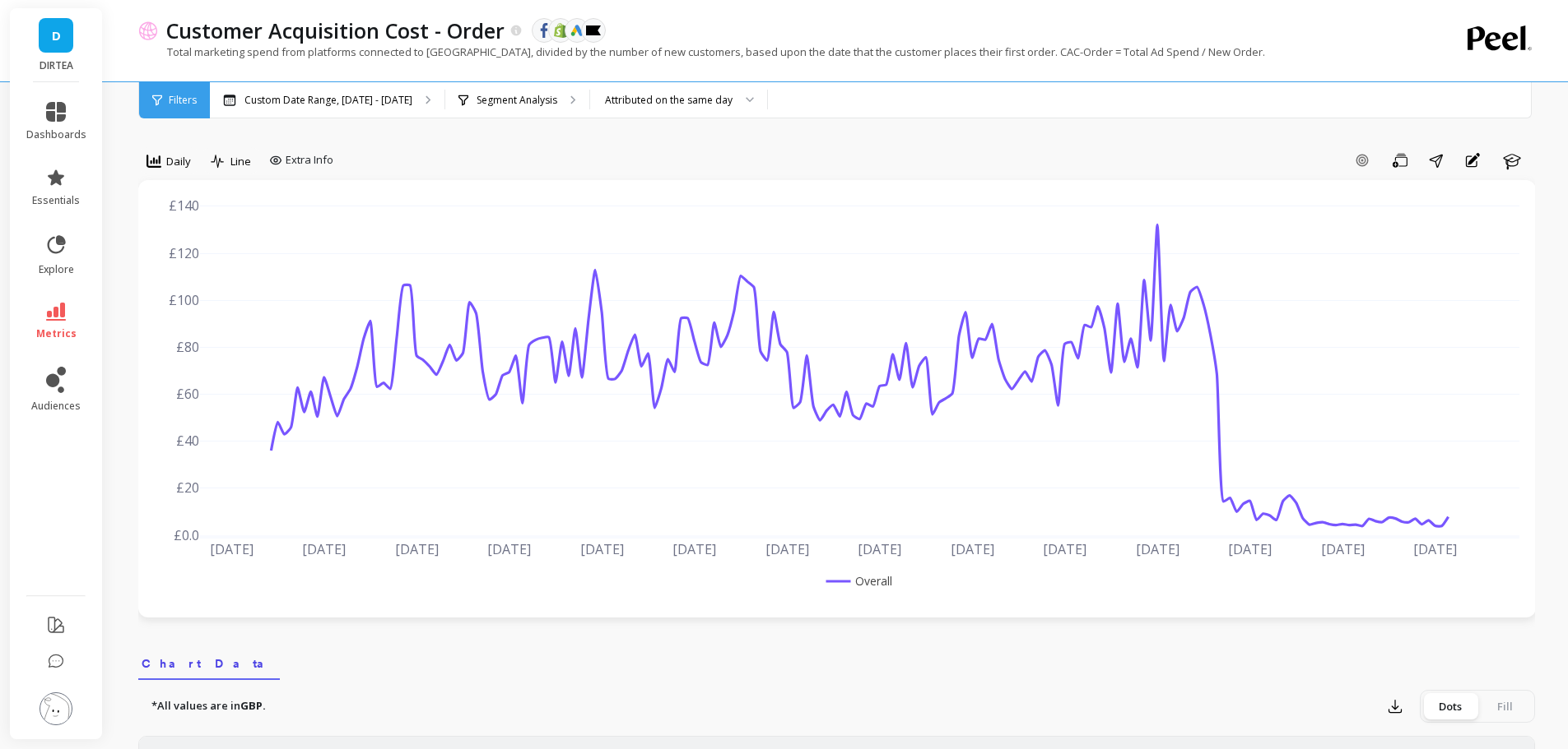
click at [165, 96] on div "Filters" at bounding box center [174, 100] width 71 height 36
click at [347, 107] on div "Custom Date Range, [DATE] - [DATE]" at bounding box center [327, 100] width 234 height 36
drag, startPoint x: 365, startPoint y: 271, endPoint x: 349, endPoint y: 252, distance: 24.8
click at [167, 168] on span "Daily" at bounding box center [179, 162] width 25 height 15
click at [207, 267] on div "Weekly" at bounding box center [198, 261] width 94 height 15
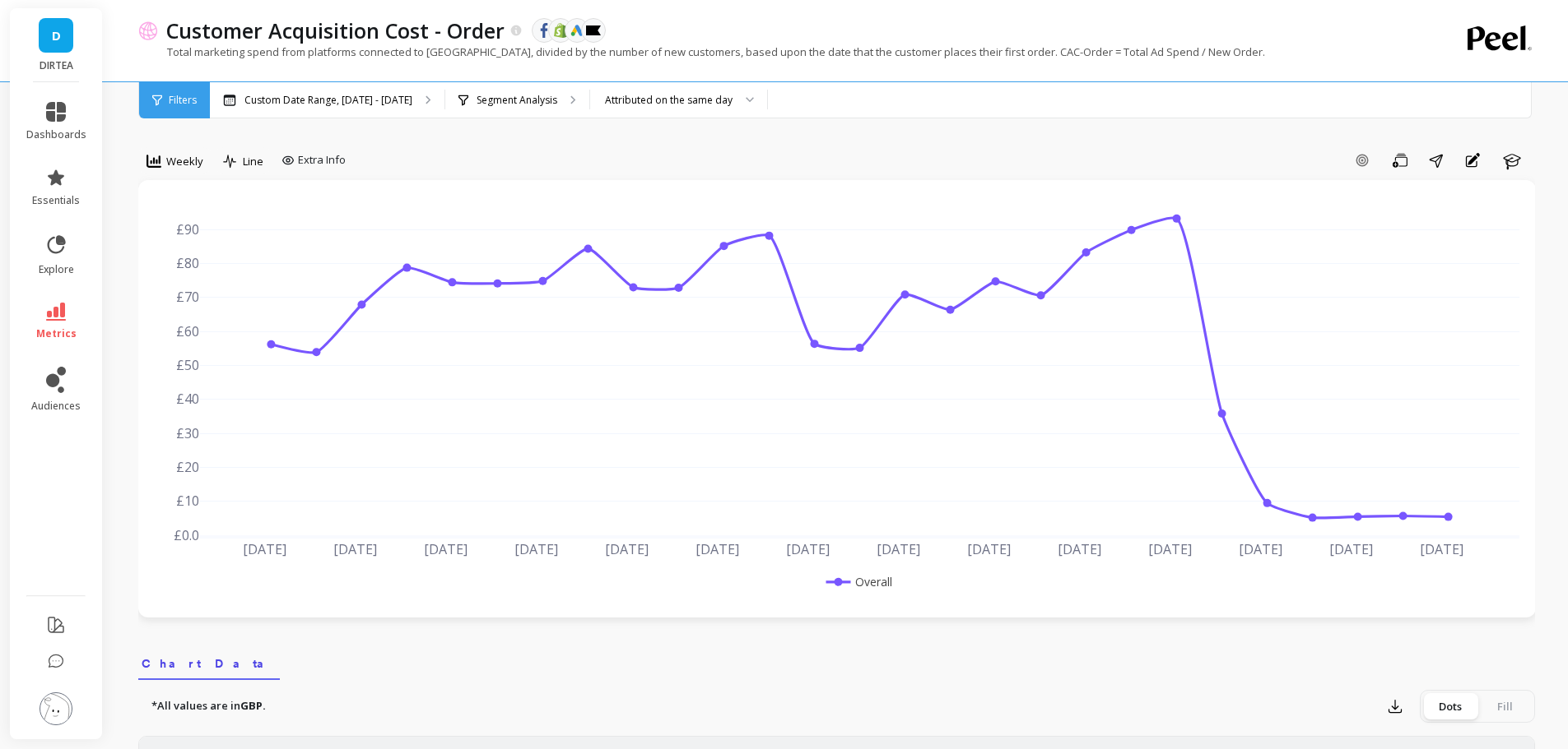
click at [628, 147] on div "Add Goal Save Share Annotations Learn" at bounding box center [944, 160] width 1183 height 26
click at [46, 708] on img at bounding box center [56, 709] width 33 height 33
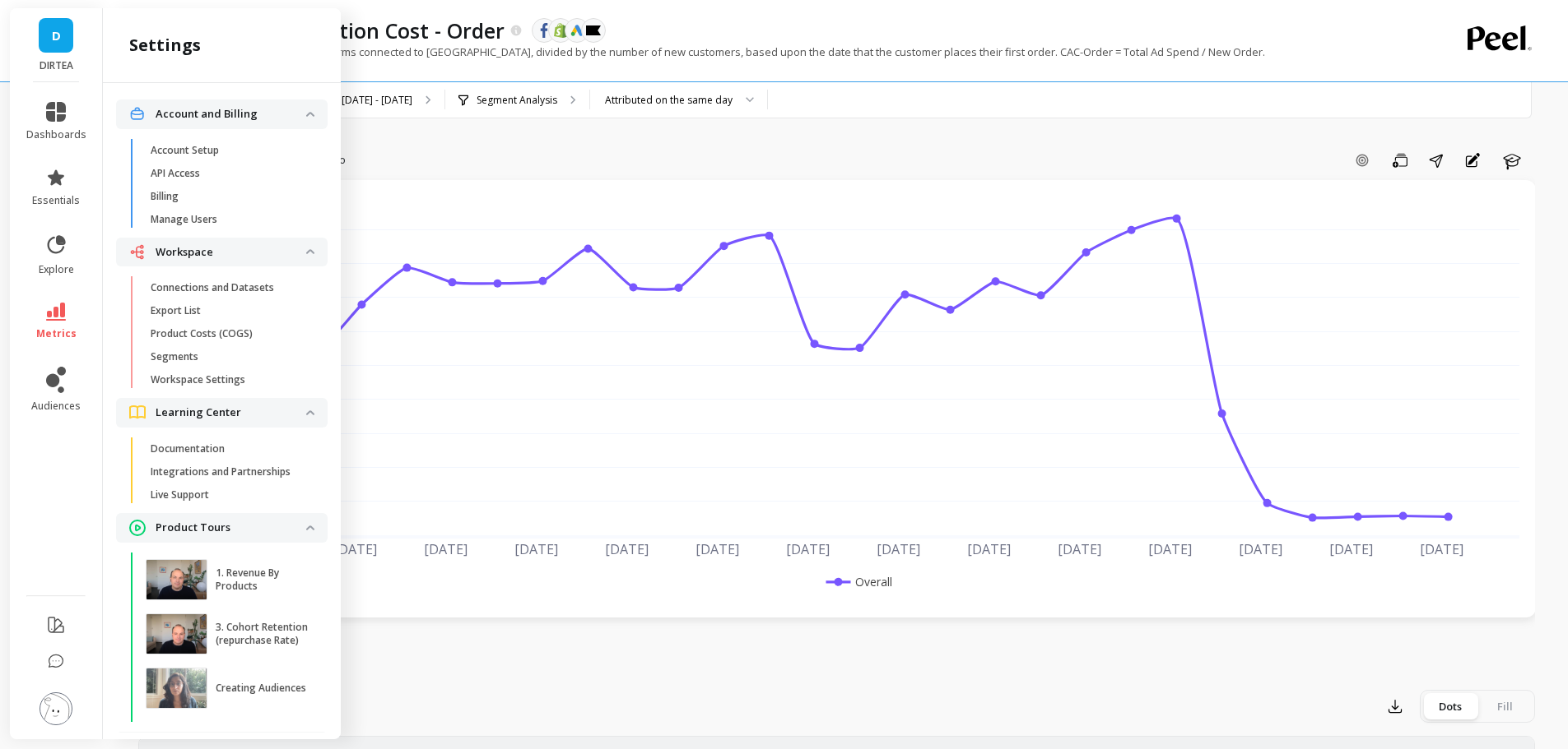
click at [247, 291] on p "Connections and Datasets" at bounding box center [213, 288] width 124 height 14
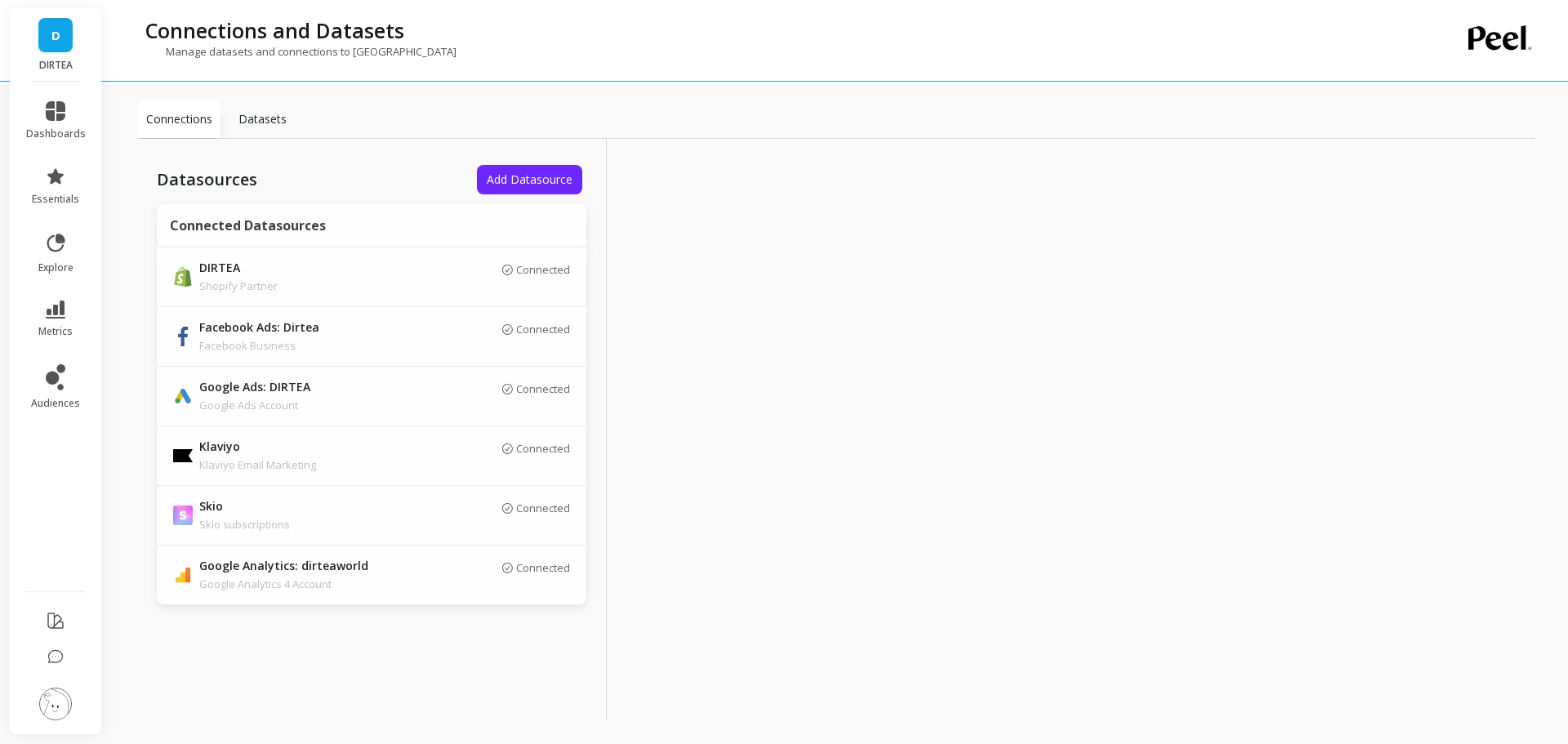
click at [442, 581] on div "Connected" at bounding box center [501, 575] width 139 height 28
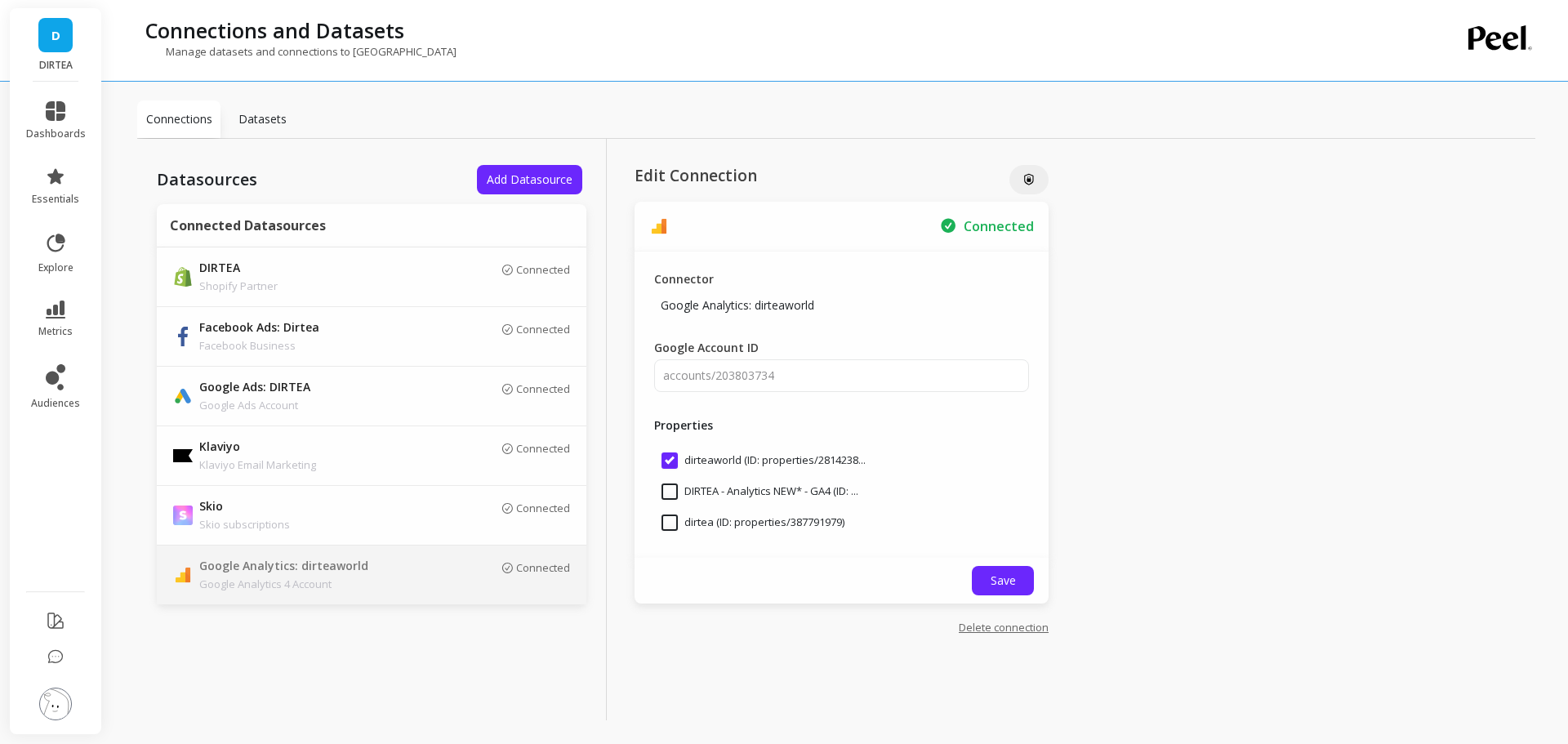
click at [674, 494] on input "DIRTEA - Analytics NEW* - GA4 (ID: ..." at bounding box center [760, 491] width 197 height 16
checkbox input "true"
click at [673, 525] on input "dirtea (ID: properties/387791979)" at bounding box center [753, 523] width 183 height 16
checkbox input "false"
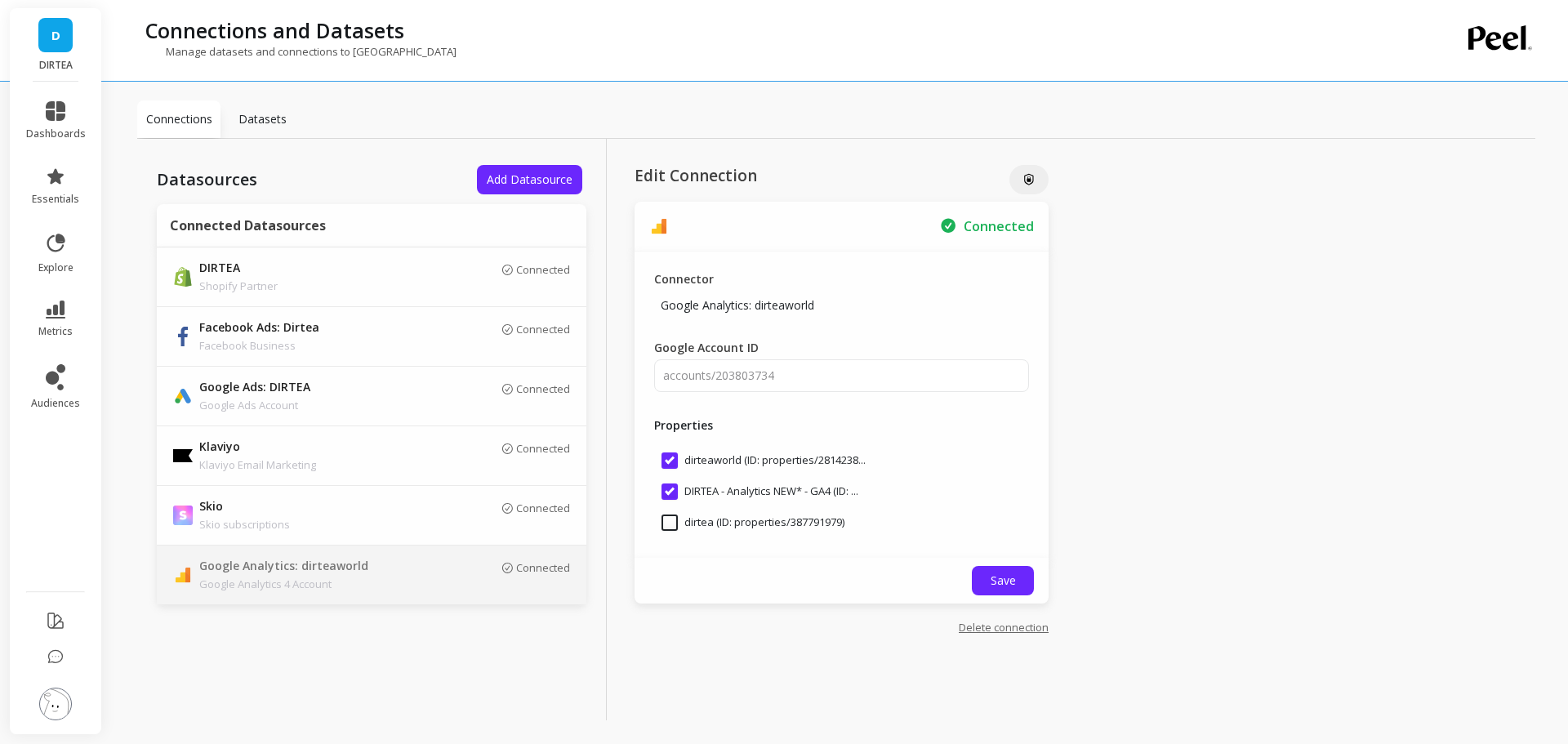
click at [673, 488] on input "DIRTEA - Analytics NEW* - GA4 (ID: ..." at bounding box center [760, 491] width 197 height 16
checkbox input "false"
click at [1004, 632] on link "Delete connection" at bounding box center [1004, 627] width 90 height 14
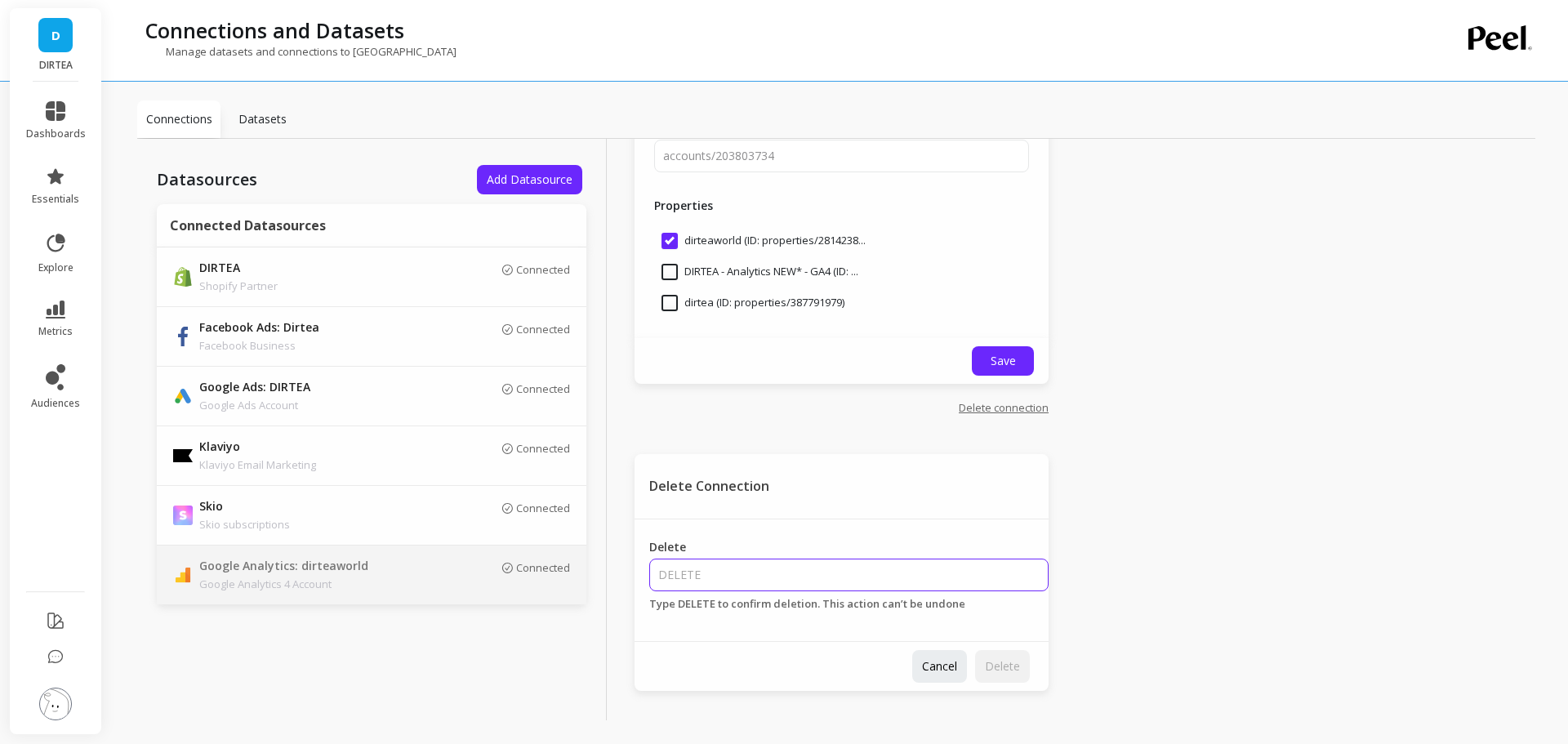
click at [759, 577] on input "Delete" at bounding box center [849, 576] width 400 height 33
type input "DELETE"
click at [992, 665] on span "Delete" at bounding box center [1002, 666] width 36 height 15
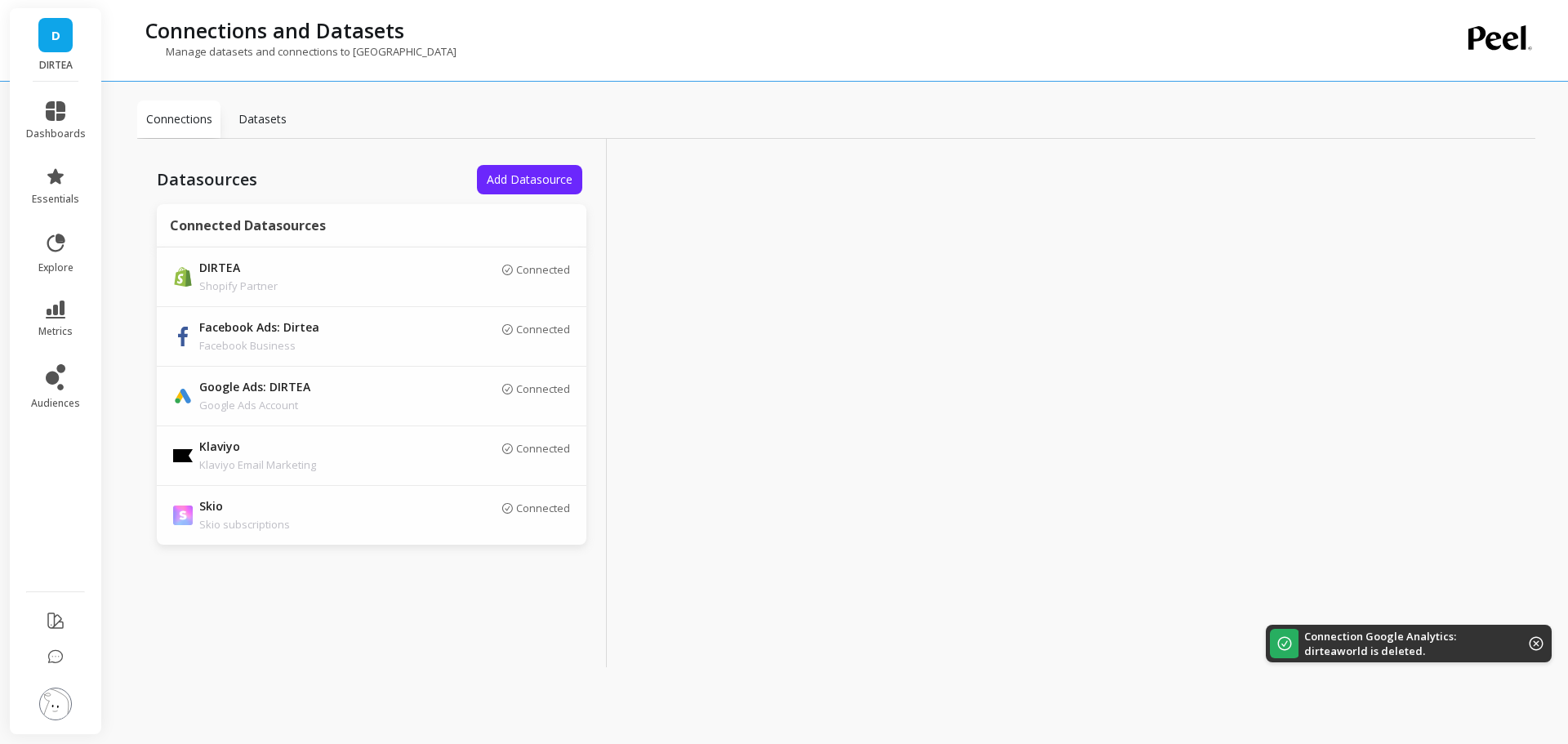
scroll to position [0, 0]
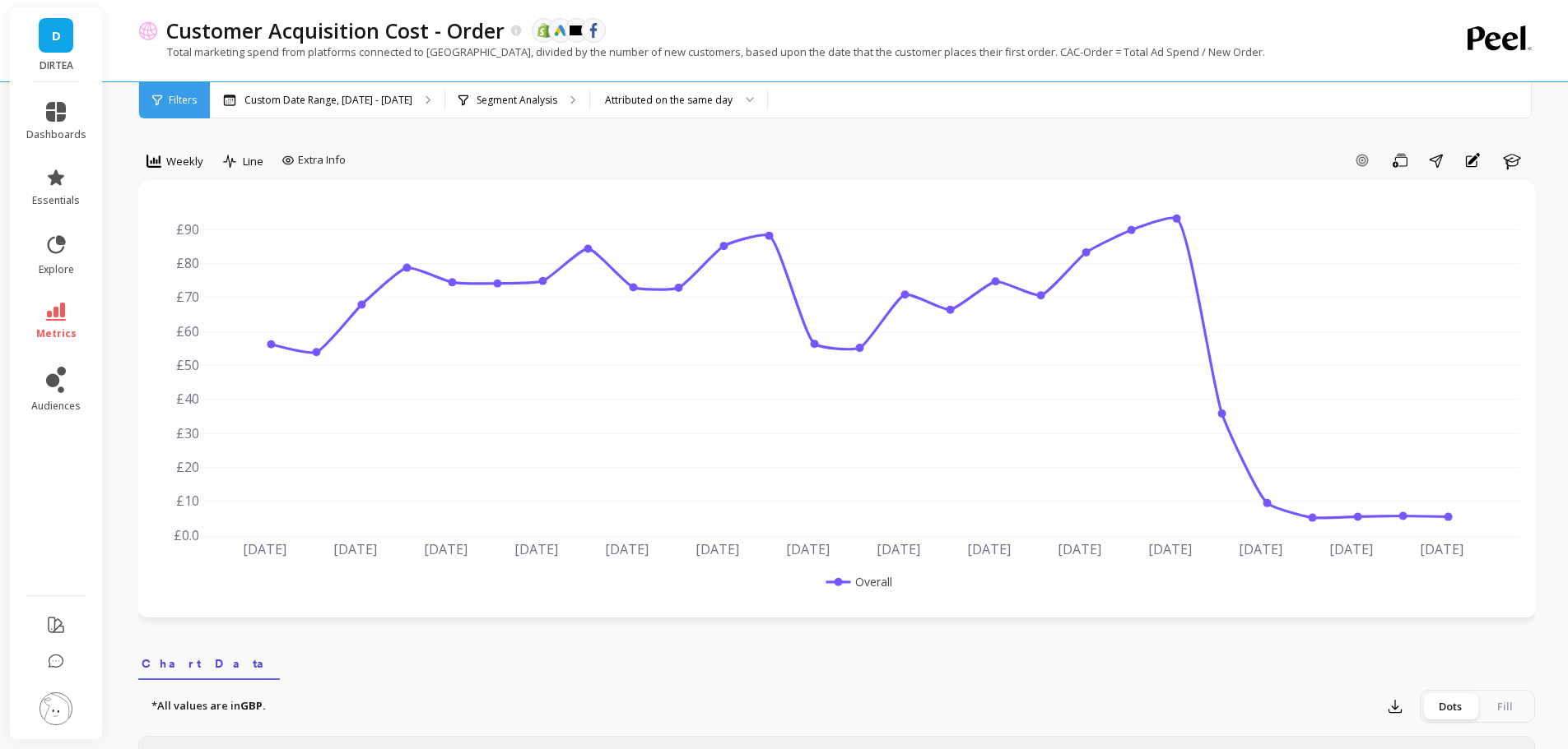
drag, startPoint x: 637, startPoint y: 52, endPoint x: 710, endPoint y: 53, distance: 73.0
click at [710, 53] on p "Total marketing spend from platforms connected to [GEOGRAPHIC_DATA], divided by…" at bounding box center [702, 51] width 1127 height 15
